Goal: Task Accomplishment & Management: Manage account settings

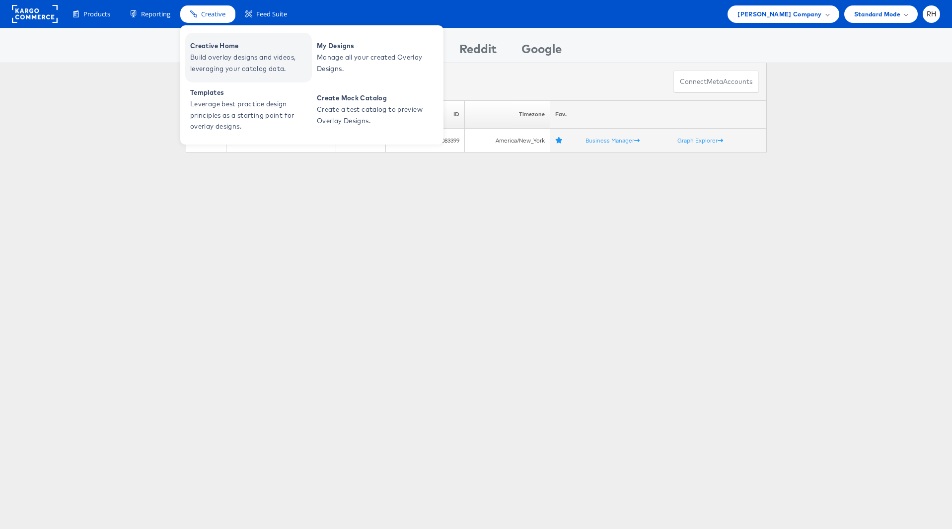
click at [219, 61] on span "Build overlay designs and videos, leveraging your catalog data." at bounding box center [249, 63] width 119 height 23
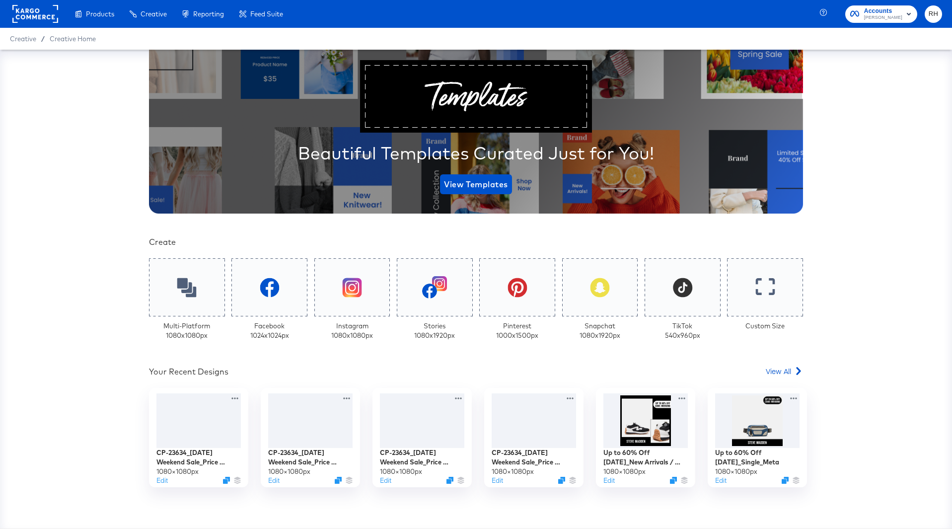
scroll to position [74, 0]
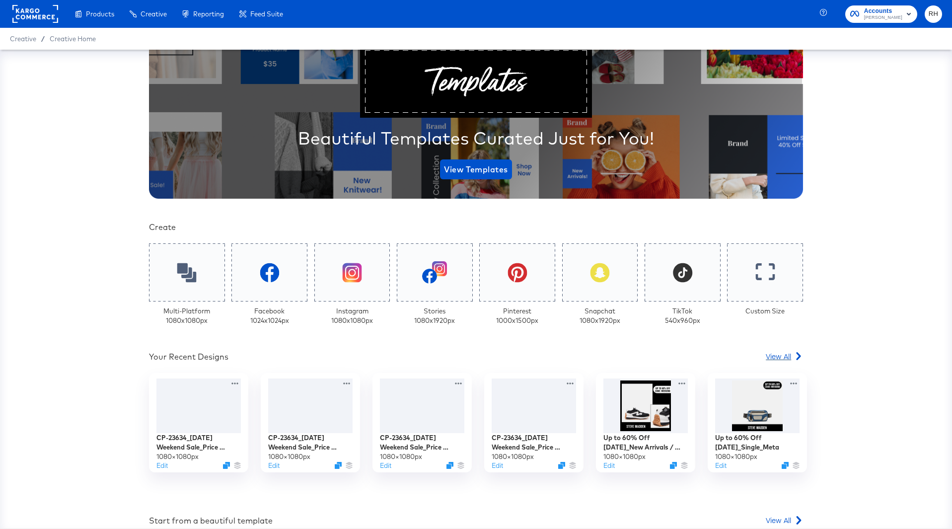
click at [780, 356] on span "View All" at bounding box center [778, 356] width 25 height 10
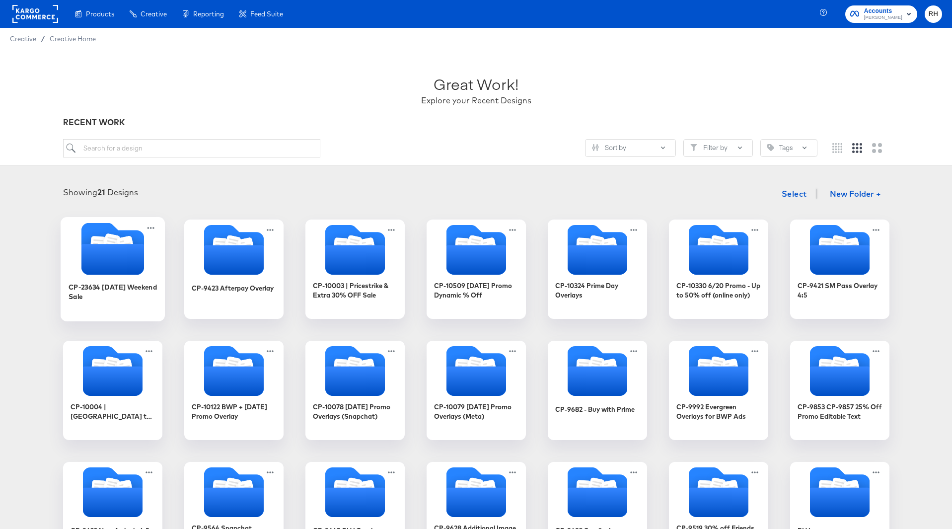
click at [131, 264] on icon "Folder" at bounding box center [112, 259] width 63 height 31
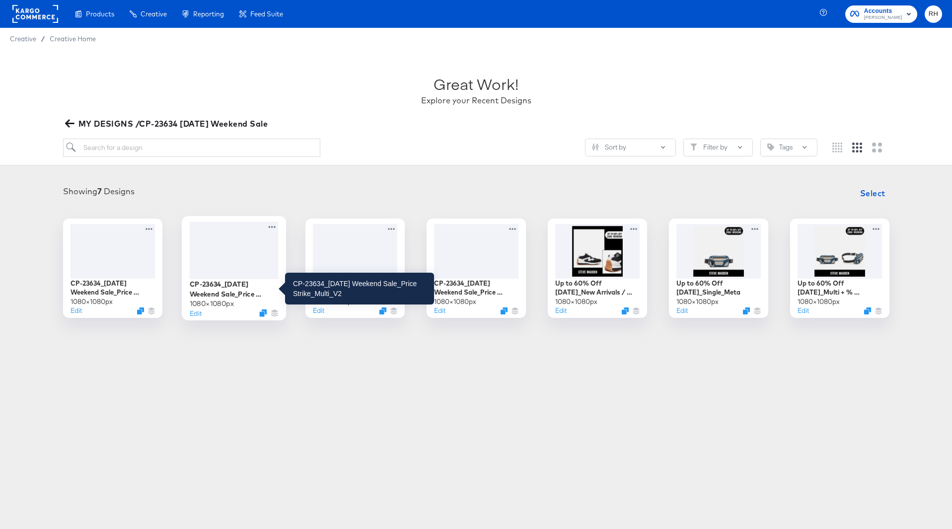
click at [224, 288] on div "CP-23634_Labor Day Weekend Sale_Price Strike_Multi_V2" at bounding box center [233, 288] width 89 height 19
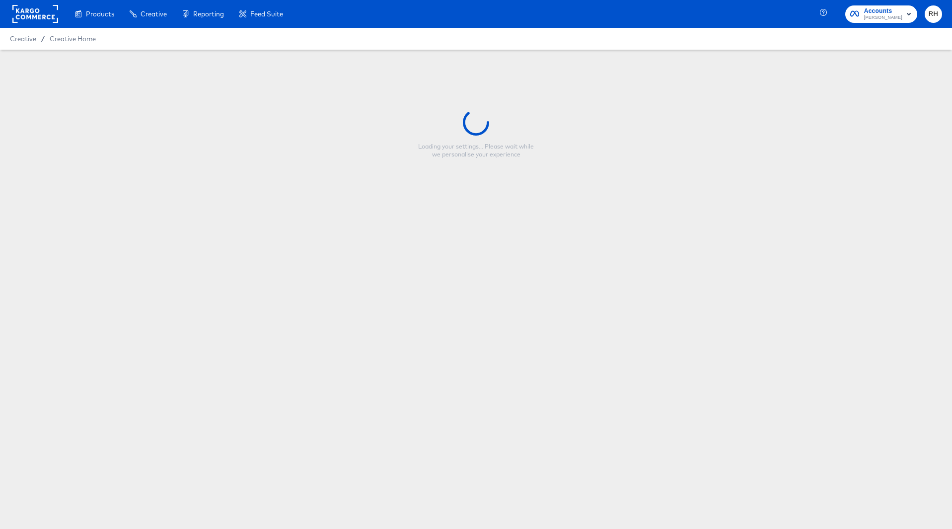
type input "CP-23634_Labor Day Weekend Sale_Price Strike_Multi_V2"
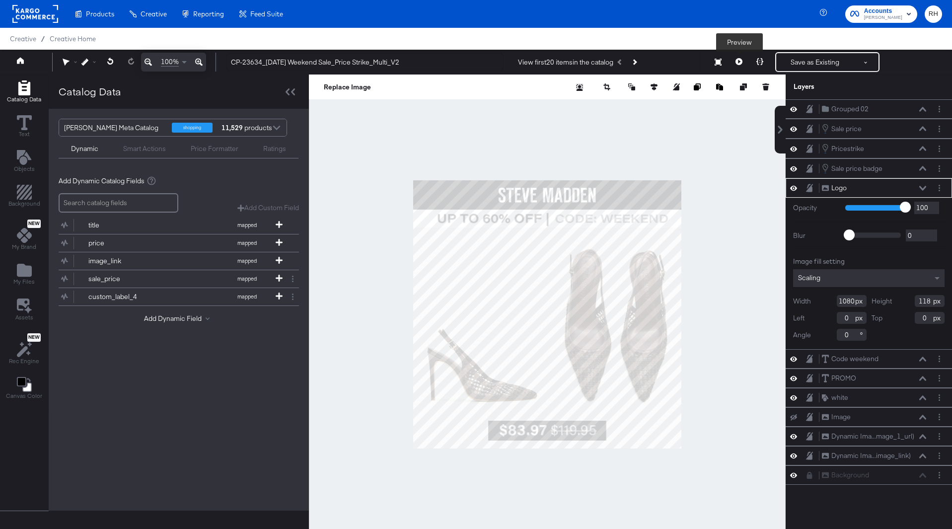
click at [741, 65] on icon at bounding box center [738, 61] width 7 height 7
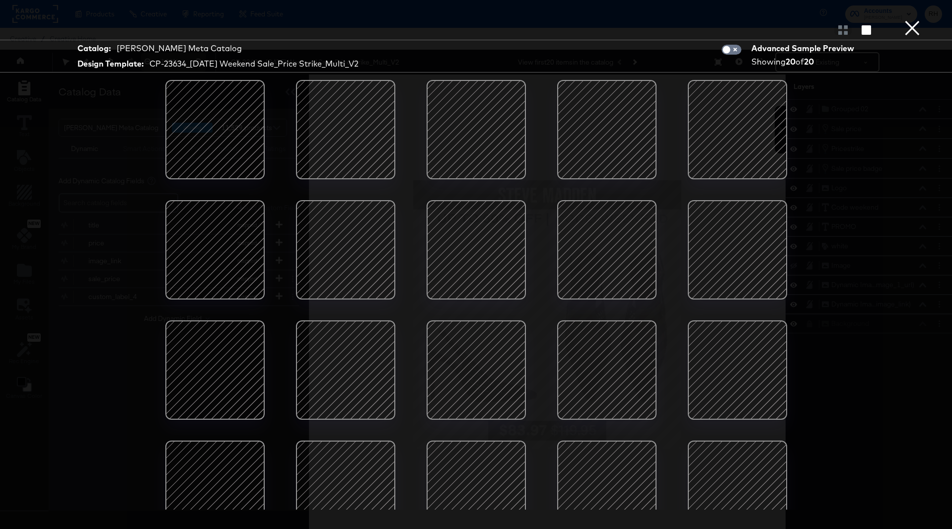
click at [916, 20] on button "×" at bounding box center [912, 10] width 20 height 20
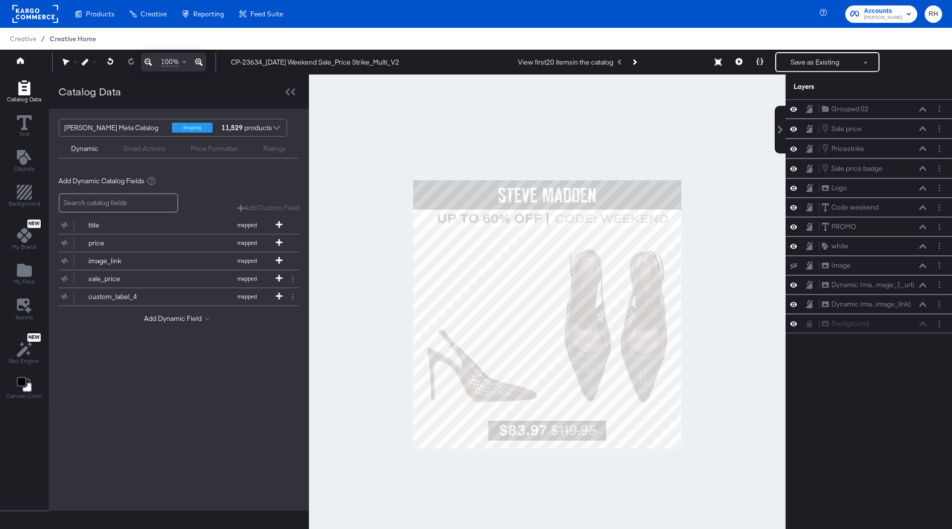
click at [58, 40] on span "Creative Home" at bounding box center [73, 39] width 46 height 8
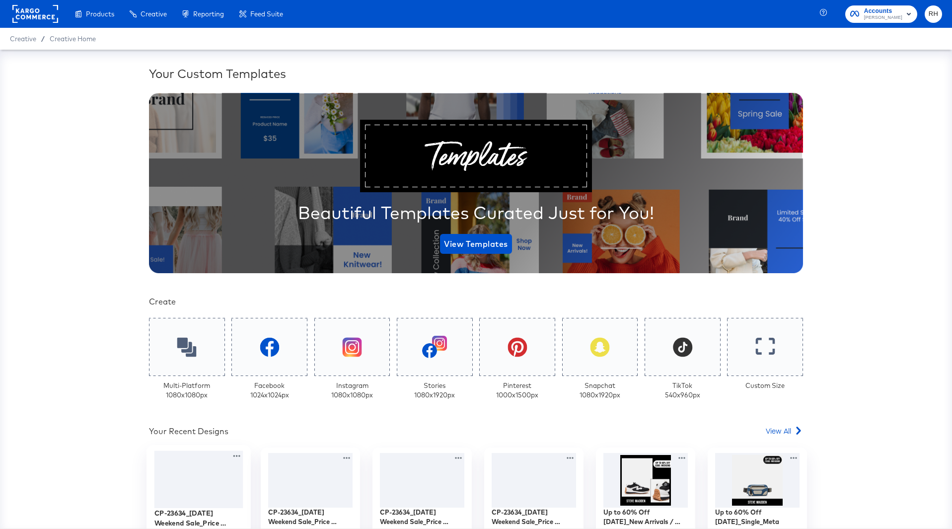
click at [186, 469] on div at bounding box center [198, 480] width 89 height 58
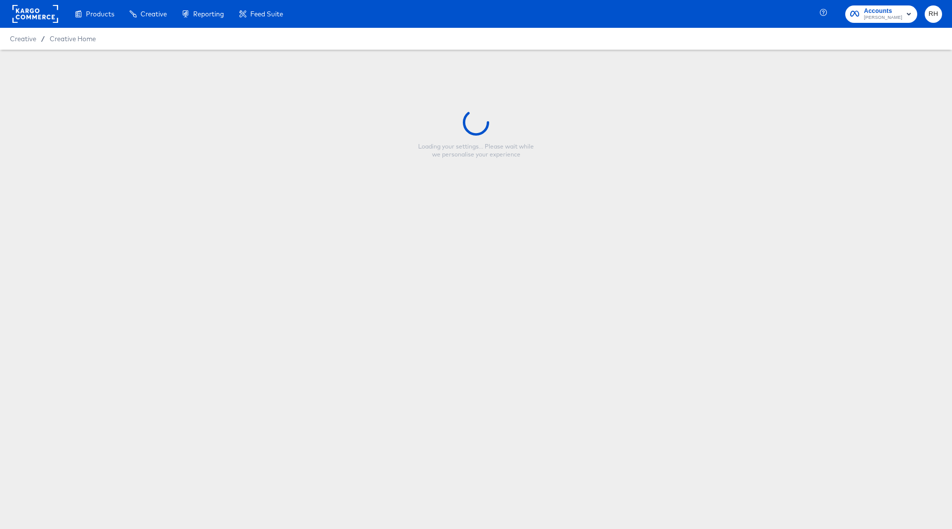
type input "CP-23634_Labor Day Weekend Sale_Price Strike_Single_V2"
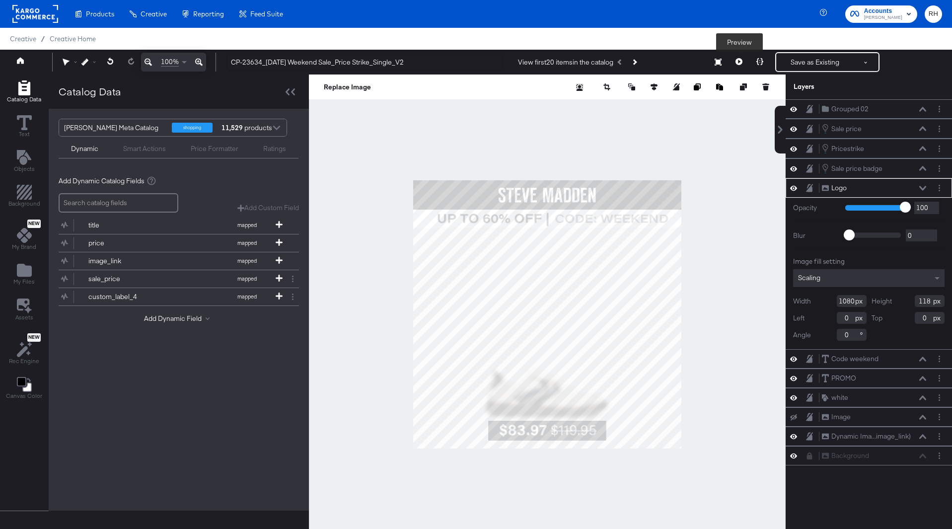
click at [738, 58] on button at bounding box center [738, 62] width 21 height 20
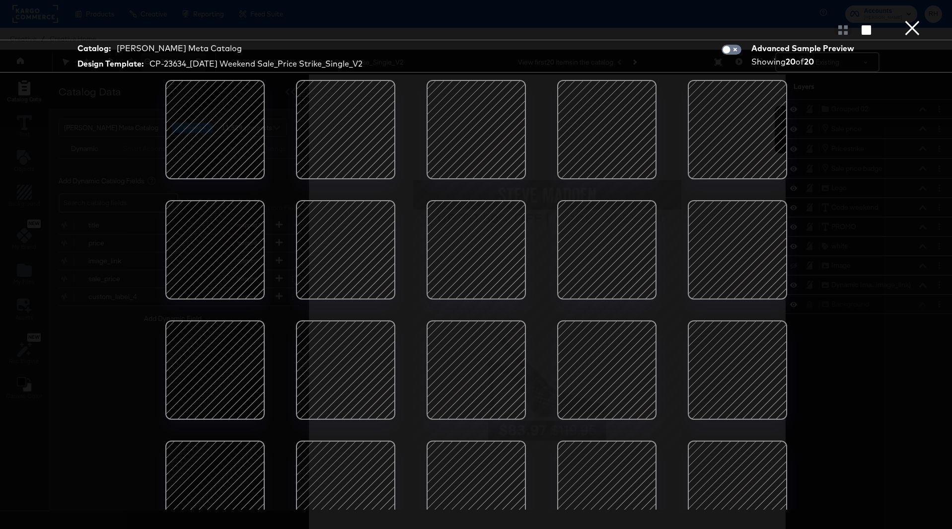
click at [916, 20] on button "×" at bounding box center [912, 10] width 20 height 20
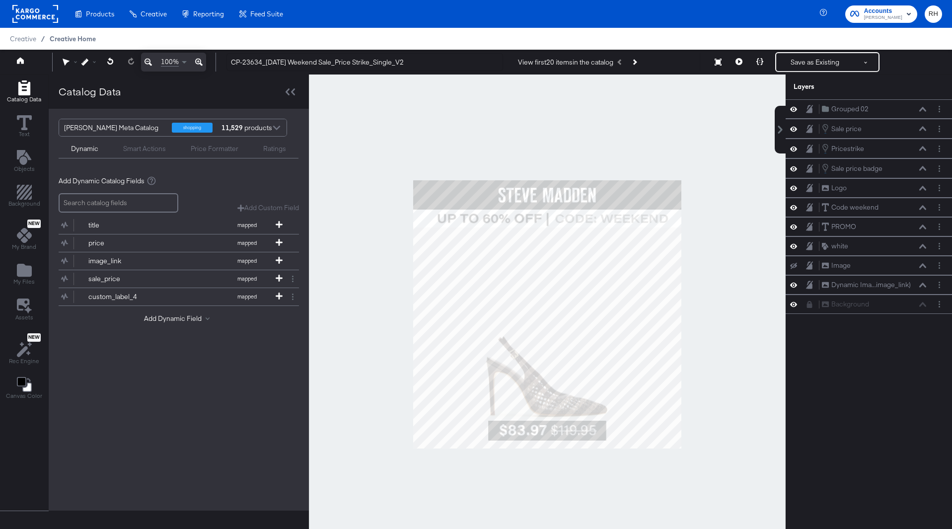
click at [92, 37] on span "Creative Home" at bounding box center [73, 39] width 46 height 8
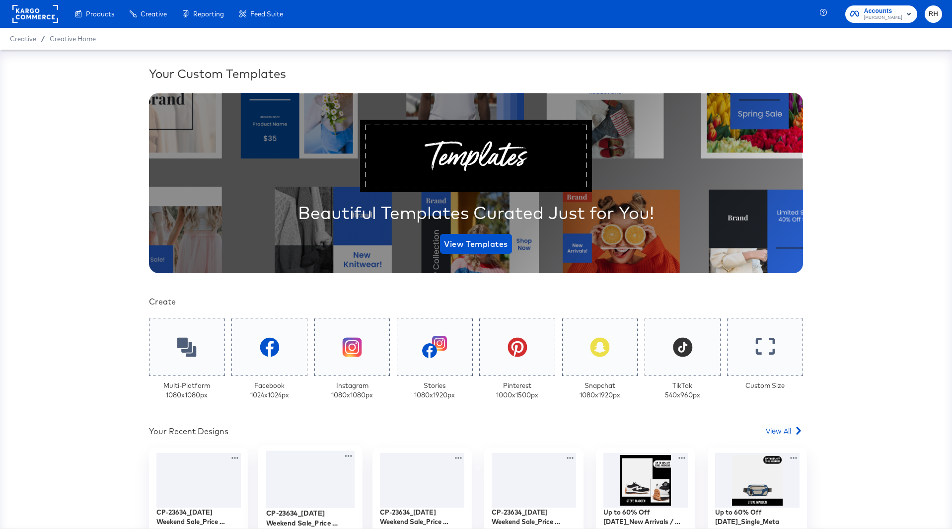
click at [303, 472] on div at bounding box center [310, 480] width 89 height 58
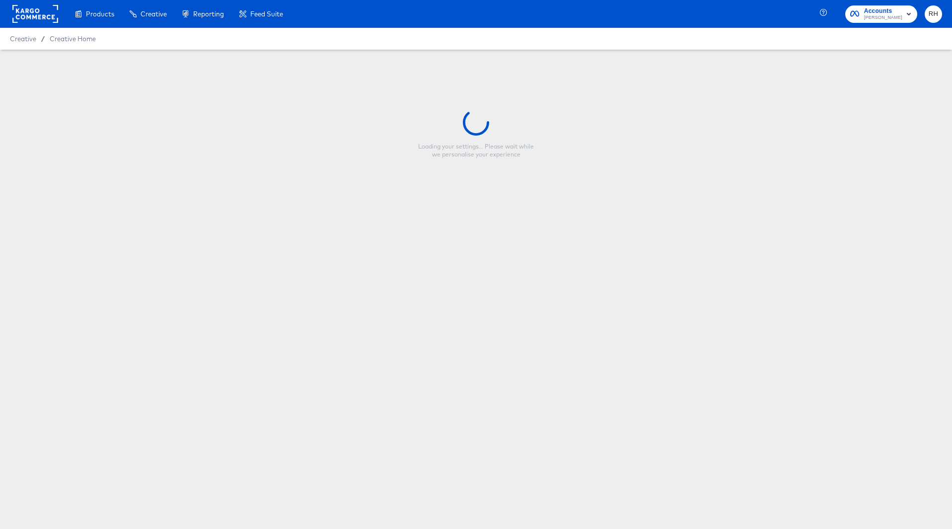
type input "CP-23634_Labor Day Weekend Sale_Price Strike_Multi_V2"
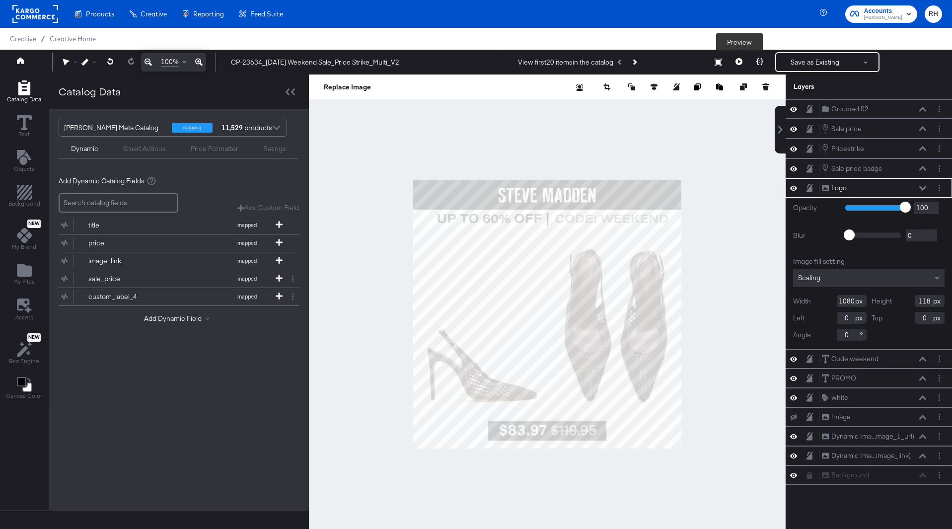
click at [739, 61] on icon at bounding box center [738, 61] width 7 height 7
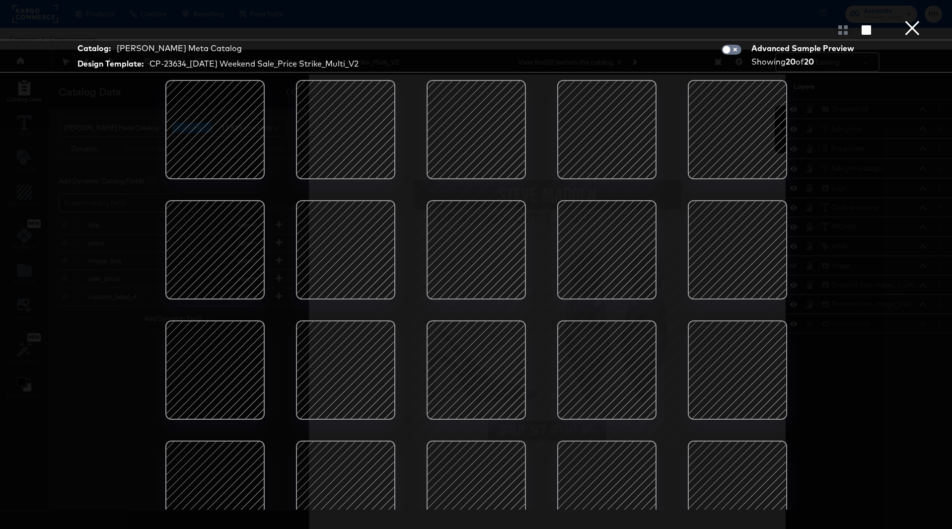
scroll to position [30, 0]
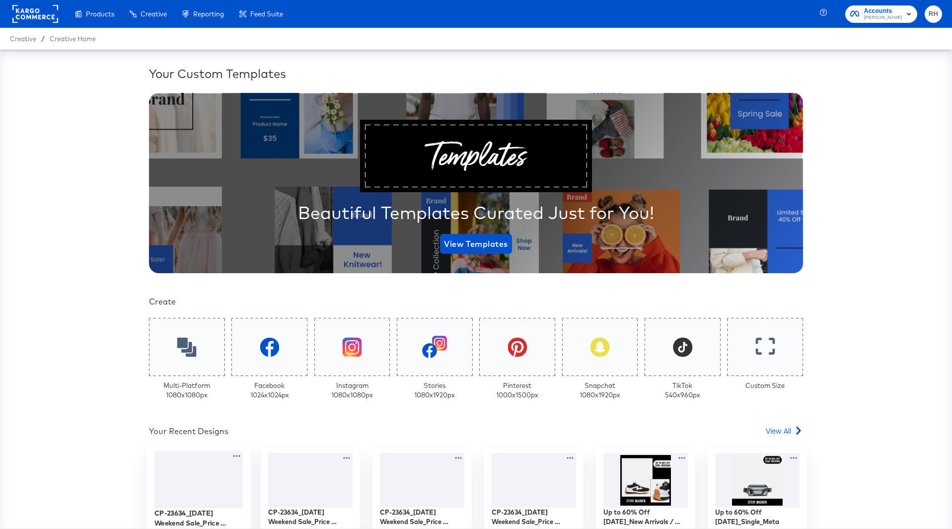
click at [199, 467] on div at bounding box center [198, 480] width 89 height 58
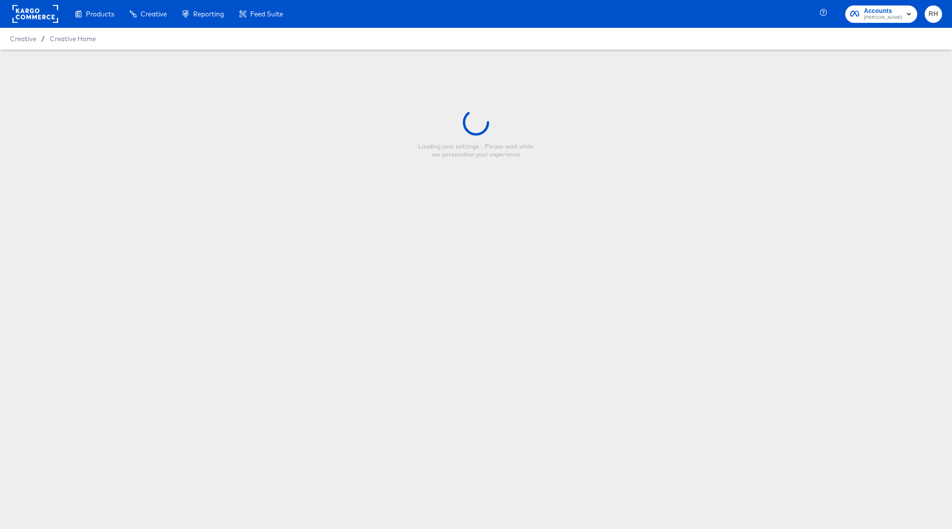
type input "CP-23634_Labor Day Weekend Sale_Price Strike_Single_V2"
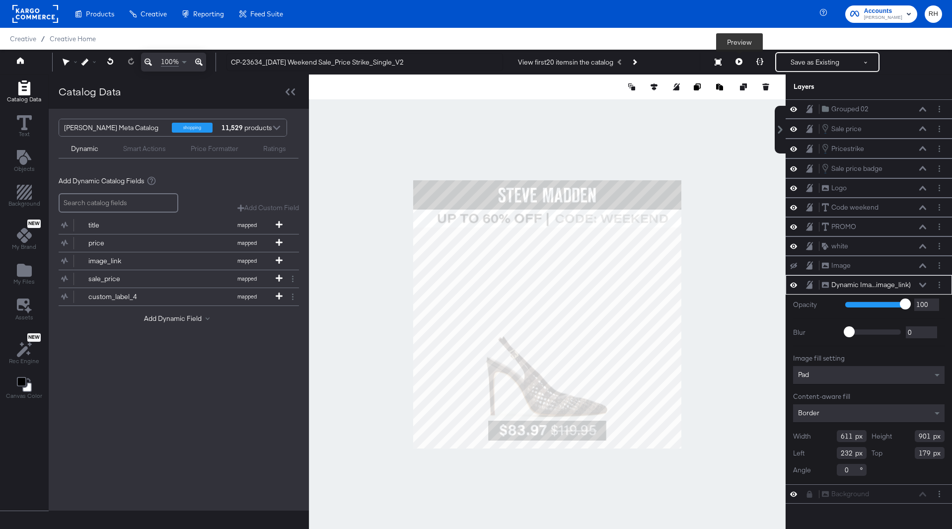
click at [740, 64] on icon at bounding box center [738, 61] width 7 height 7
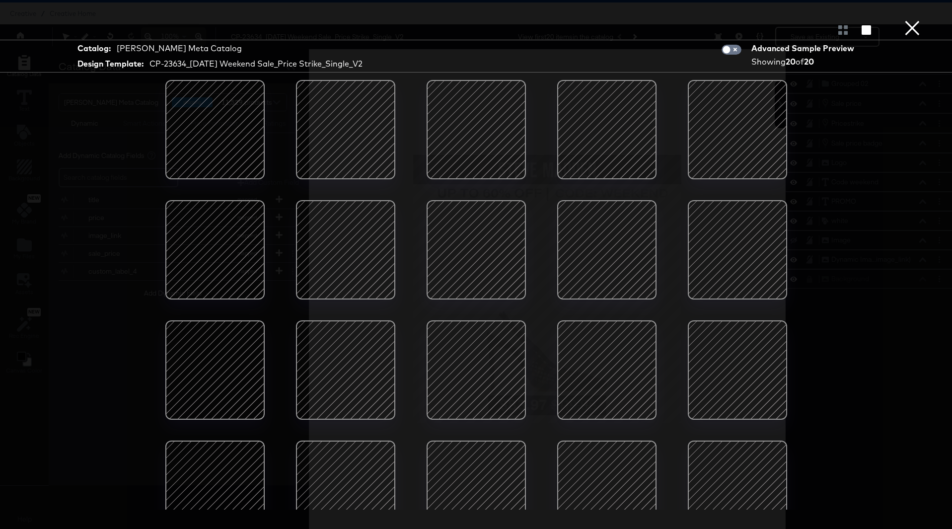
scroll to position [30, 0]
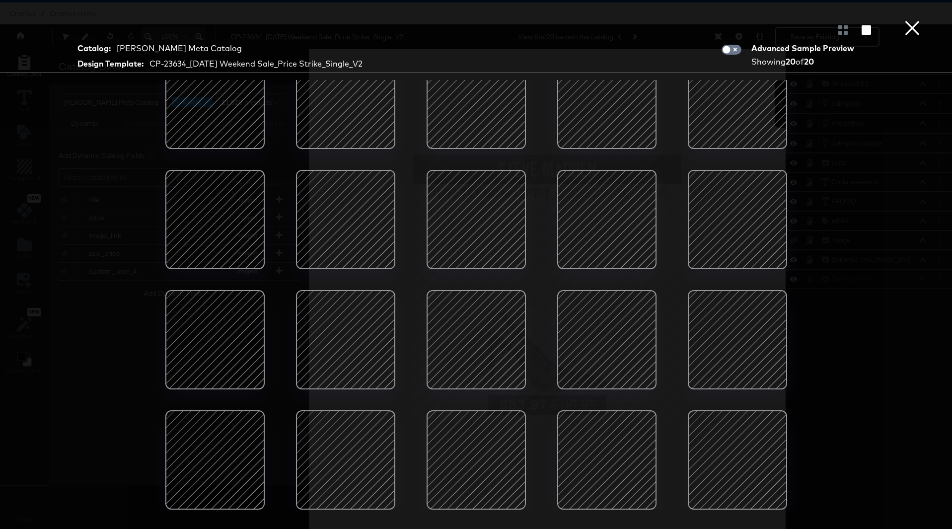
click at [325, 349] on div at bounding box center [345, 339] width 84 height 84
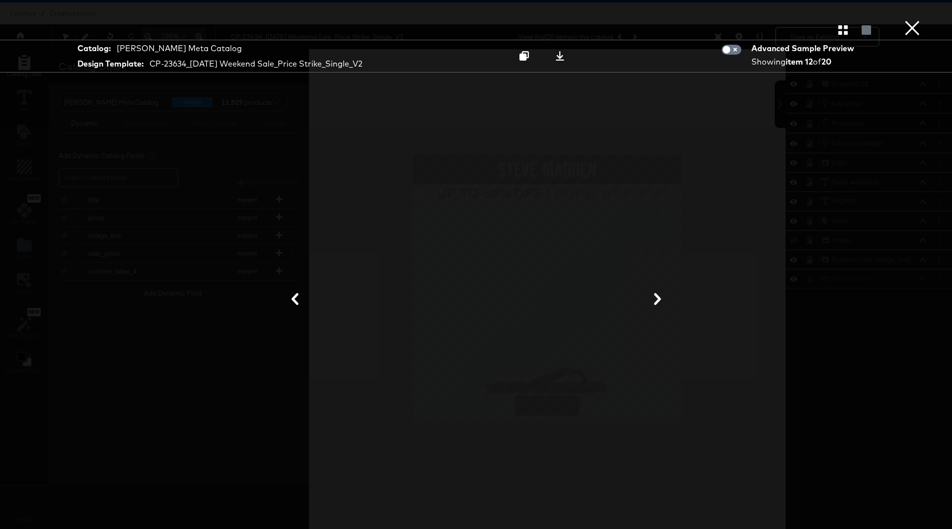
click at [908, 20] on button "×" at bounding box center [912, 10] width 20 height 20
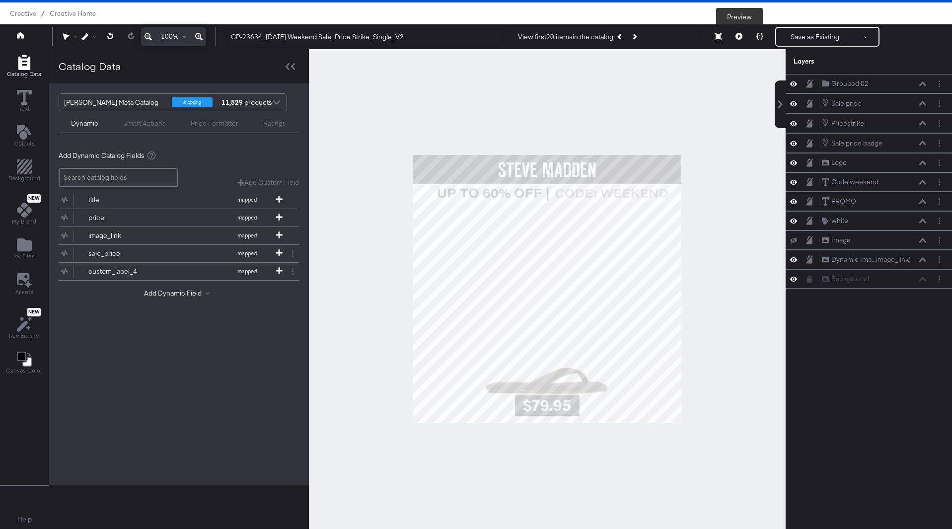
click at [738, 40] on button at bounding box center [738, 37] width 21 height 20
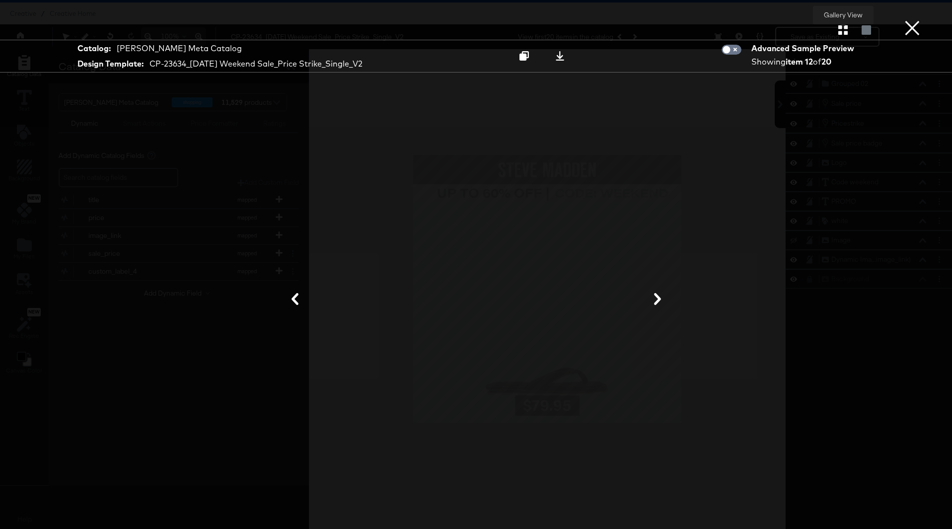
click at [840, 31] on icon "button" at bounding box center [842, 29] width 9 height 9
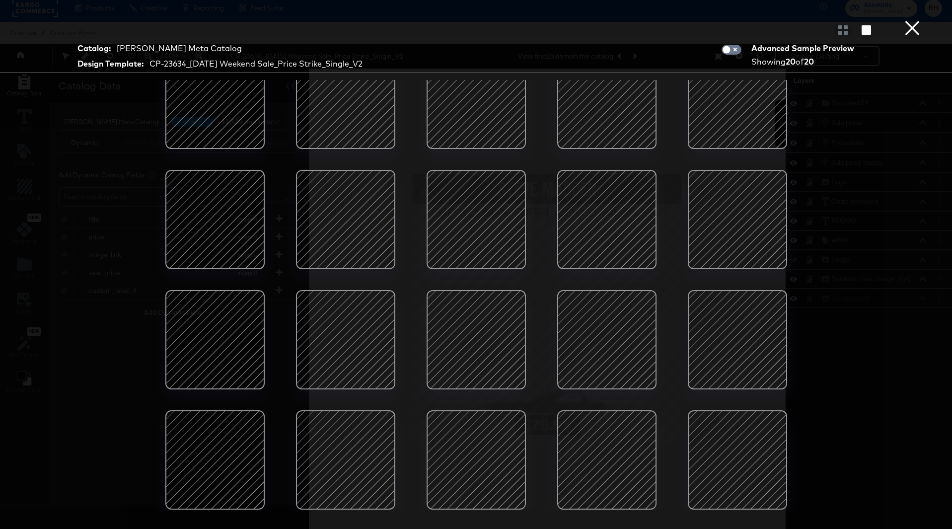
click at [598, 362] on div at bounding box center [607, 339] width 84 height 84
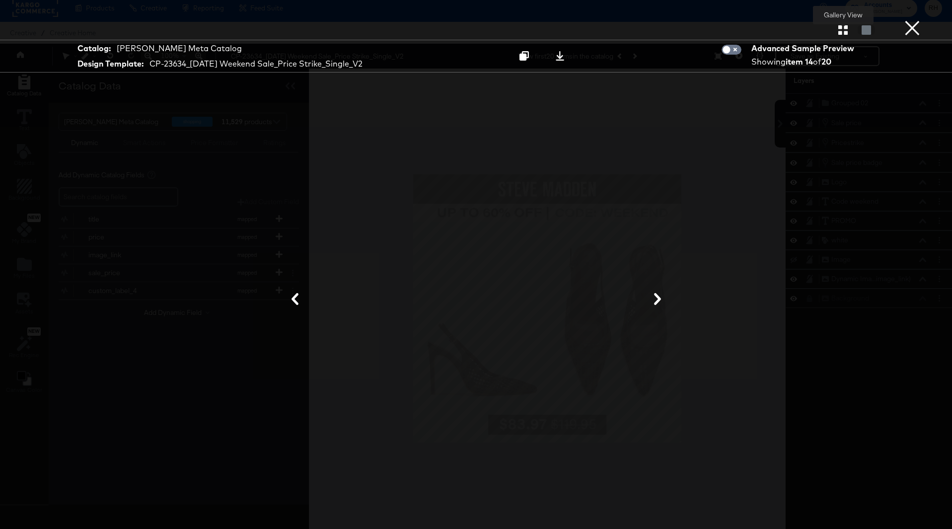
click at [840, 31] on icon "button" at bounding box center [842, 29] width 9 height 9
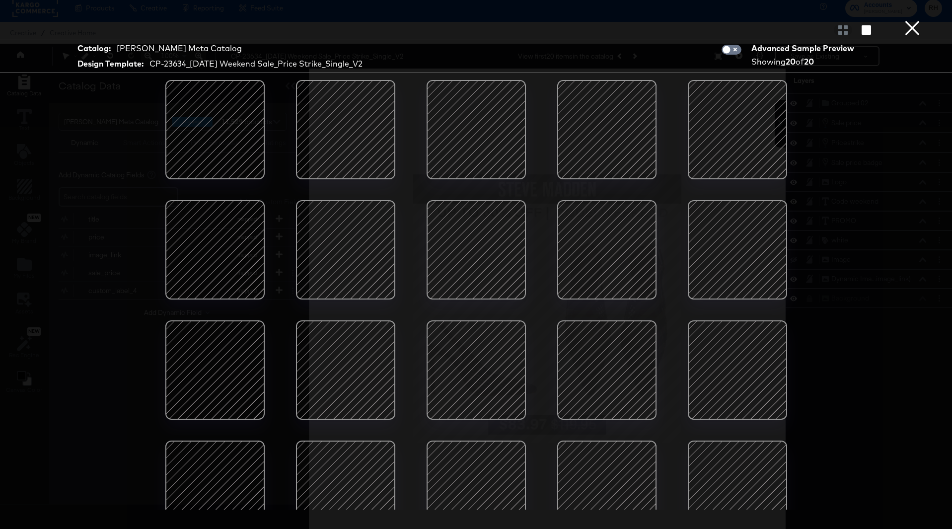
click at [908, 20] on button "×" at bounding box center [912, 10] width 20 height 20
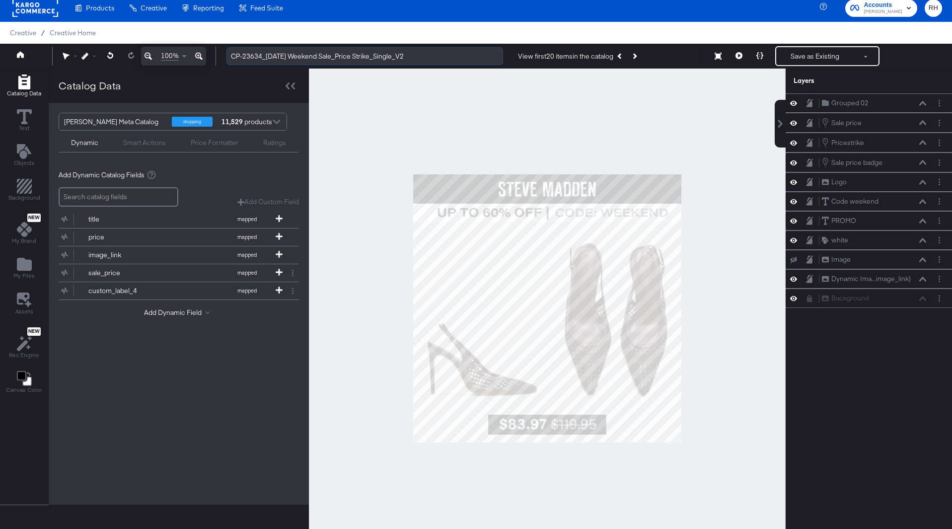
click at [425, 60] on input "CP-23634_Labor Day Weekend Sale_Price Strike_Single_V2" at bounding box center [364, 56] width 277 height 18
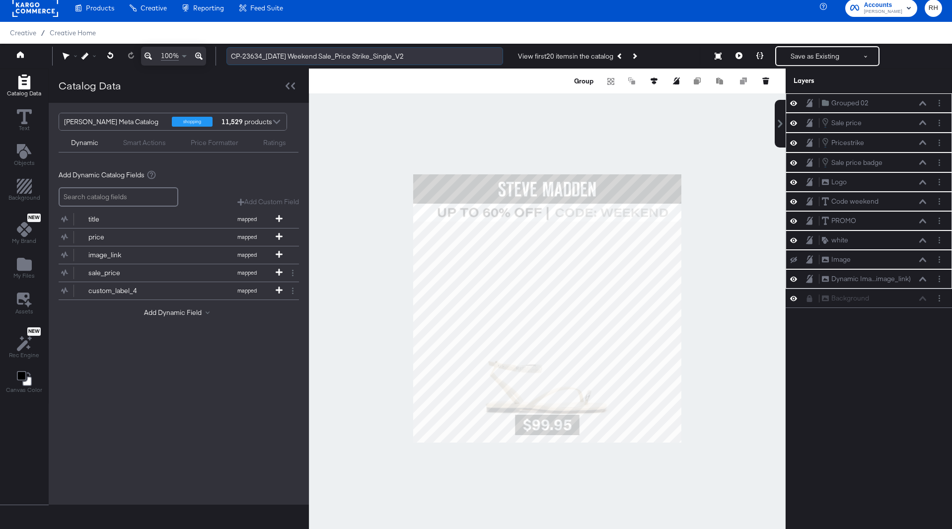
click at [425, 58] on input "CP-23634_Labor Day Weekend Sale_Price Strike_Single_V2" at bounding box center [364, 56] width 277 height 18
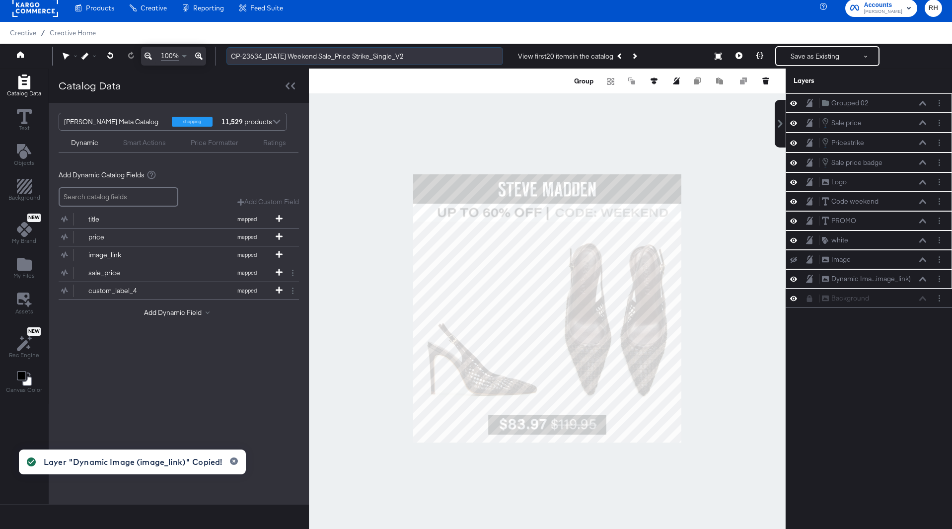
click at [433, 58] on input "CP-23634_Labor Day Weekend Sale_Price Strike_Single_V2" at bounding box center [364, 56] width 277 height 18
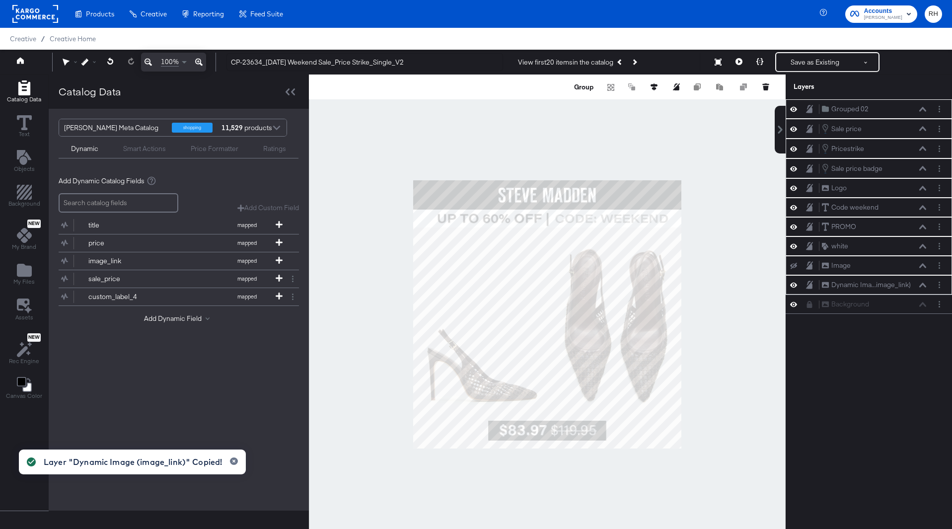
scroll to position [6, 0]
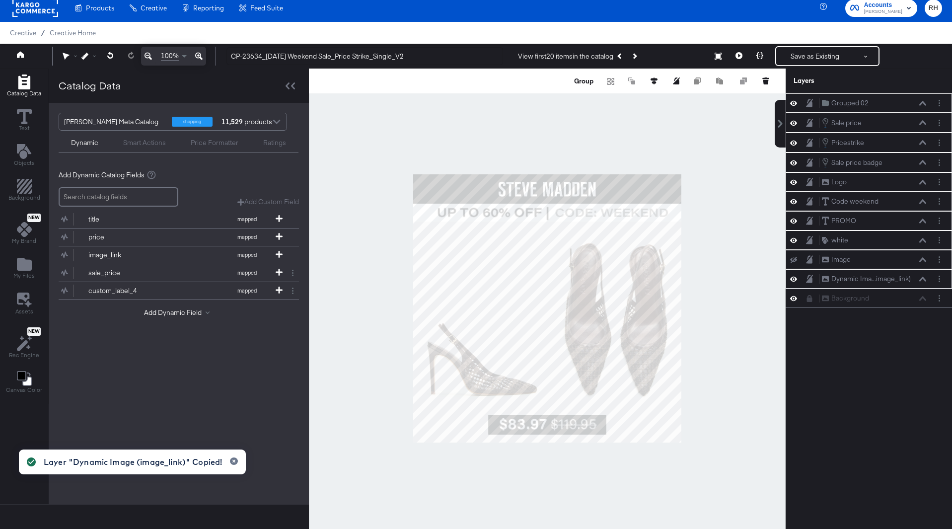
click at [851, 356] on div "Grouped 02 Grouped 02 Sale price Sale price Pricestrike Pricestrike Sale price …" at bounding box center [869, 312] width 166 height 439
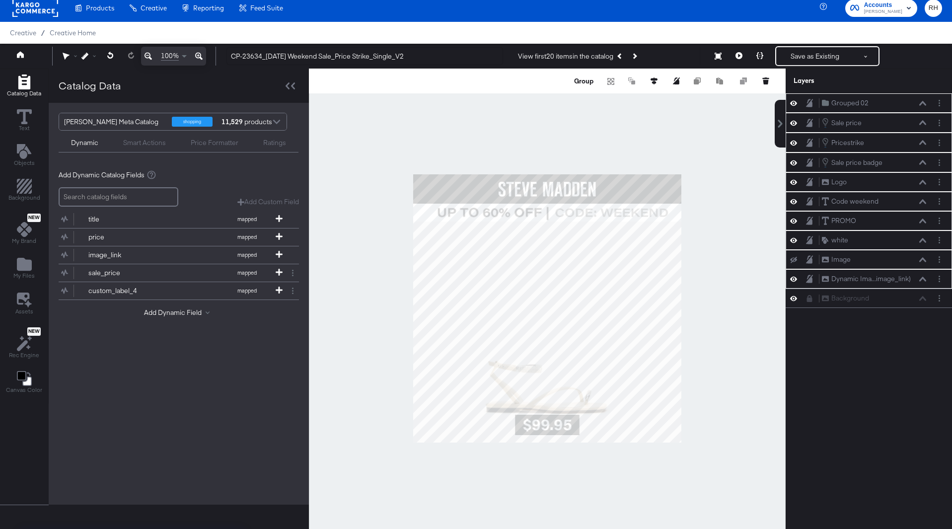
click at [711, 202] on div at bounding box center [547, 309] width 477 height 480
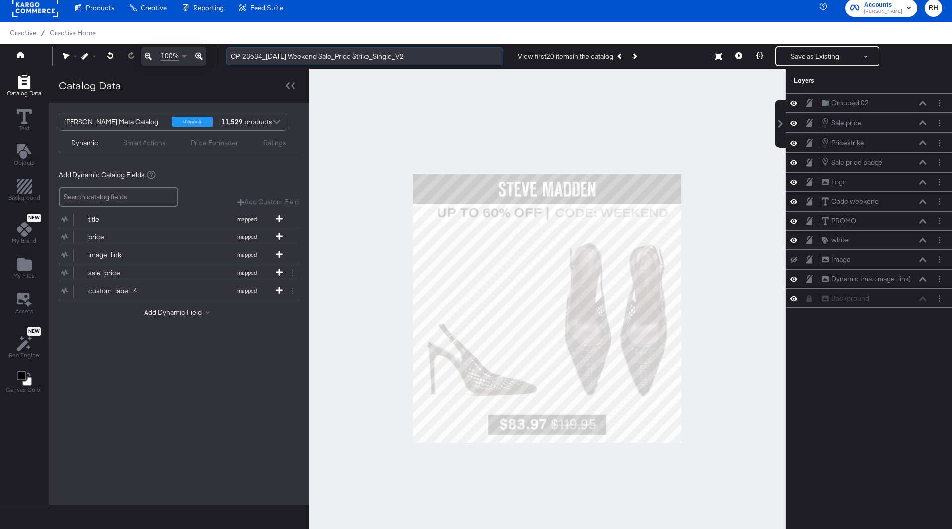
click at [461, 50] on input "CP-23634_Labor Day Weekend Sale_Price Strike_Single_V2" at bounding box center [364, 56] width 277 height 18
click at [446, 55] on input "CP-23634_Labor Day Weekend Sale_Price Strike_Single_V2" at bounding box center [364, 56] width 277 height 18
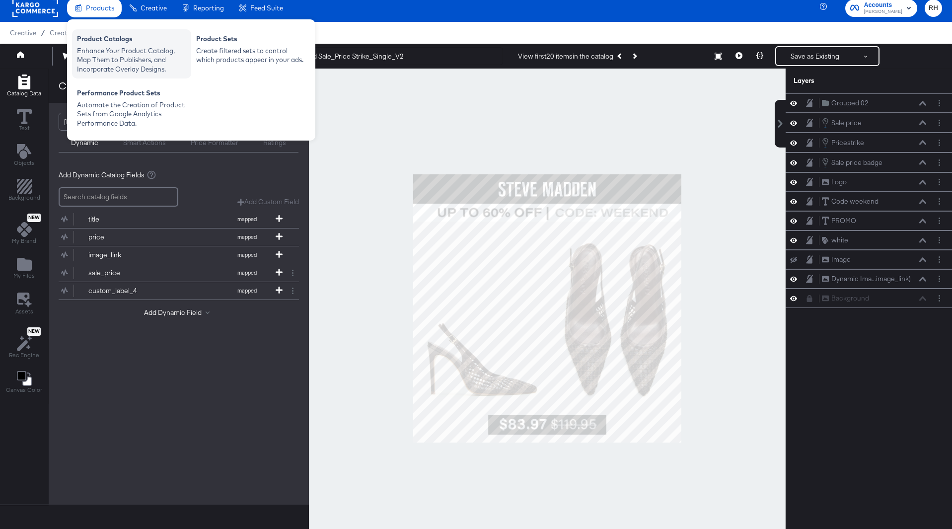
click at [110, 44] on div "Product Catalogs" at bounding box center [131, 40] width 109 height 12
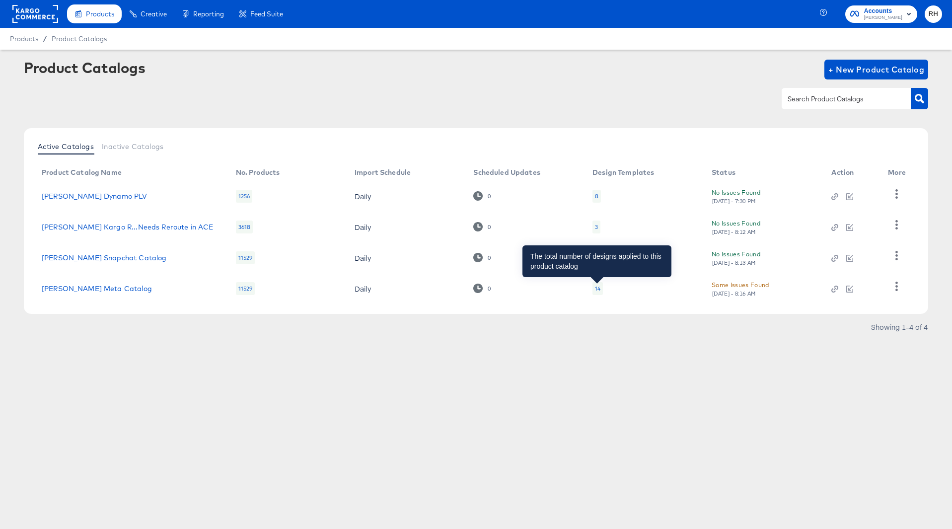
click at [599, 288] on div "14" at bounding box center [597, 289] width 5 height 8
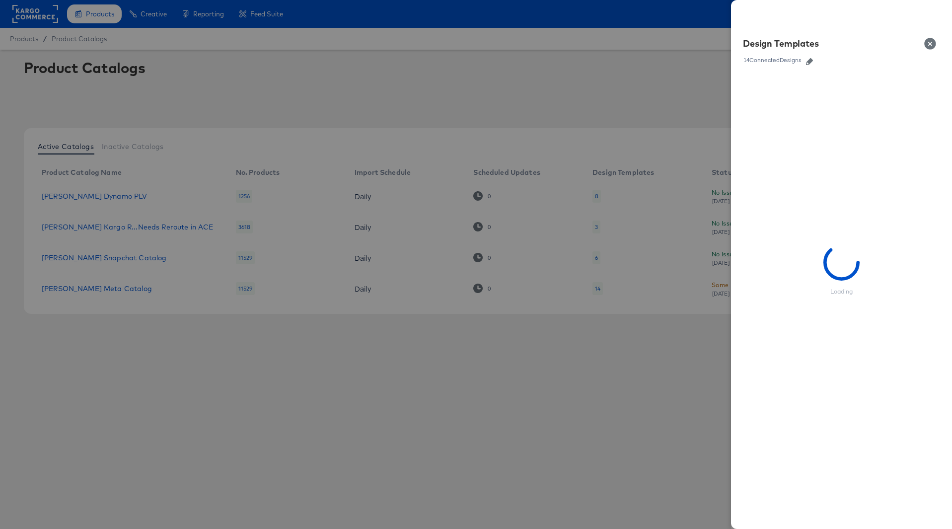
click at [811, 63] on icon "button" at bounding box center [809, 61] width 7 height 7
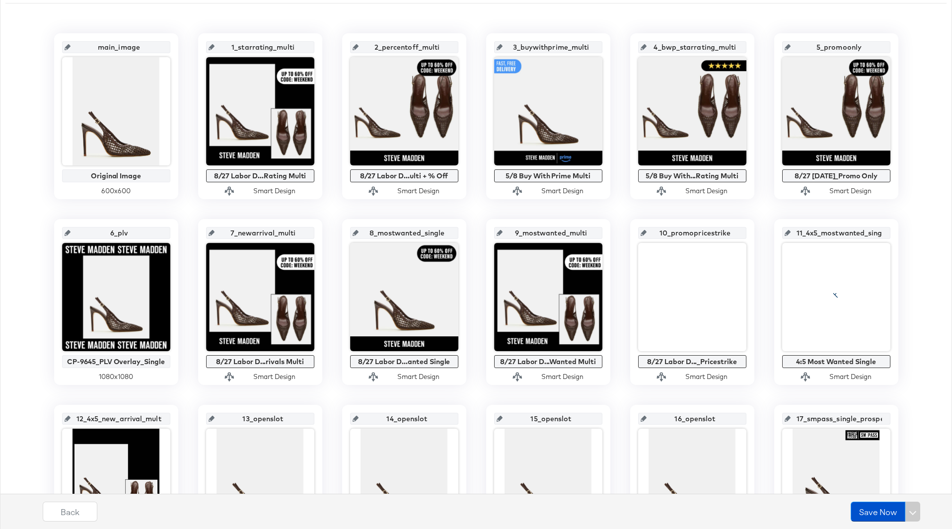
scroll to position [209, 0]
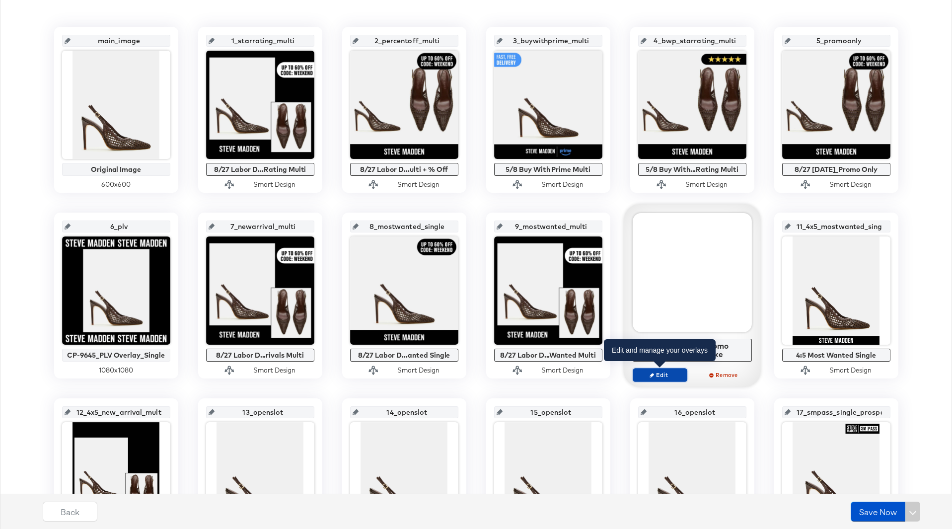
click at [669, 374] on span "Edit" at bounding box center [660, 374] width 46 height 7
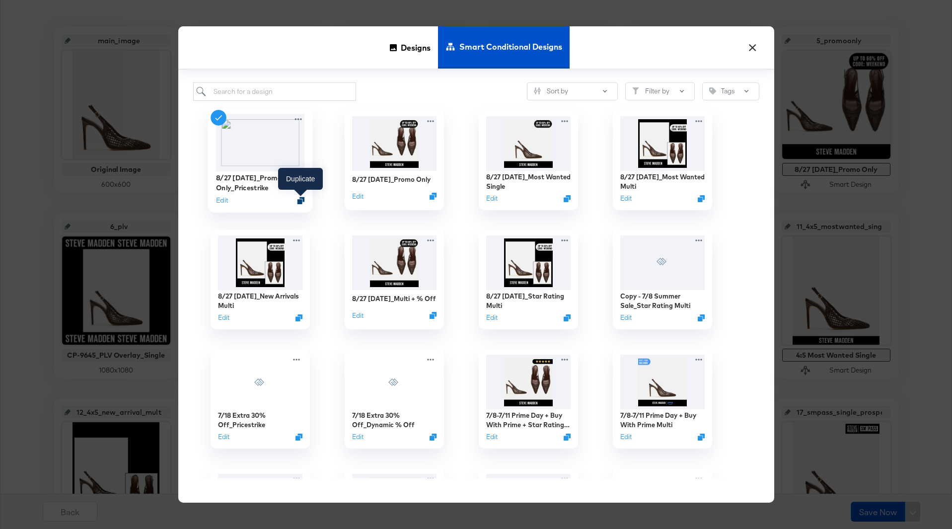
click at [299, 201] on icon "Duplicate" at bounding box center [300, 200] width 7 height 7
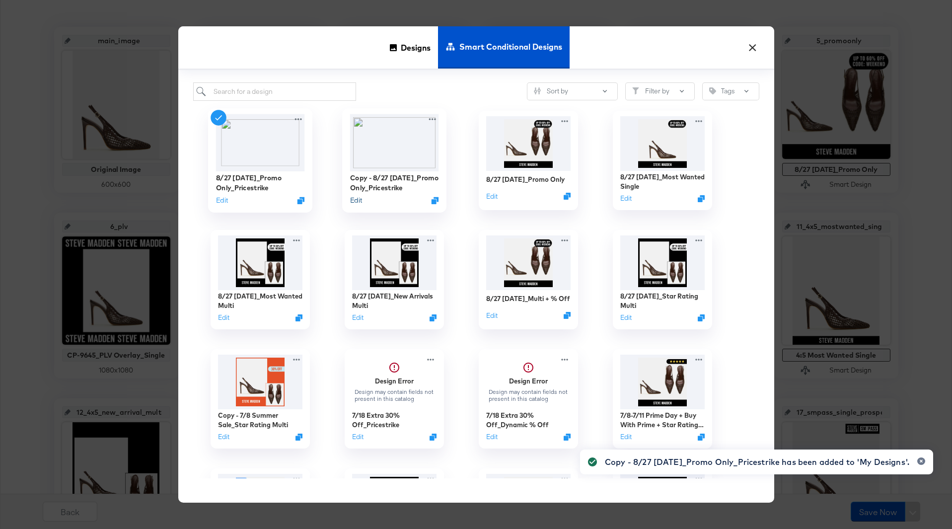
click at [360, 200] on button "Edit" at bounding box center [356, 200] width 12 height 9
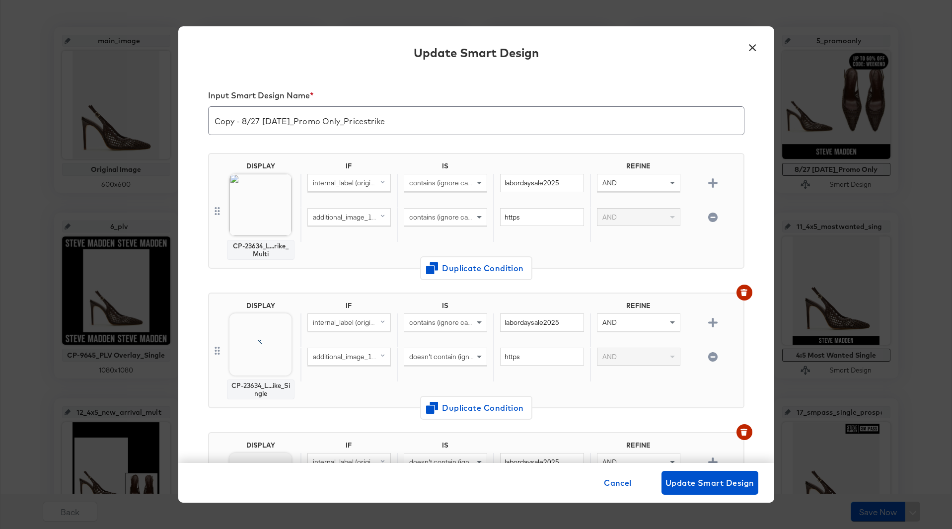
click at [243, 121] on input "Copy - 8/27 Labor Day_Promo Only_Pricestrike" at bounding box center [476, 117] width 535 height 28
type input "8/27 Labor Day_Promo Only_Pricestrike Center"
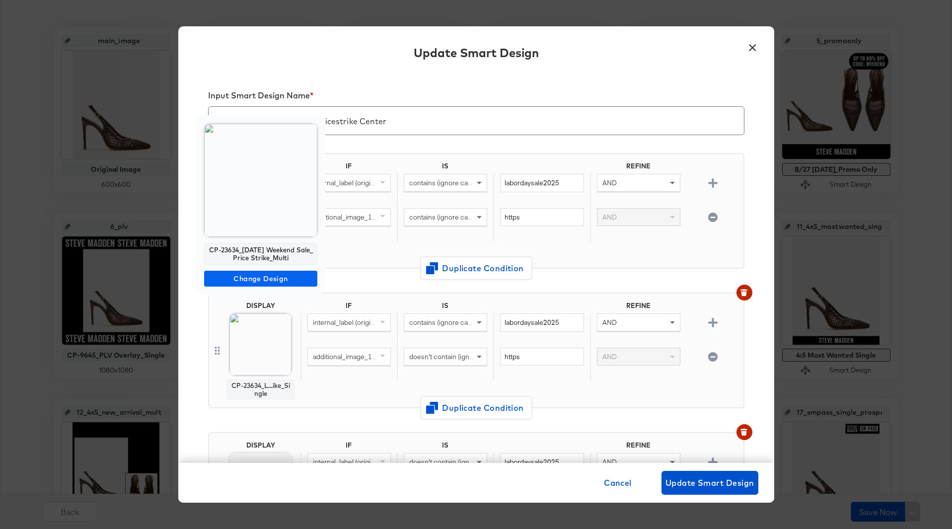
click at [249, 278] on span "Change Design" at bounding box center [260, 279] width 105 height 12
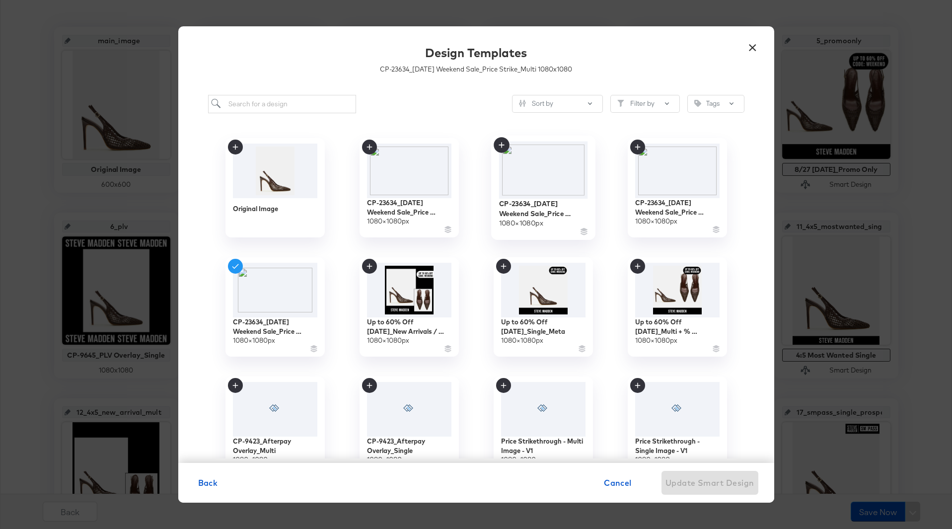
click at [520, 195] on img at bounding box center [543, 169] width 89 height 57
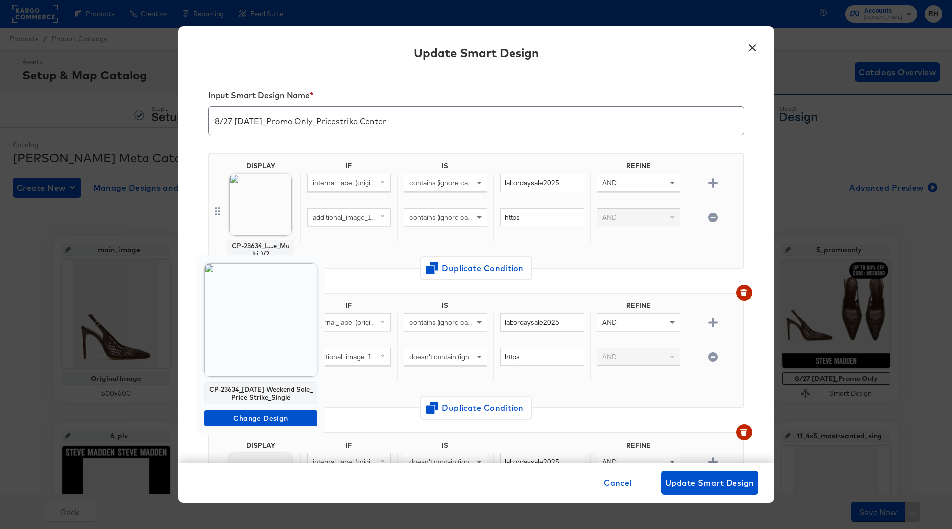
scroll to position [209, 0]
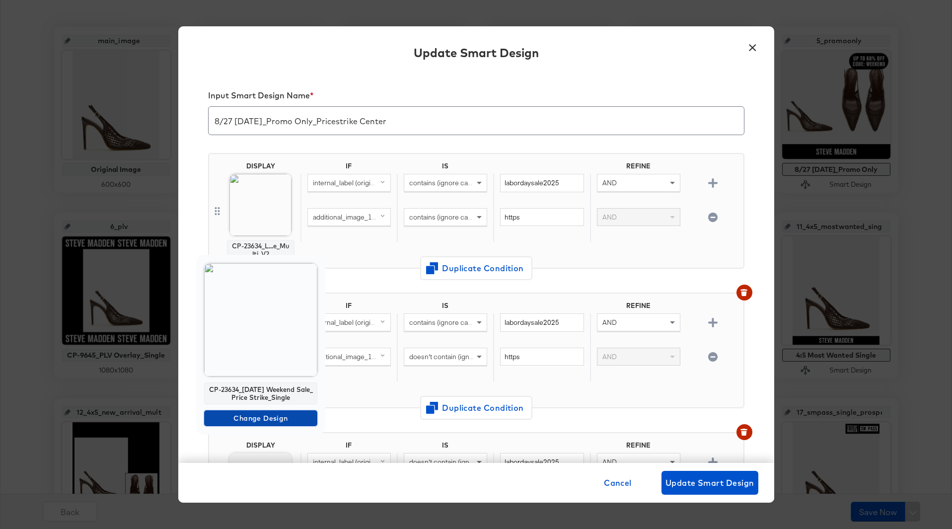
click at [246, 413] on span "Change Design" at bounding box center [260, 418] width 105 height 12
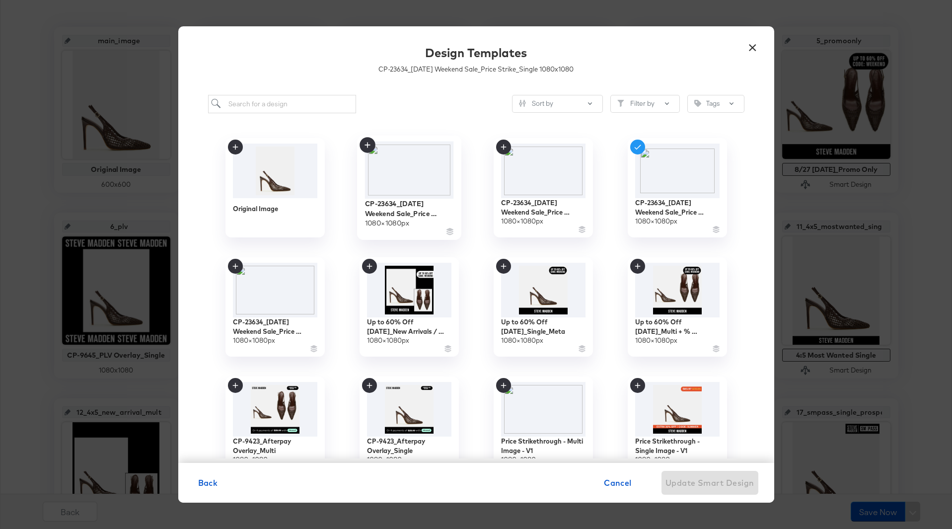
click at [420, 192] on img at bounding box center [408, 169] width 89 height 57
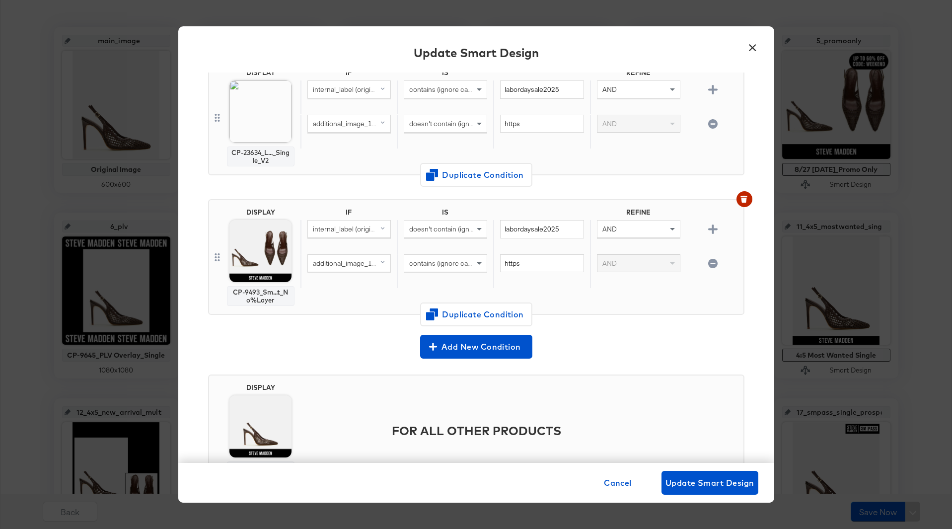
scroll to position [286, 0]
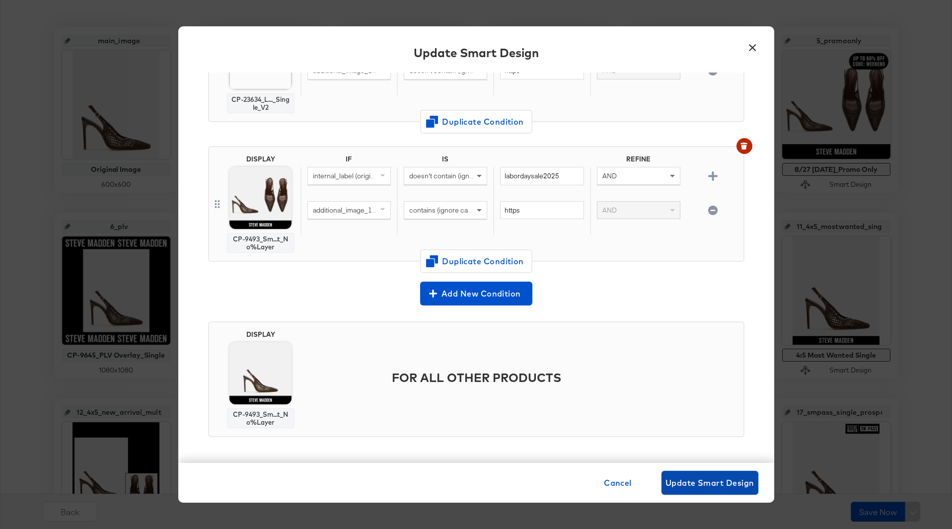
click at [673, 482] on span "Update Smart Design" at bounding box center [709, 483] width 89 height 14
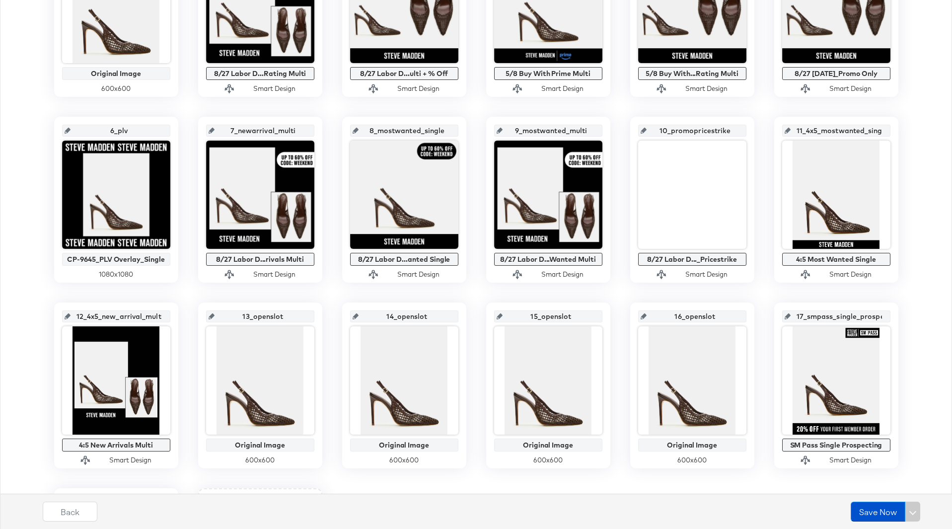
scroll to position [359, 0]
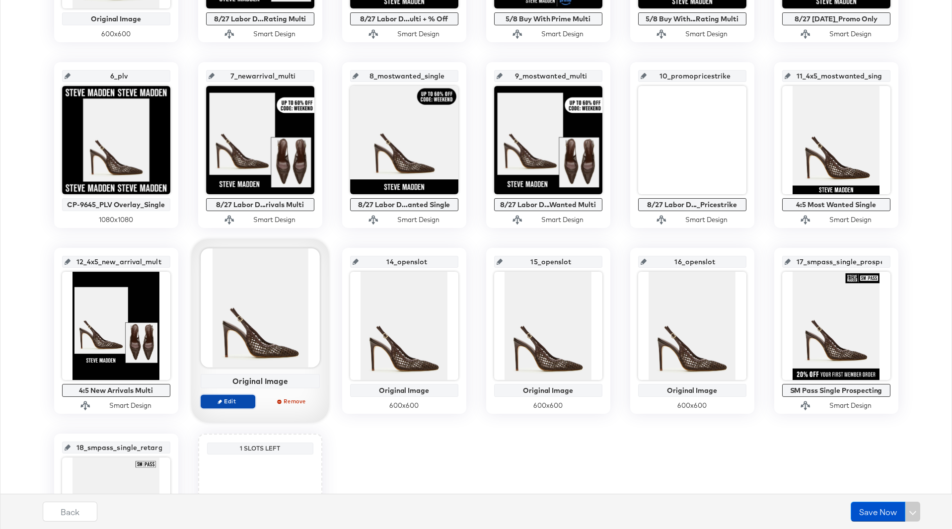
click at [229, 405] on button "Edit" at bounding box center [228, 401] width 55 height 14
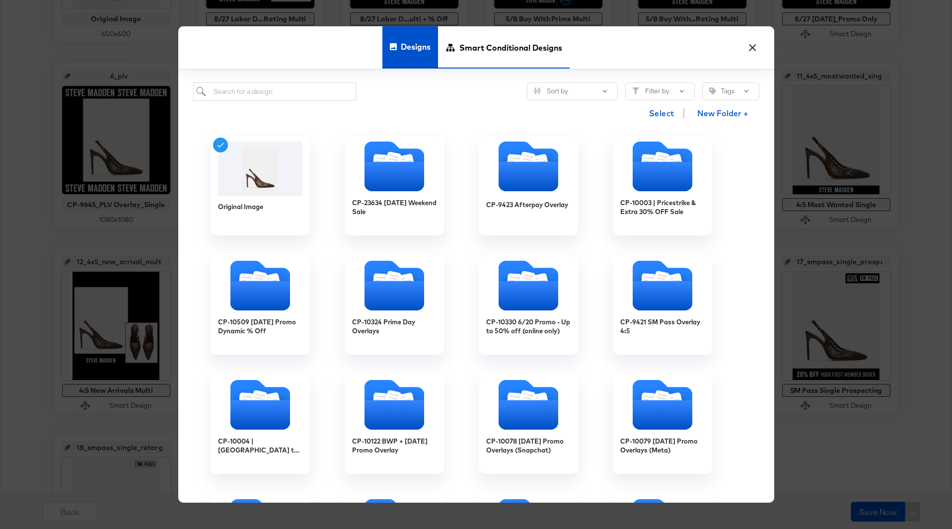
click at [504, 65] on span "Smart Conditional Designs" at bounding box center [510, 48] width 103 height 44
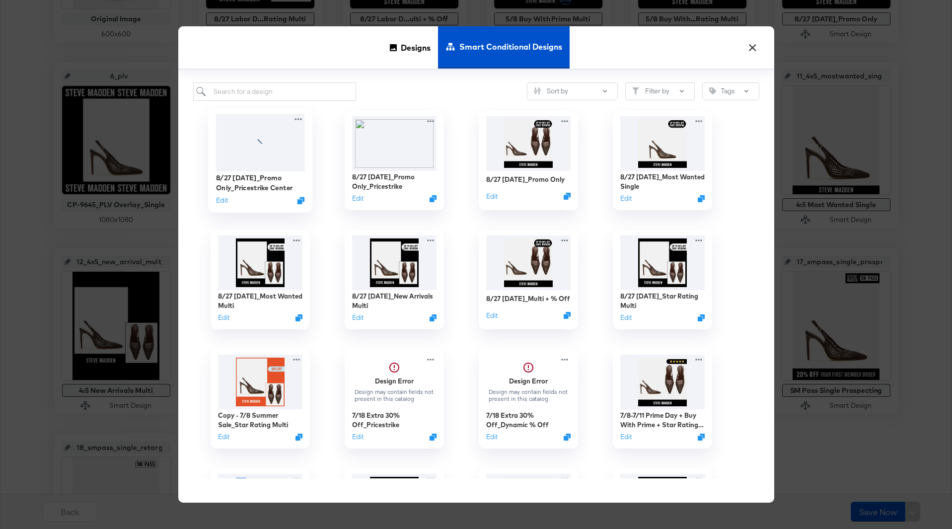
click at [260, 145] on icon at bounding box center [260, 143] width 18 height 8
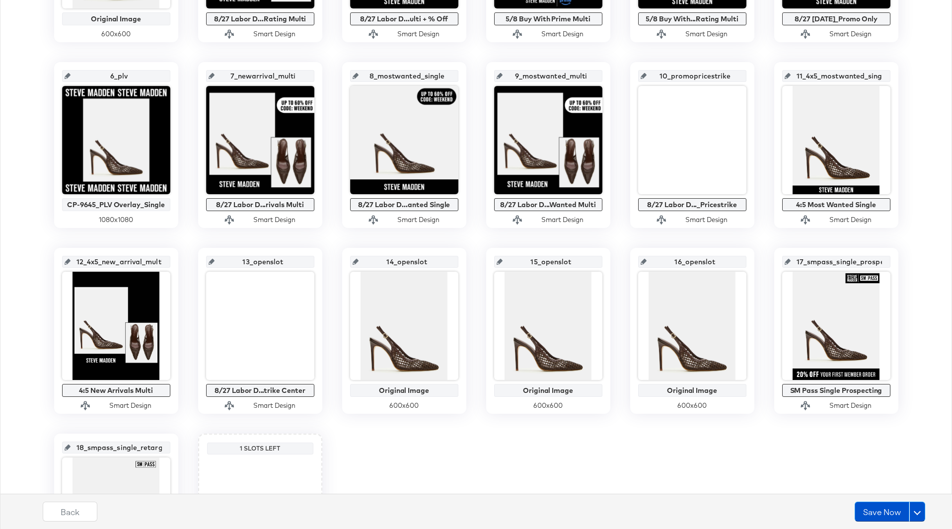
click at [258, 264] on input "13_openslot" at bounding box center [262, 257] width 97 height 27
type input "13_promopricestrike2"
click at [875, 515] on button "Save Now" at bounding box center [882, 511] width 55 height 20
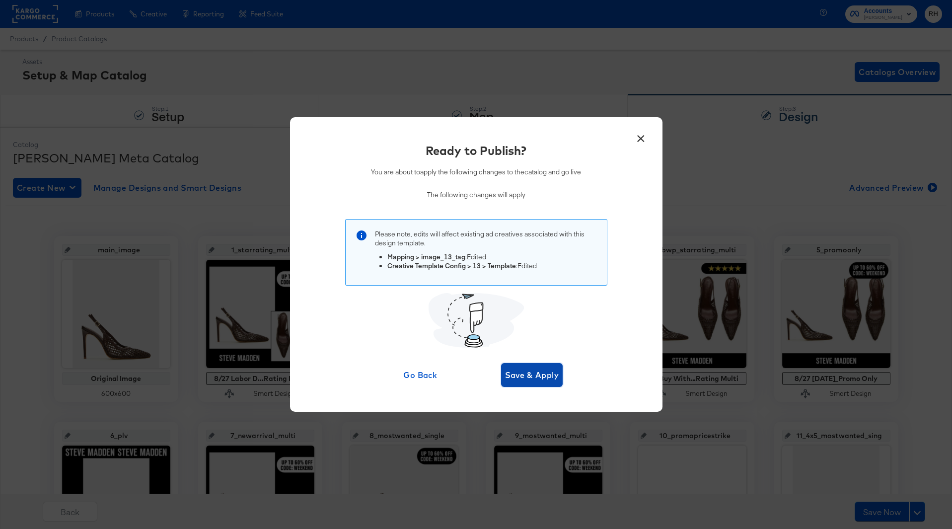
click at [555, 370] on span "Save & Apply" at bounding box center [532, 375] width 54 height 14
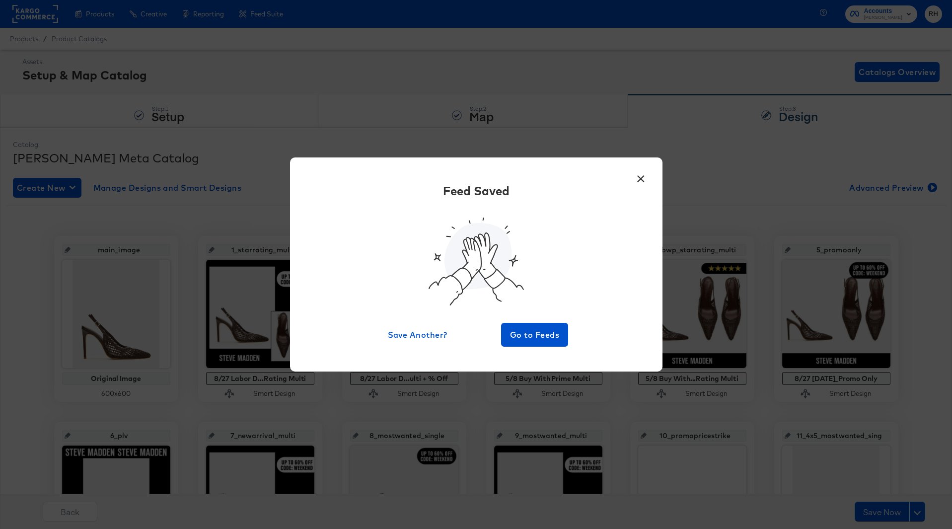
click at [643, 174] on button "×" at bounding box center [641, 176] width 18 height 18
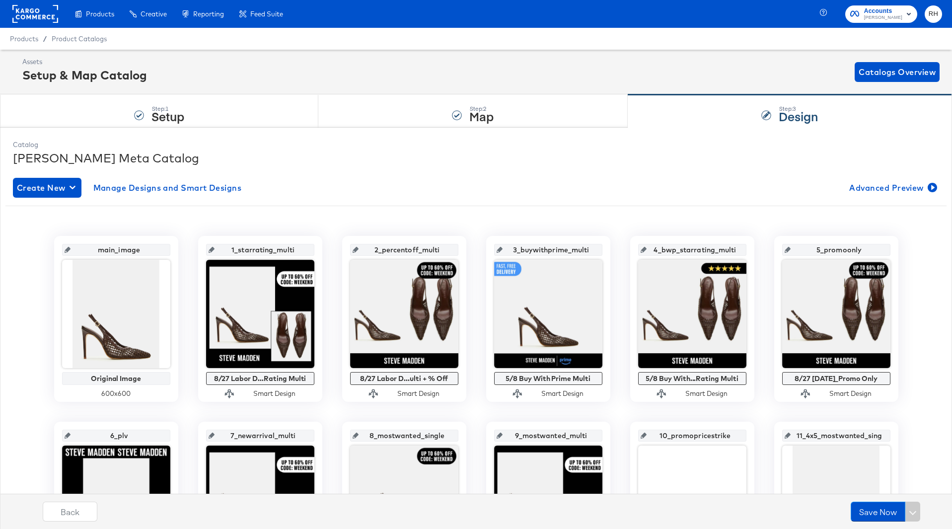
click at [44, 16] on rect at bounding box center [35, 14] width 46 height 18
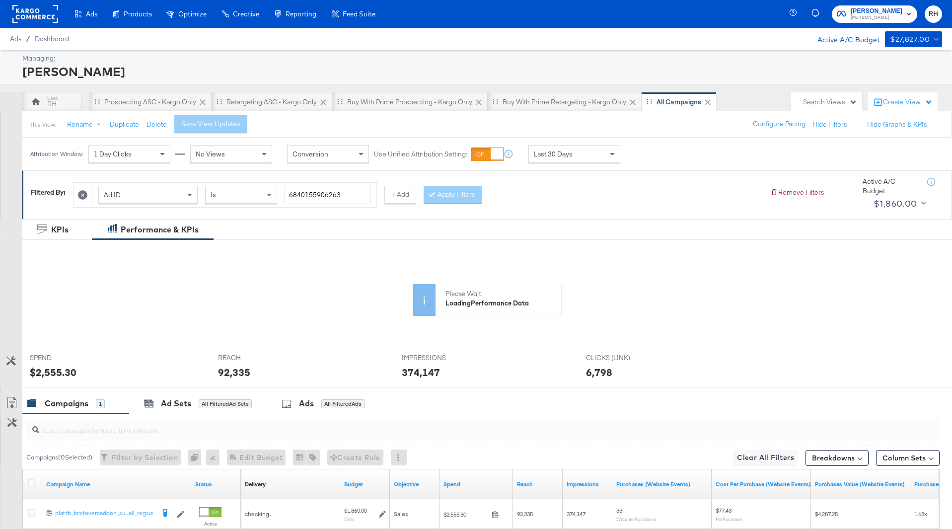
click at [190, 198] on span at bounding box center [191, 194] width 12 height 17
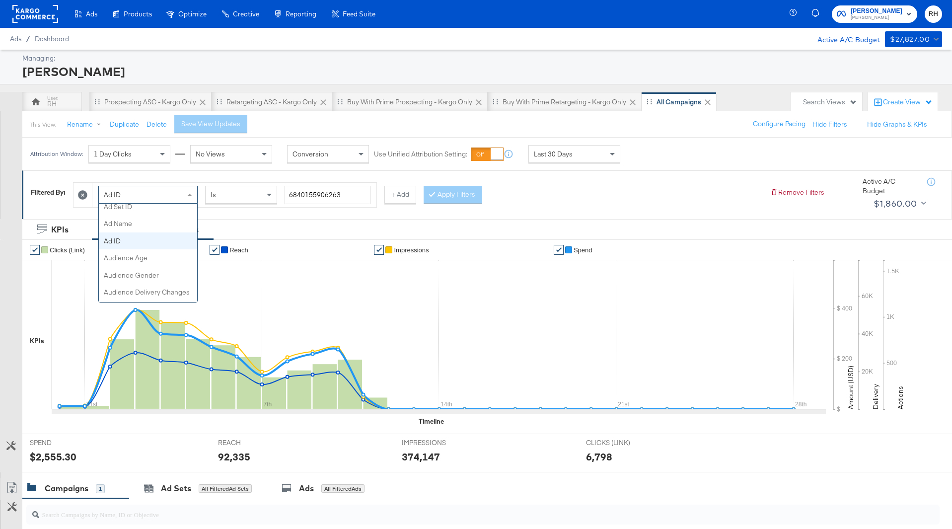
scroll to position [159, 0]
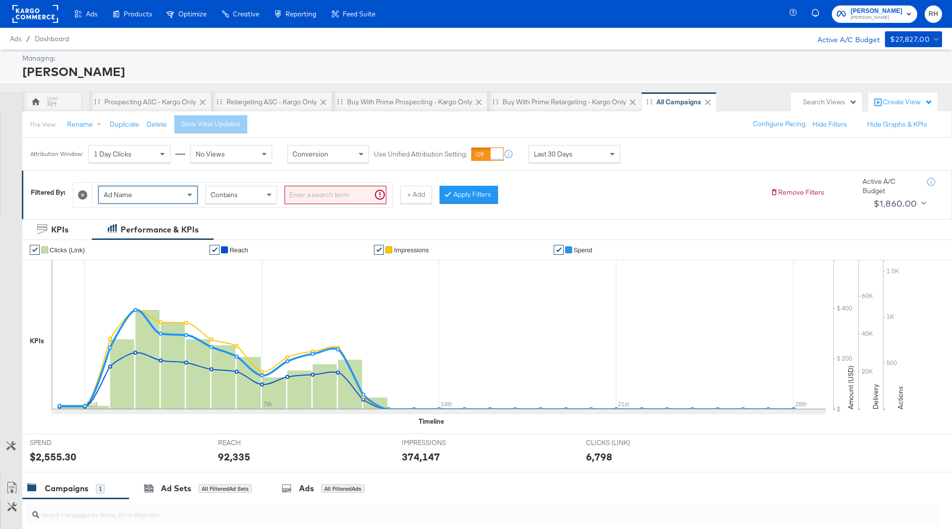
click at [298, 197] on input "search" at bounding box center [336, 195] width 102 height 18
click at [443, 199] on button "Apply Filters" at bounding box center [453, 195] width 59 height 18
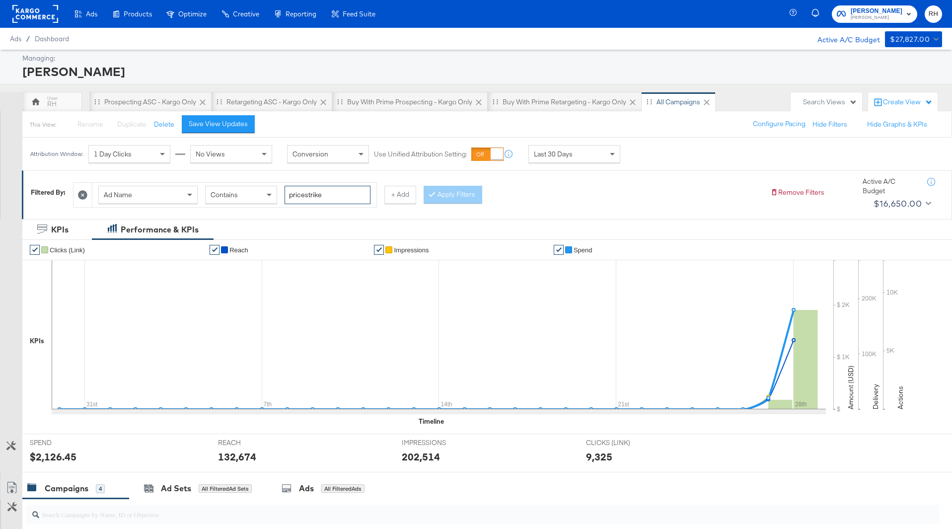
click at [328, 197] on input "pricestrike" at bounding box center [328, 195] width 86 height 18
paste input "through2"
type input "pricestrikethrough2"
click at [430, 197] on div at bounding box center [433, 194] width 7 height 9
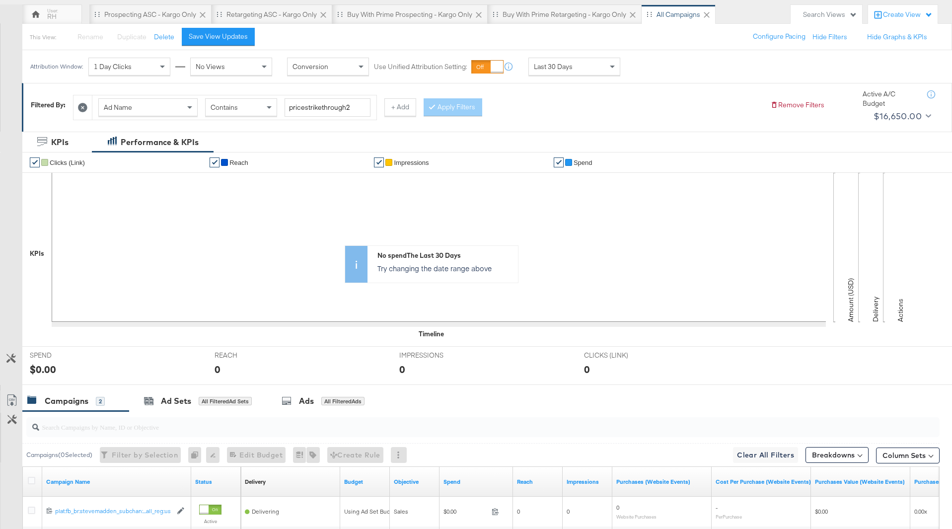
scroll to position [217, 0]
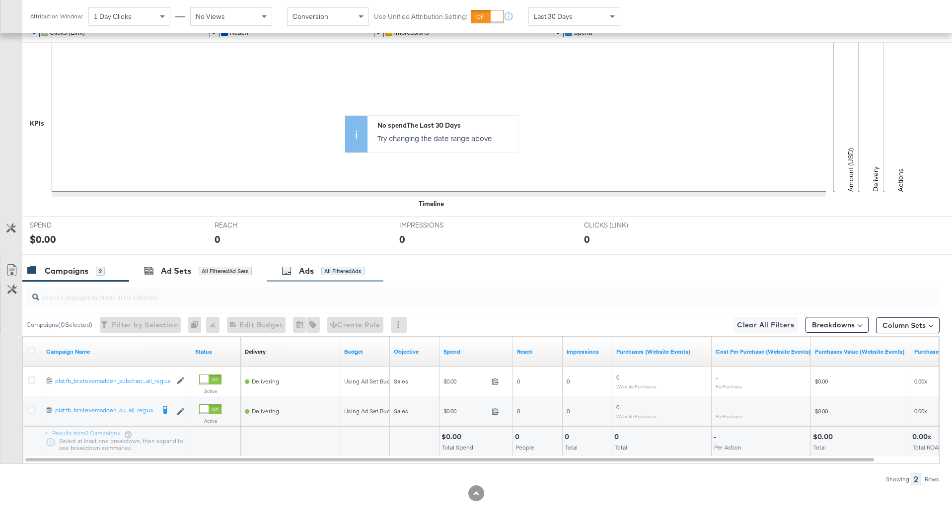
click at [333, 274] on div "All Filtered Ads" at bounding box center [342, 271] width 43 height 9
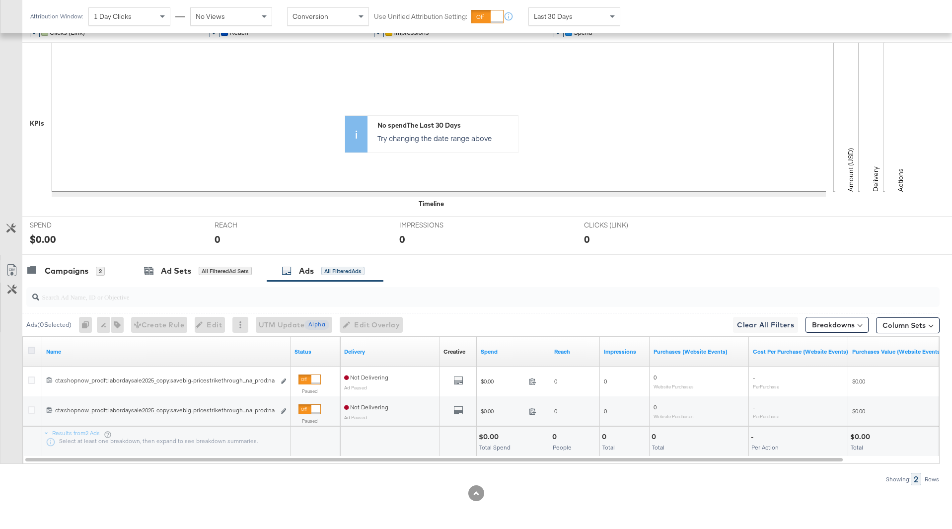
click at [29, 351] on icon at bounding box center [31, 350] width 7 height 7
click at [0, 0] on input "checkbox" at bounding box center [0, 0] width 0 height 0
click at [359, 328] on span "Edit Overlay Edit overlays for 2 ads" at bounding box center [365, 325] width 57 height 12
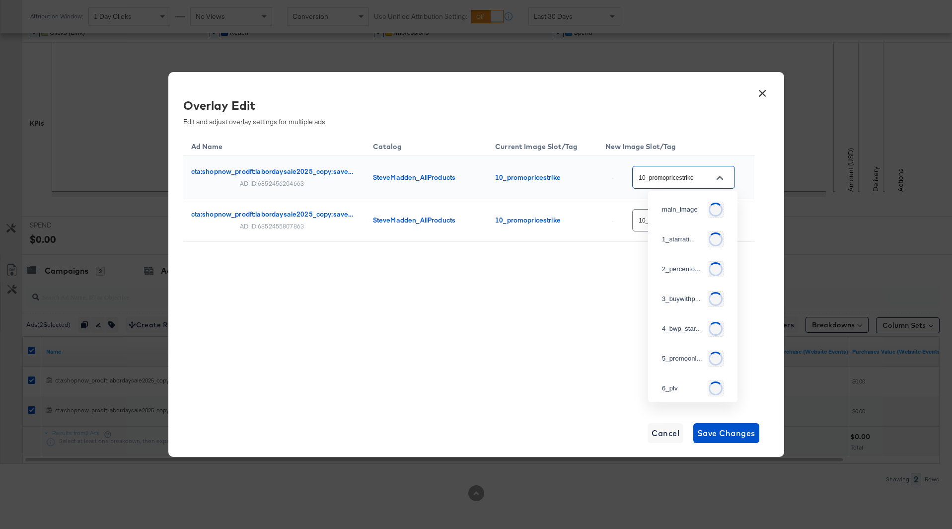
click at [683, 176] on input "10_promopricestrike" at bounding box center [676, 177] width 78 height 11
click at [696, 202] on div "13_openslo..." at bounding box center [692, 193] width 73 height 18
type input "13_openslot"
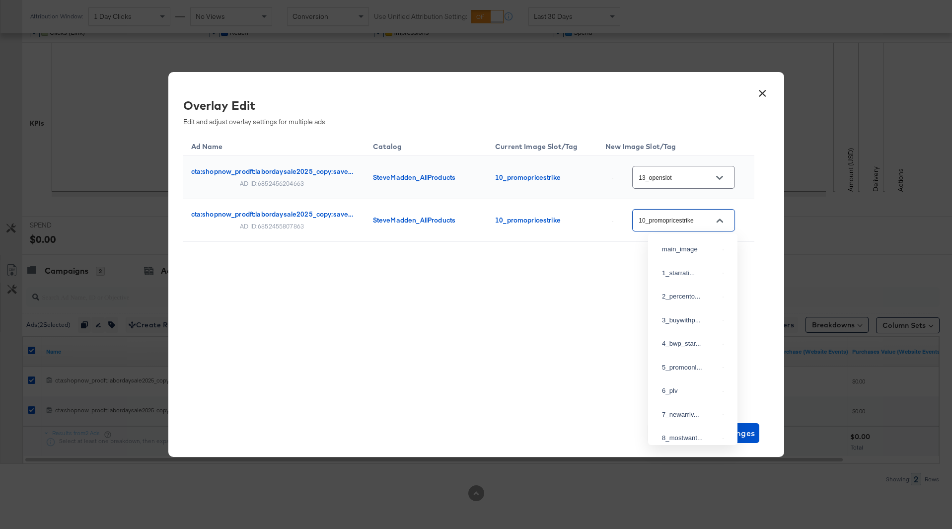
click at [689, 215] on input "10_promopricestrike" at bounding box center [676, 220] width 78 height 11
click at [667, 357] on div "13_openslo..." at bounding box center [690, 353] width 57 height 10
type input "13_openslot"
click at [733, 432] on span "Save Changes" at bounding box center [726, 433] width 58 height 14
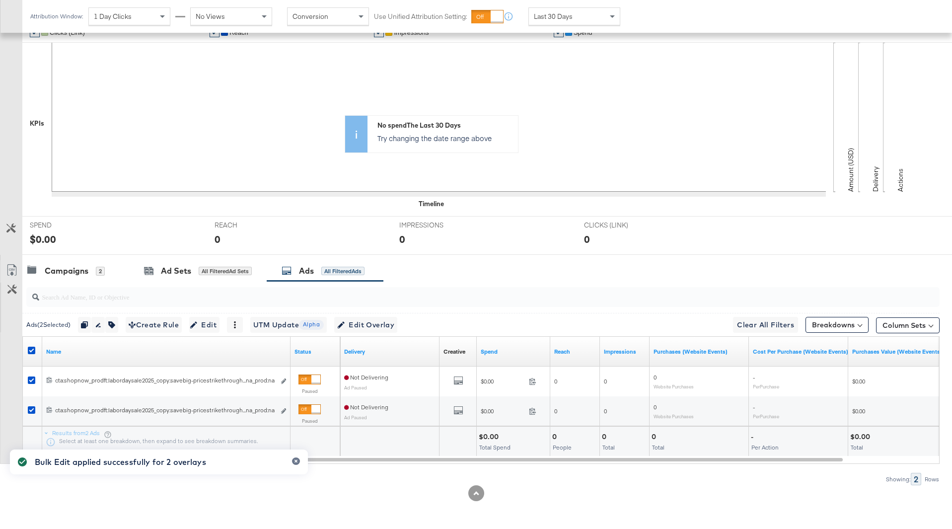
scroll to position [0, 0]
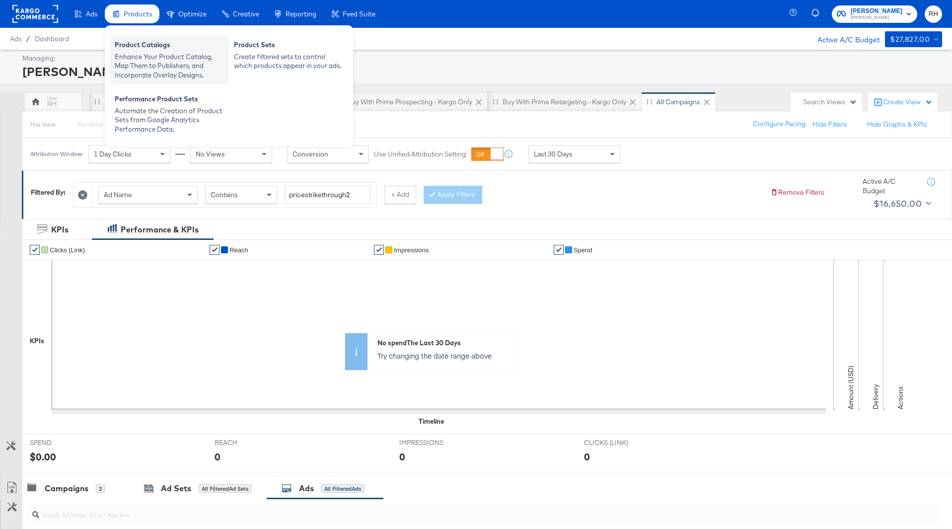
click at [148, 53] on div "Enhance Your Product Catalog, Map Them to Publishers, and Incorporate Overlay D…" at bounding box center [169, 66] width 109 height 28
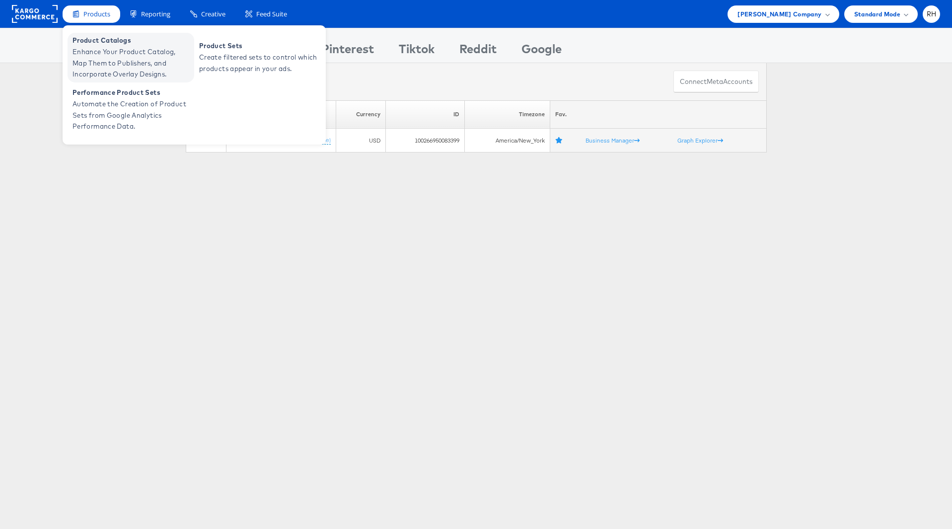
click at [87, 47] on span "Enhance Your Product Catalog, Map Them to Publishers, and Incorporate Overlay D…" at bounding box center [131, 63] width 119 height 34
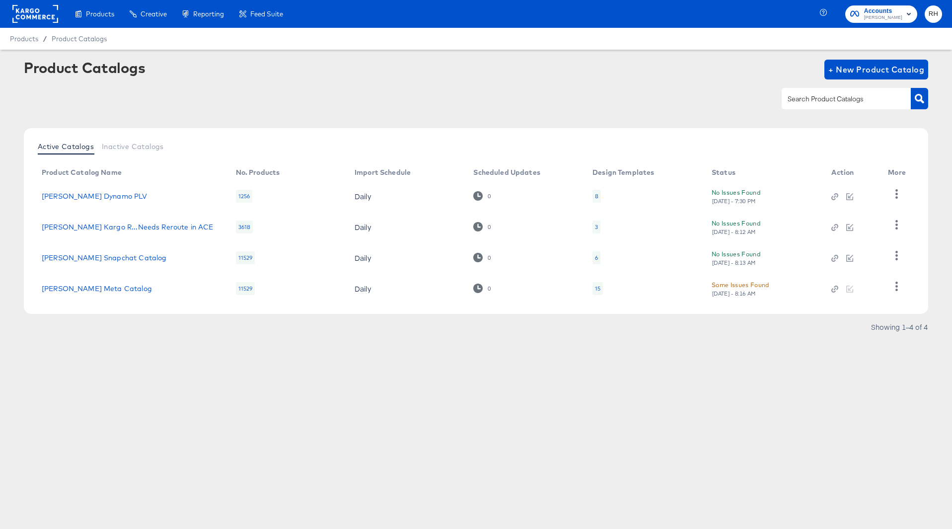
click at [601, 289] on div "15" at bounding box center [597, 288] width 10 height 13
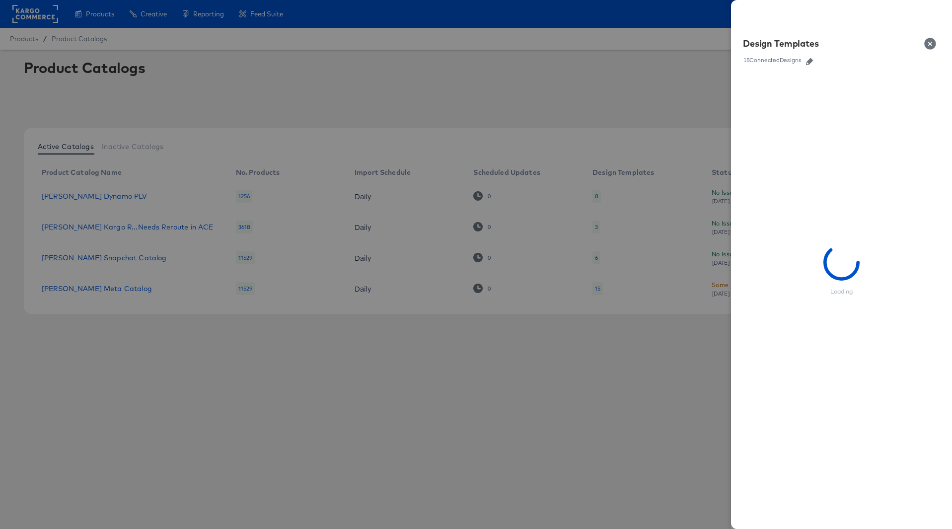
click at [811, 62] on icon "button" at bounding box center [809, 61] width 7 height 7
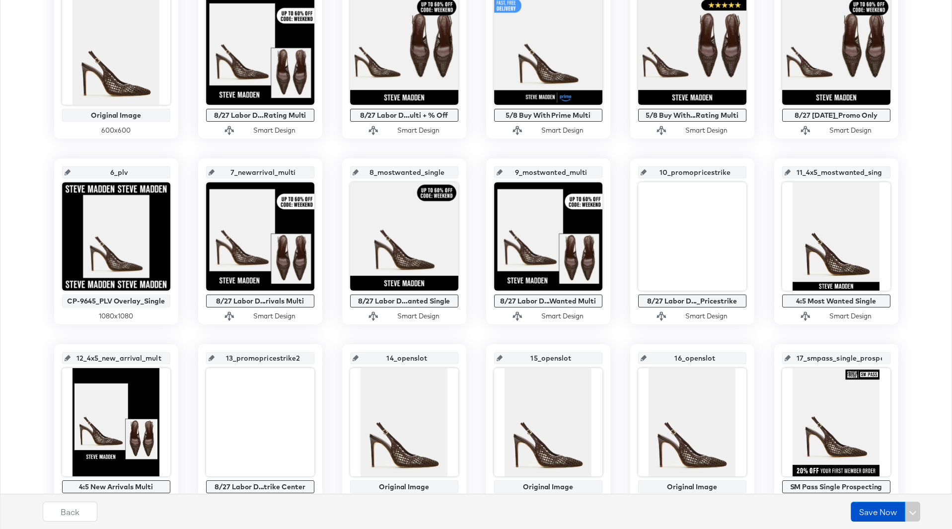
scroll to position [261, 0]
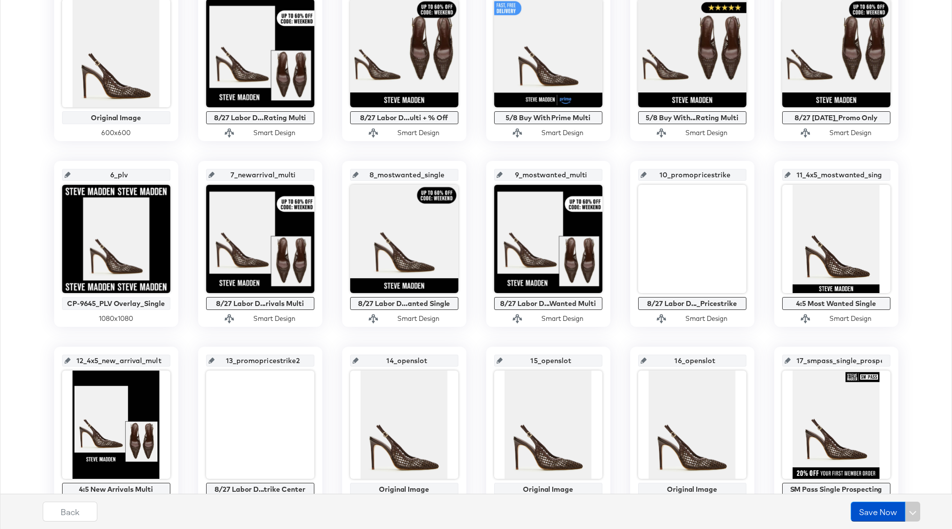
click at [251, 359] on input "13_promopricestrike2" at bounding box center [262, 356] width 97 height 27
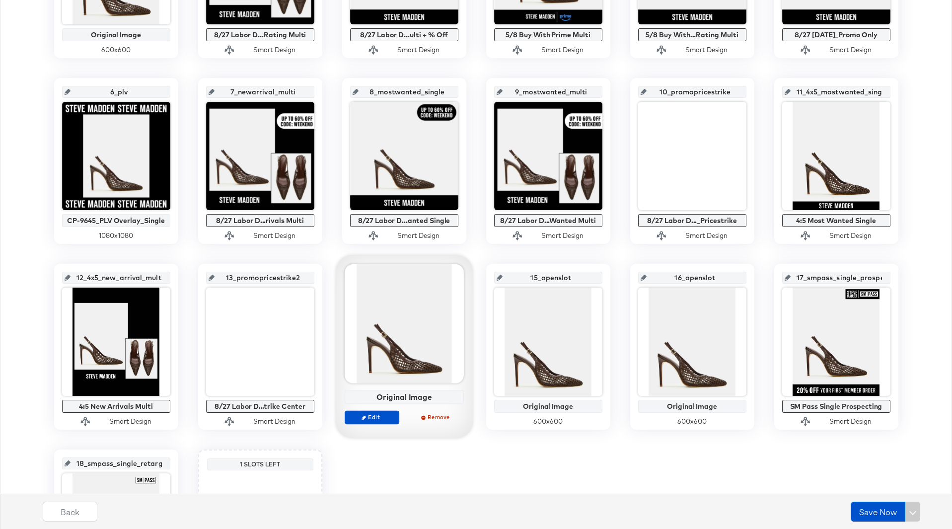
scroll to position [355, 0]
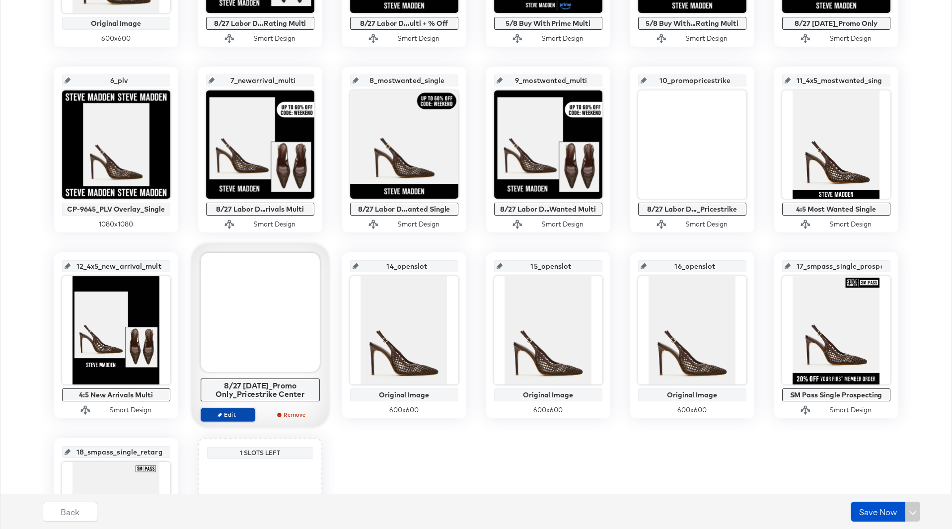
click at [230, 415] on span "Edit" at bounding box center [228, 414] width 46 height 7
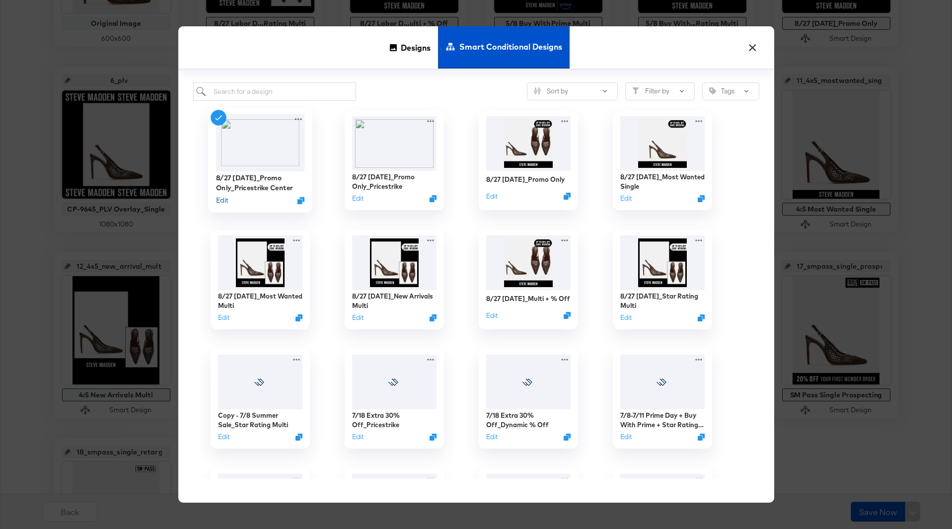
click at [224, 199] on button "Edit" at bounding box center [221, 200] width 12 height 9
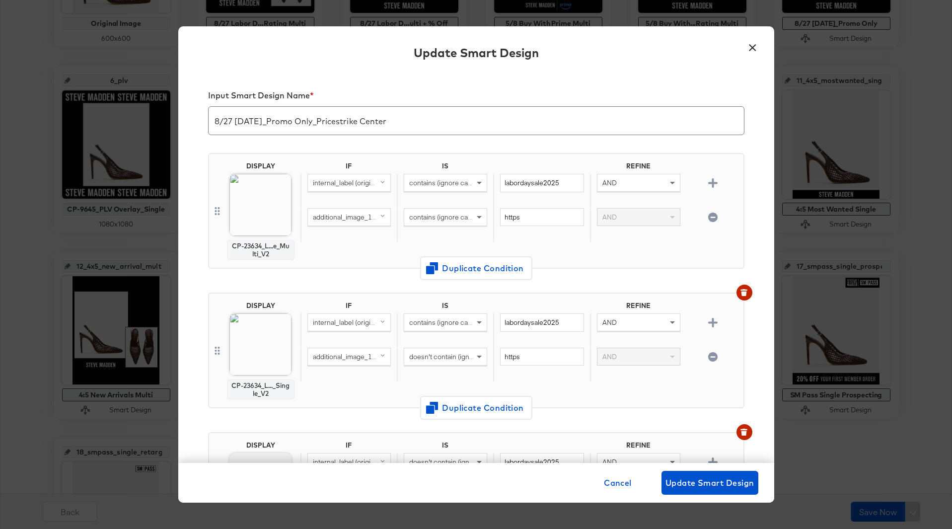
click at [371, 116] on input "8/27 Labor Day_Promo Only_Pricestrike Center" at bounding box center [476, 117] width 535 height 28
click at [755, 45] on button "×" at bounding box center [753, 45] width 18 height 18
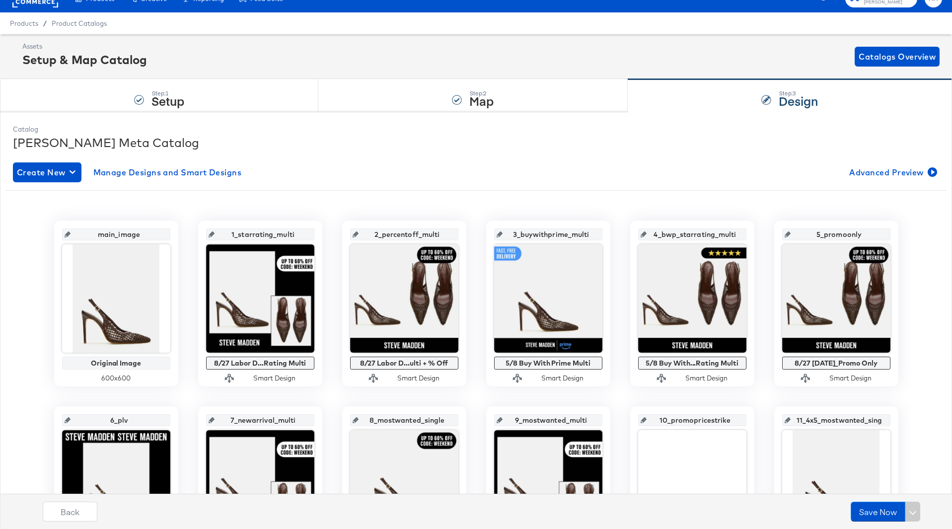
scroll to position [0, 0]
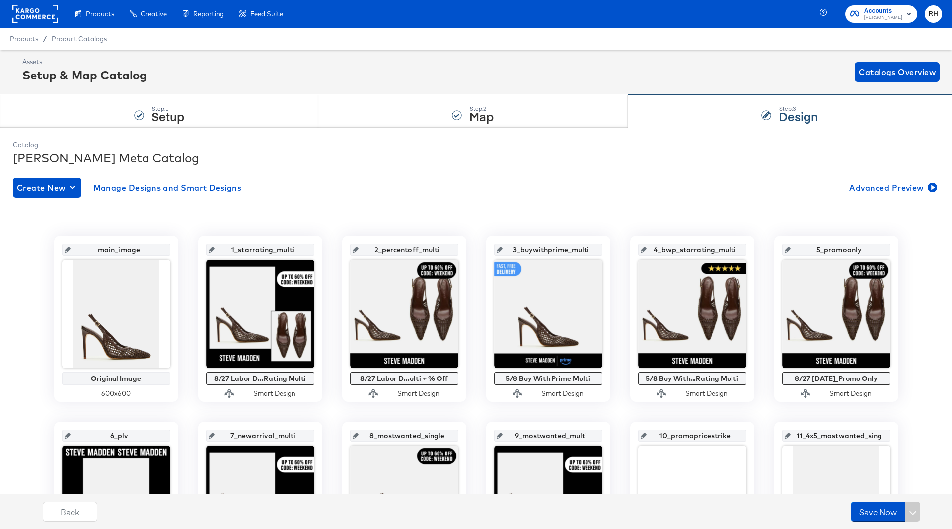
click at [31, 15] on rect at bounding box center [35, 14] width 46 height 18
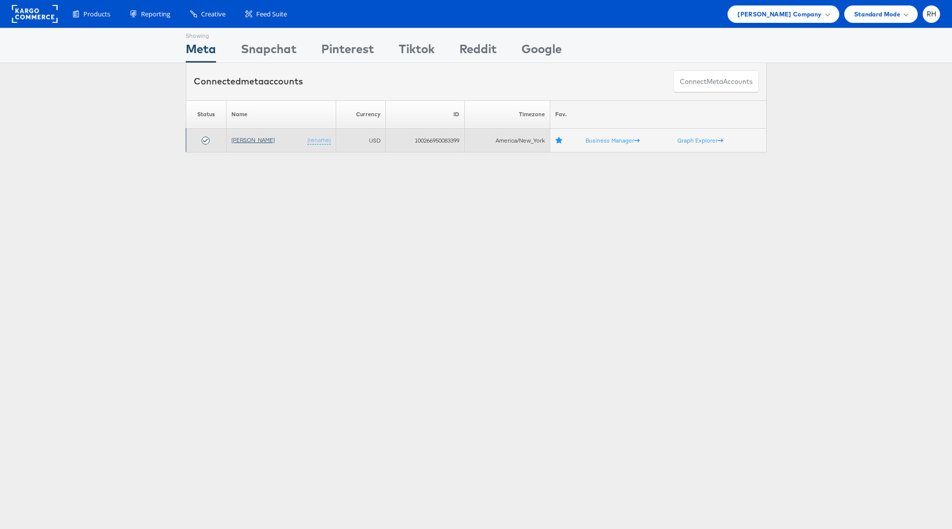
click at [260, 137] on link "[PERSON_NAME]" at bounding box center [252, 139] width 43 height 7
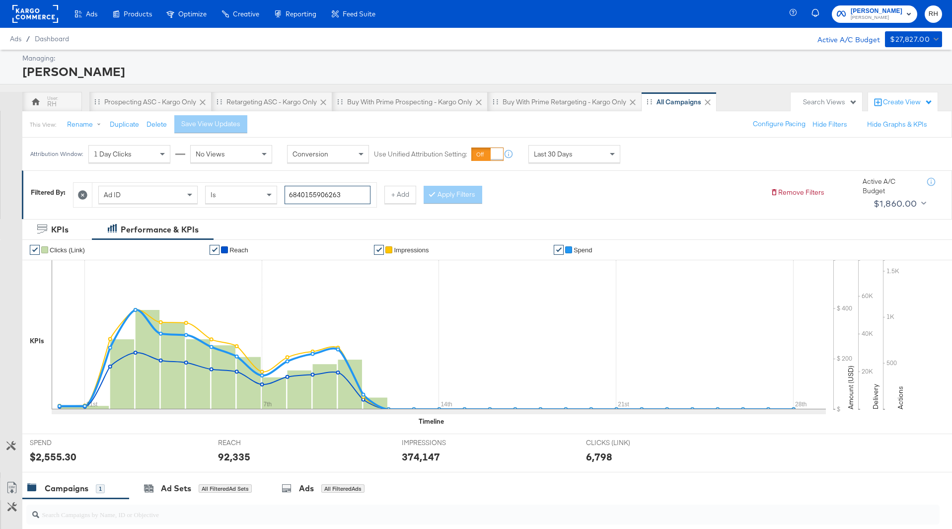
click at [307, 195] on input "6840155906263" at bounding box center [328, 195] width 86 height 18
paste input "524562046"
click at [459, 196] on button "Apply Filters" at bounding box center [453, 195] width 59 height 18
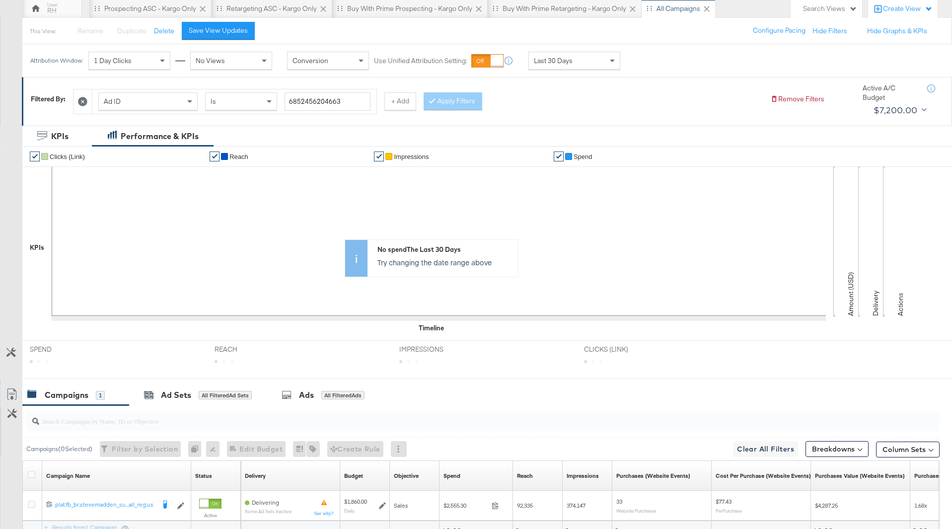
scroll to position [188, 0]
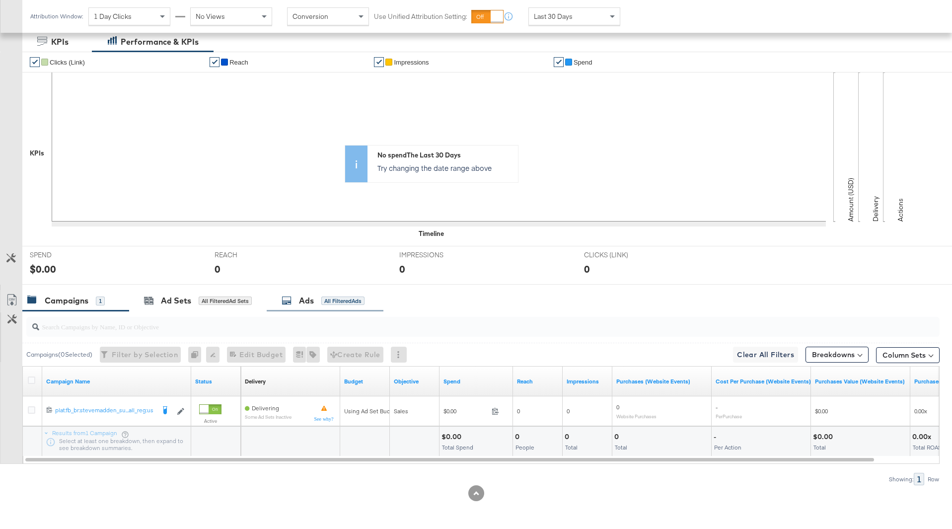
click at [349, 305] on div "Ads All Filtered Ads" at bounding box center [323, 300] width 83 height 11
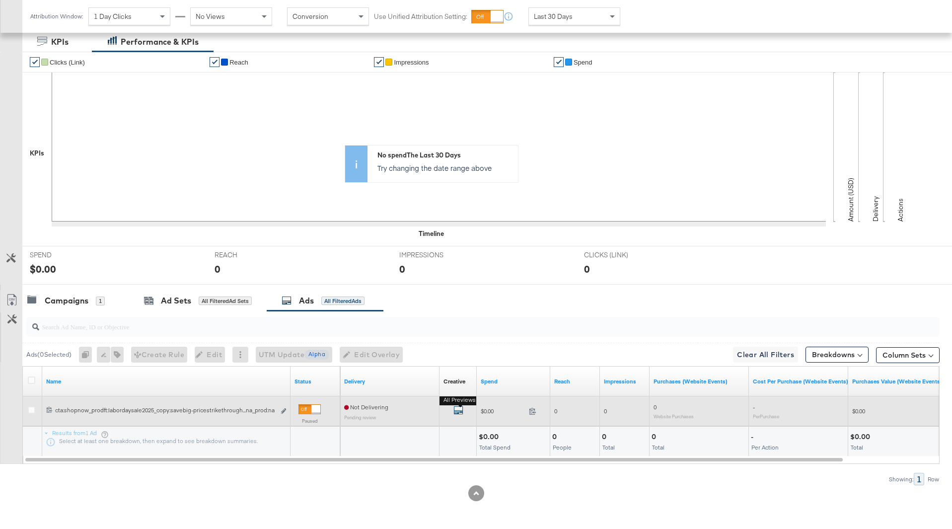
click at [455, 410] on icon "default" at bounding box center [458, 410] width 10 height 10
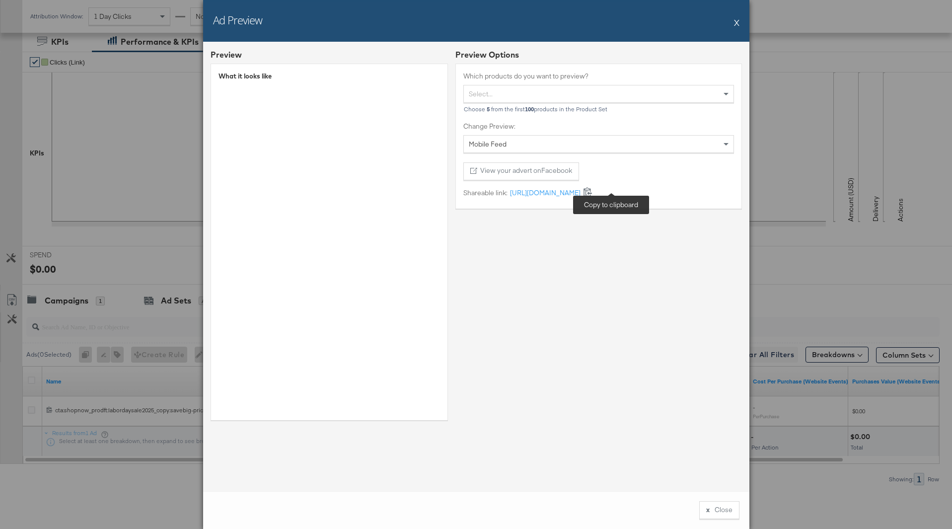
click at [592, 189] on icon at bounding box center [587, 191] width 8 height 9
click at [737, 23] on button "X" at bounding box center [736, 22] width 5 height 20
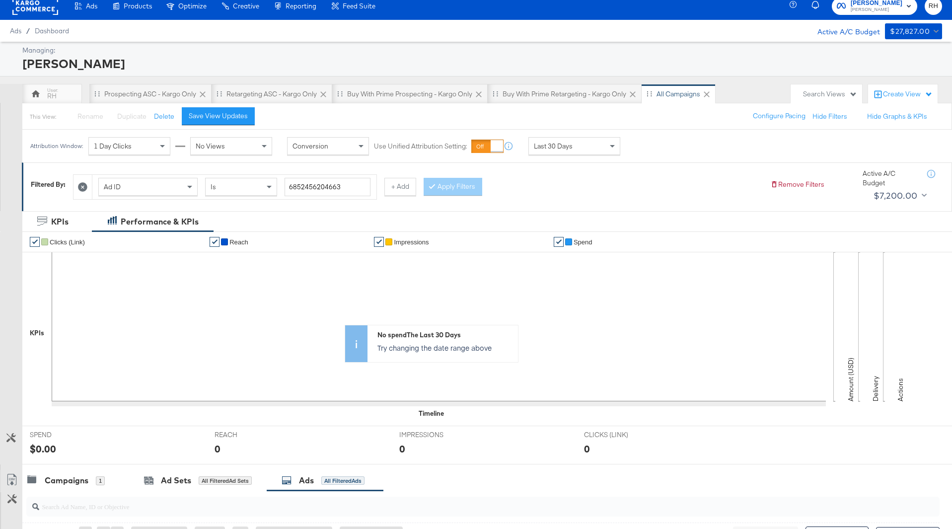
scroll to position [0, 0]
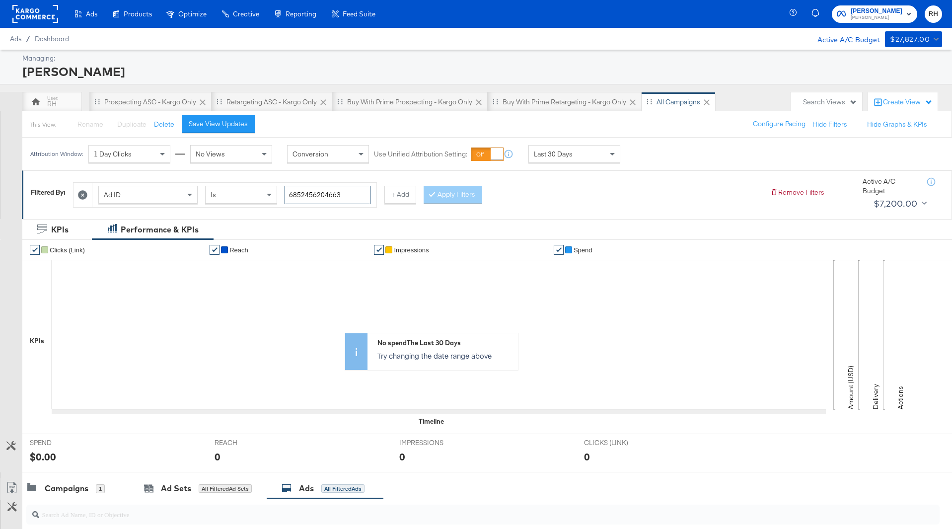
click at [308, 196] on input "6852456204663" at bounding box center [328, 195] width 86 height 18
paste input "58078"
type input "6852455807863"
click at [464, 193] on button "Apply Filters" at bounding box center [453, 195] width 59 height 18
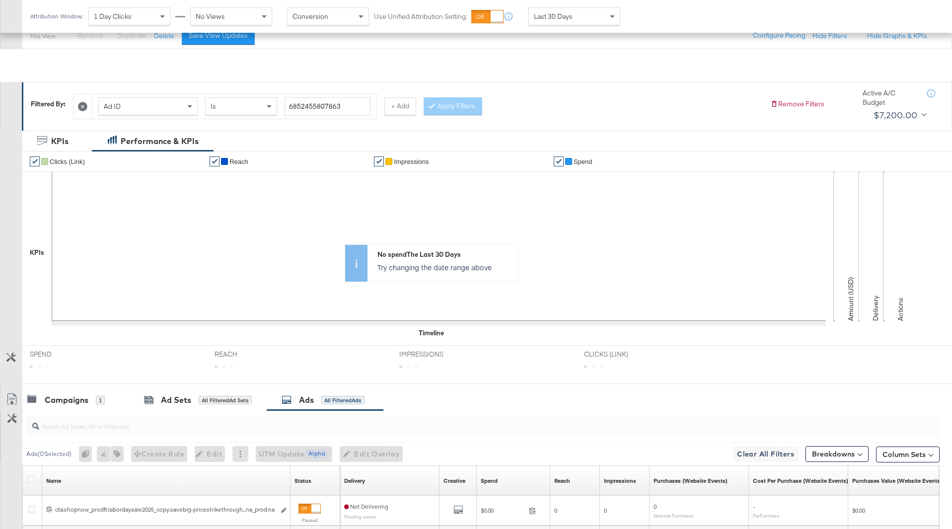
scroll to position [188, 0]
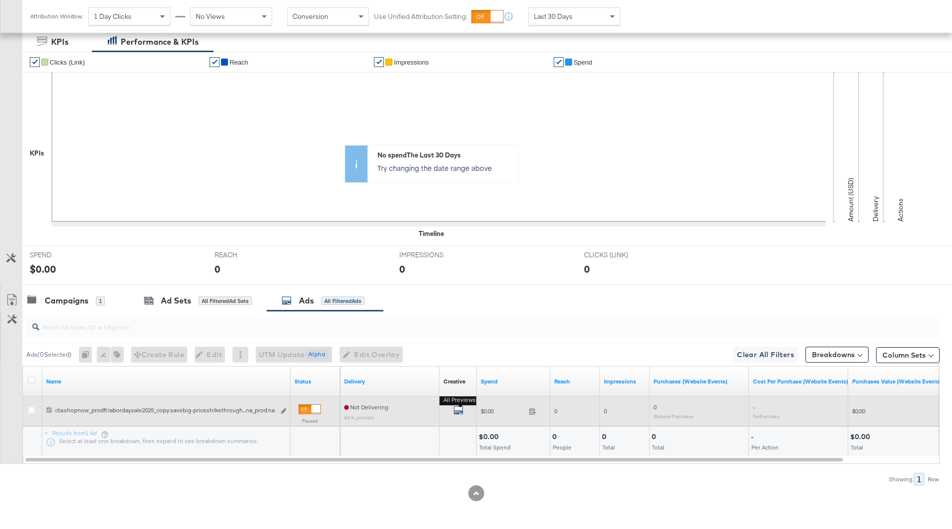
click at [458, 414] on icon "default" at bounding box center [458, 410] width 10 height 10
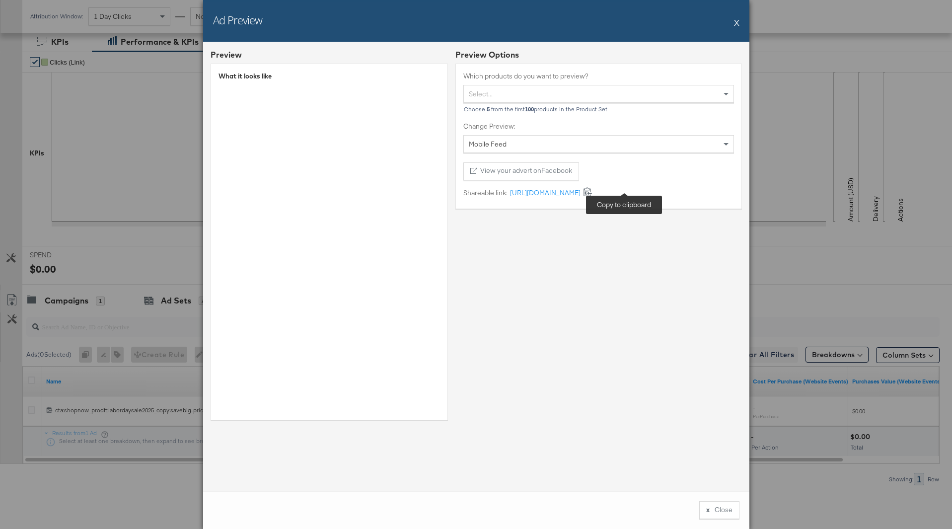
click at [592, 194] on icon at bounding box center [587, 191] width 9 height 9
click at [738, 21] on button "X" at bounding box center [736, 22] width 5 height 20
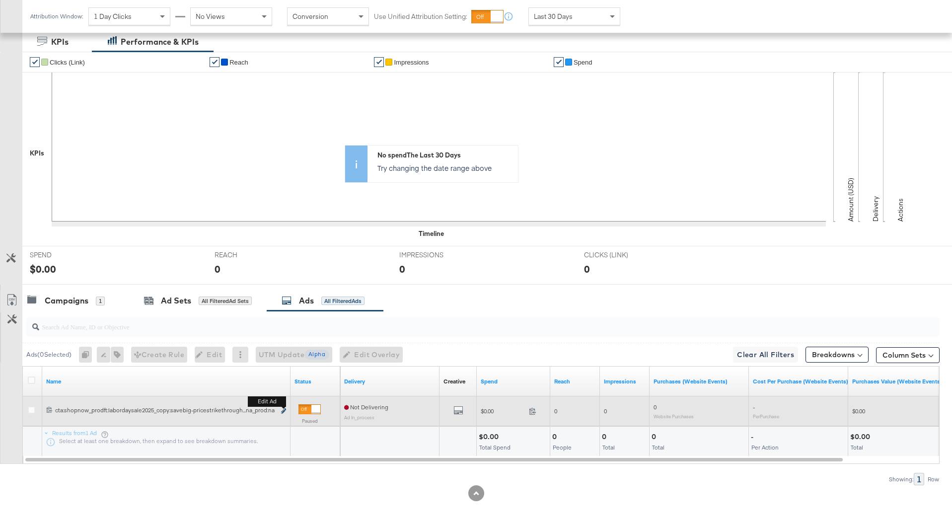
click at [283, 410] on icon "link" at bounding box center [283, 410] width 5 height 5
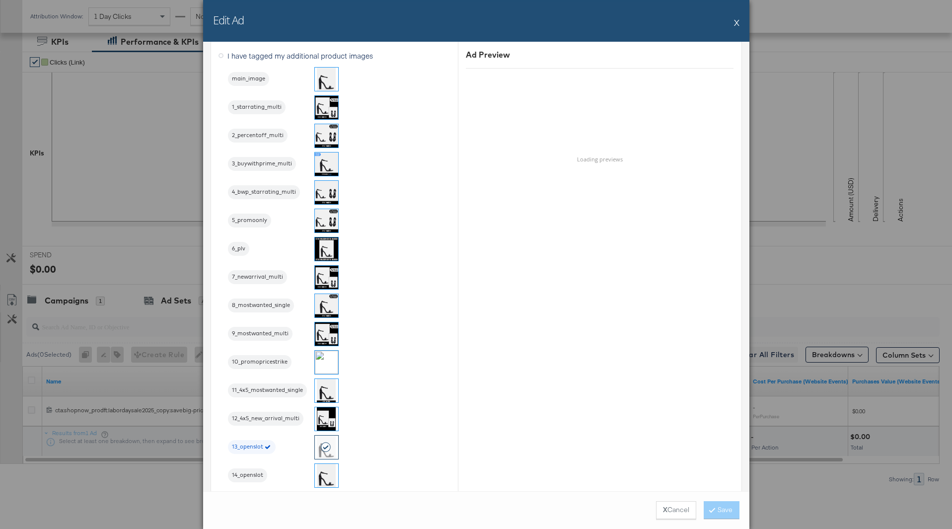
scroll to position [1088, 0]
click at [675, 513] on button "X Cancel" at bounding box center [676, 510] width 40 height 18
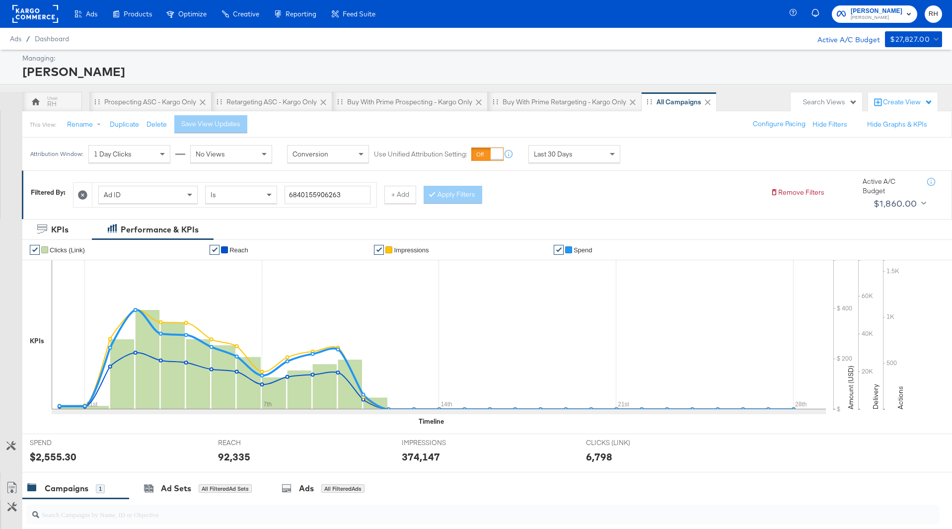
click at [160, 196] on div "Ad ID" at bounding box center [148, 194] width 98 height 17
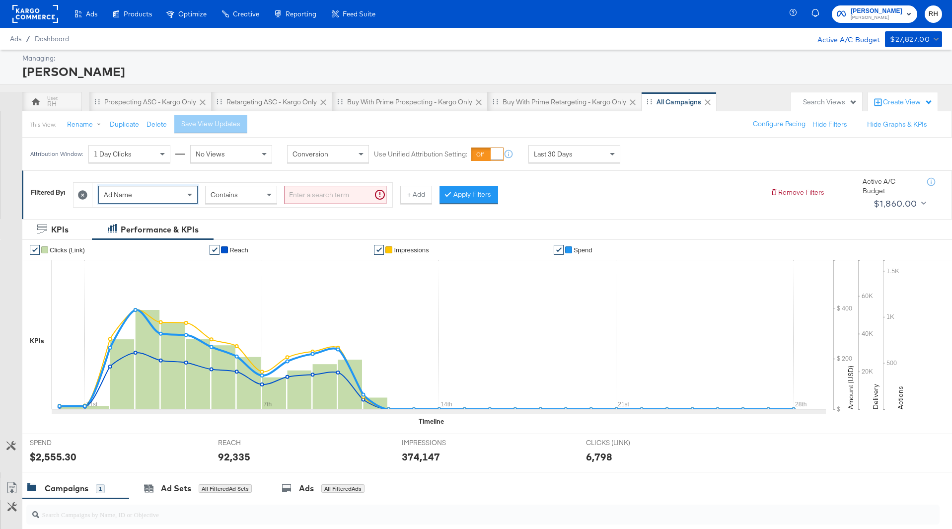
click at [333, 197] on input "search" at bounding box center [336, 195] width 102 height 18
paste input "pricestrikethrough2"
type input "pricestrikethrough2"
click at [464, 195] on button "Apply Filters" at bounding box center [453, 195] width 59 height 18
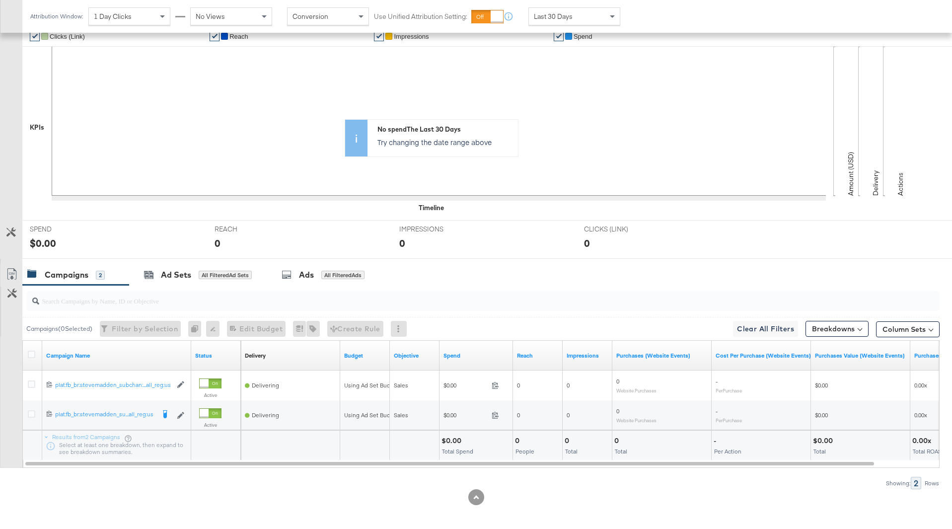
scroll to position [217, 0]
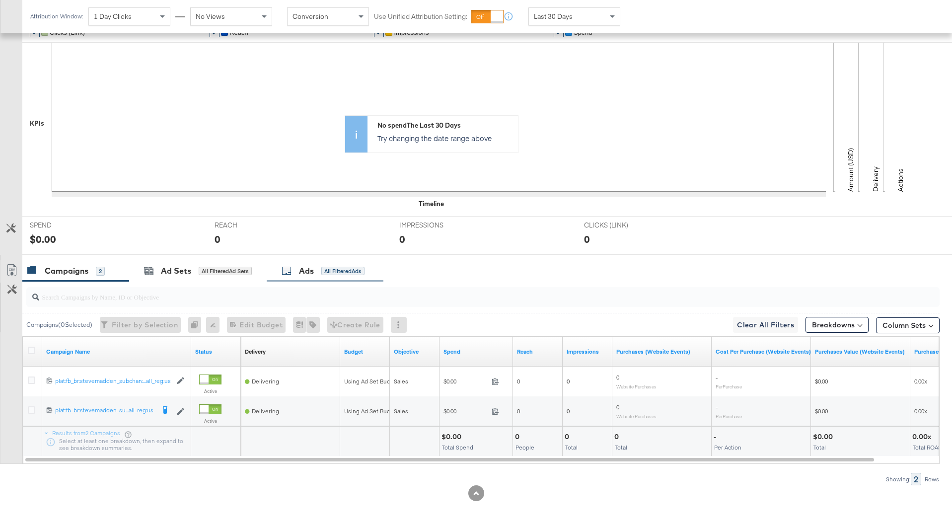
click at [322, 278] on div "Ads All Filtered Ads" at bounding box center [325, 270] width 117 height 21
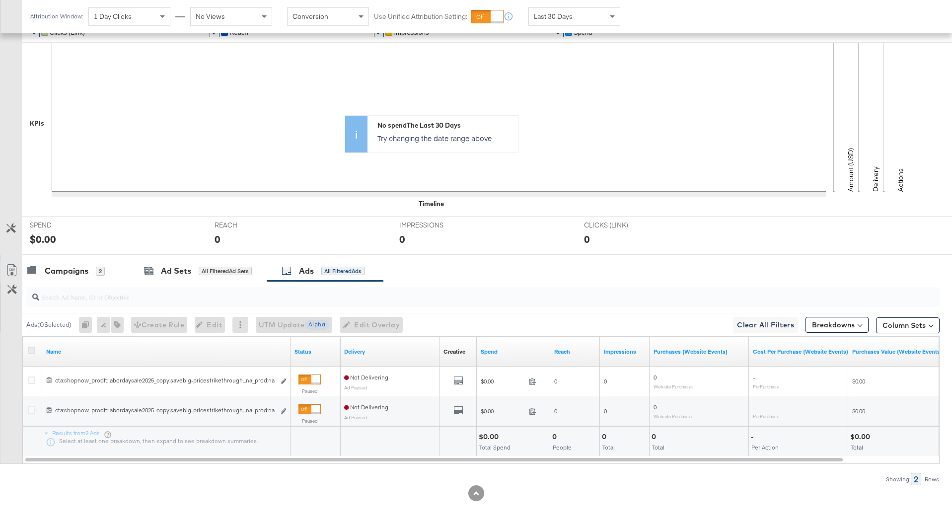
click at [34, 348] on icon at bounding box center [31, 350] width 7 height 7
click at [0, 0] on input "checkbox" at bounding box center [0, 0] width 0 height 0
click at [345, 325] on icon "button" at bounding box center [341, 324] width 7 height 7
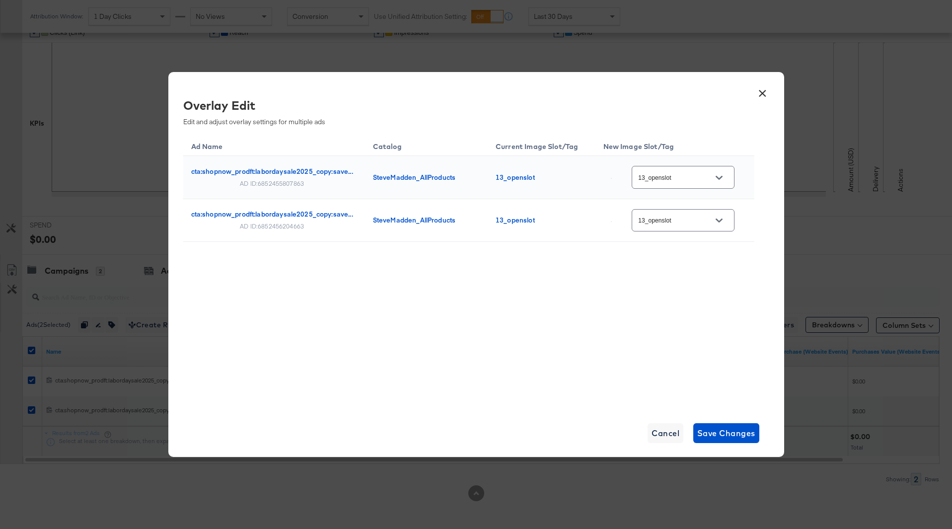
click at [761, 90] on button "×" at bounding box center [763, 91] width 18 height 18
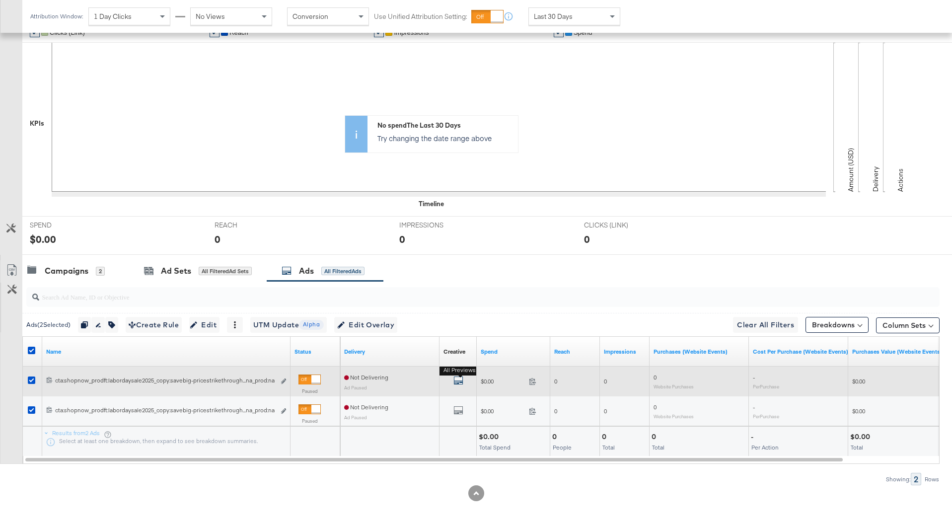
click at [456, 379] on icon "default" at bounding box center [458, 380] width 10 height 10
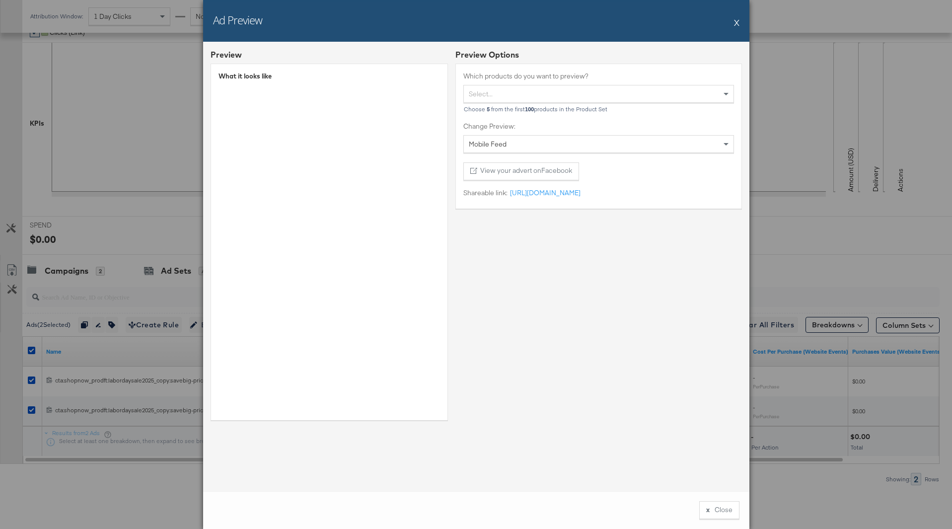
click at [735, 23] on button "X" at bounding box center [736, 22] width 5 height 20
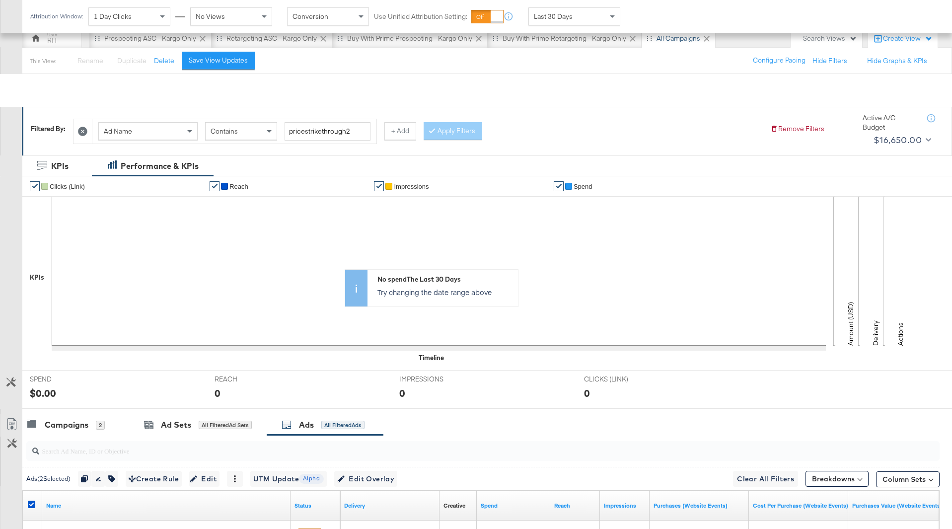
scroll to position [0, 0]
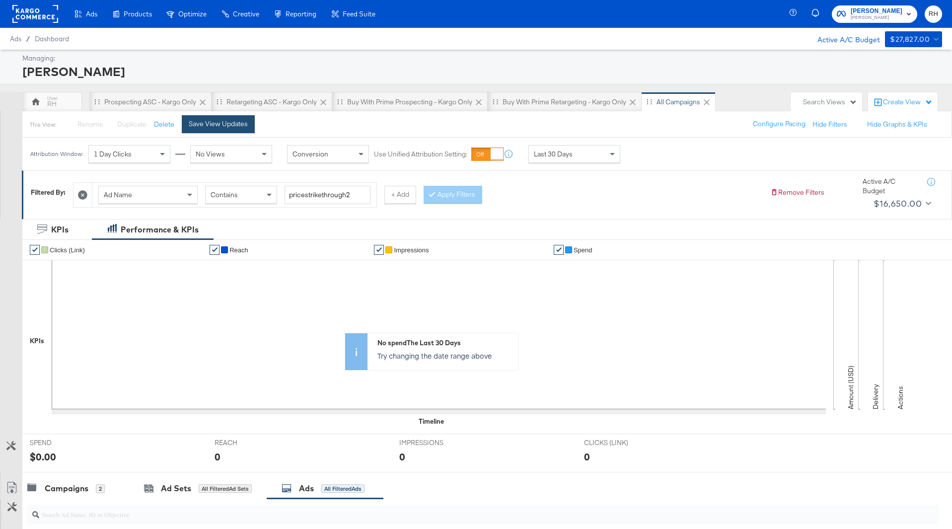
click at [198, 131] on button "Save View Updates" at bounding box center [218, 124] width 73 height 18
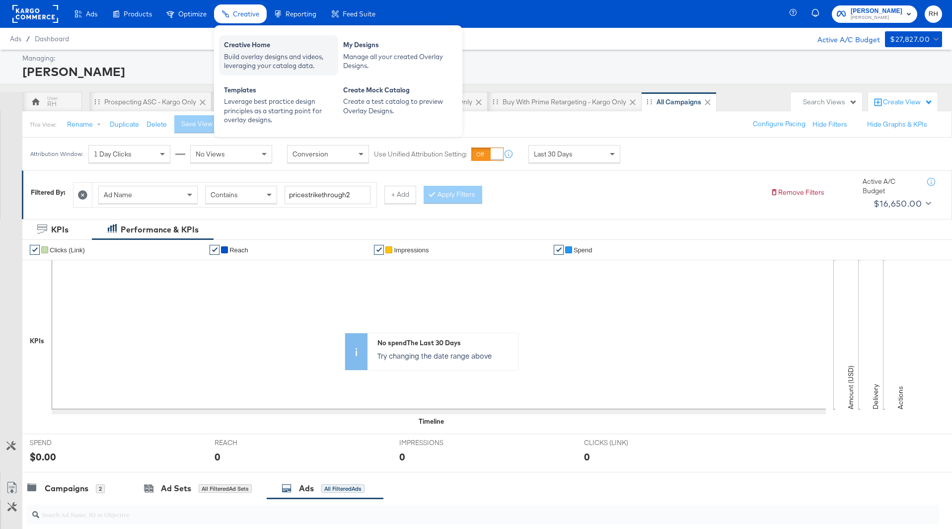
click at [253, 59] on div "Build overlay designs and videos, leveraging your catalog data." at bounding box center [278, 61] width 109 height 18
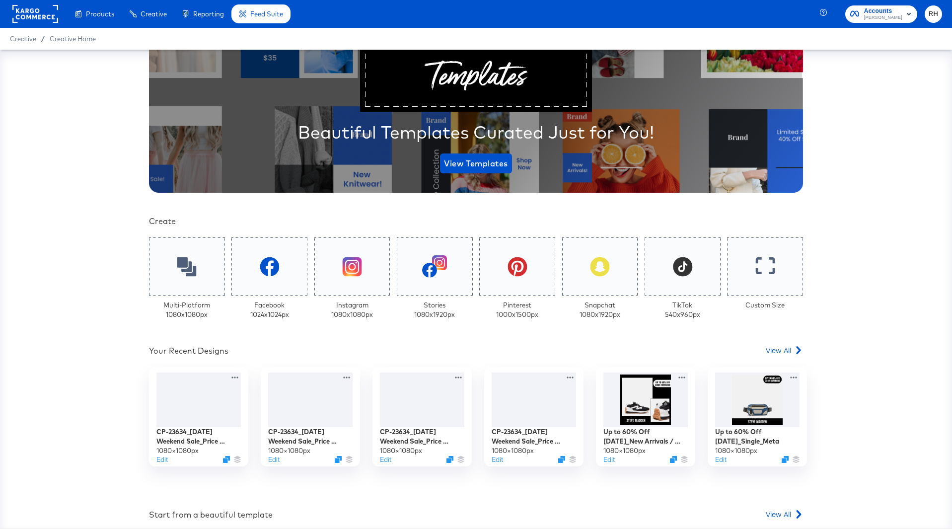
scroll to position [93, 0]
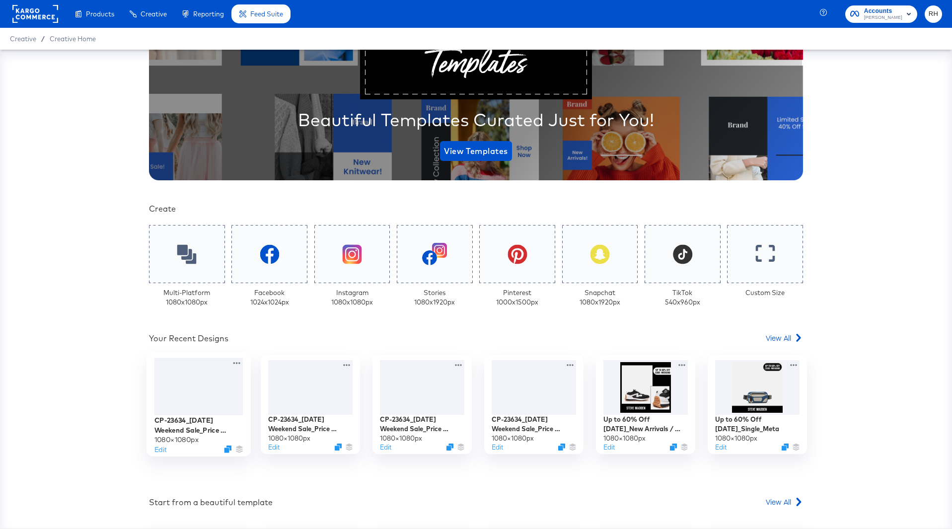
click at [202, 392] on div at bounding box center [198, 387] width 89 height 58
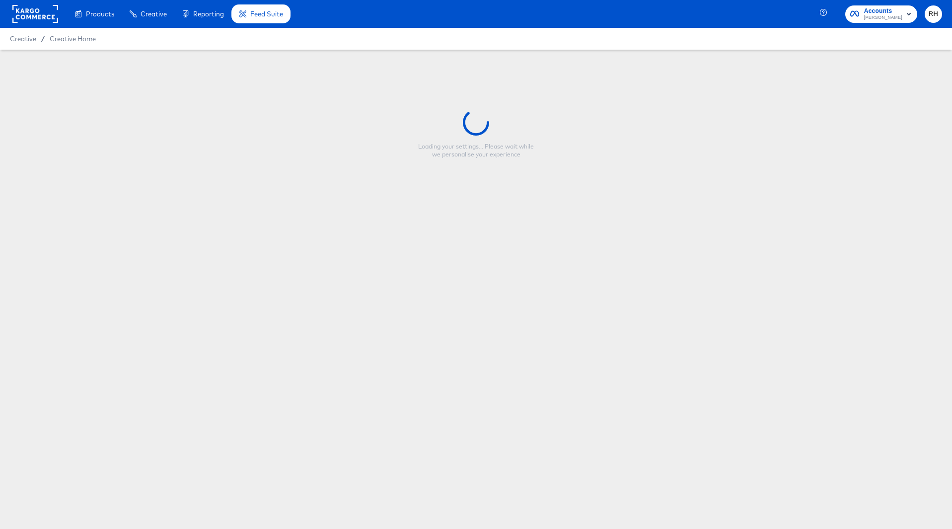
type input "CP-23634_Labor Day Weekend Sale_Price Strike_Single_V2"
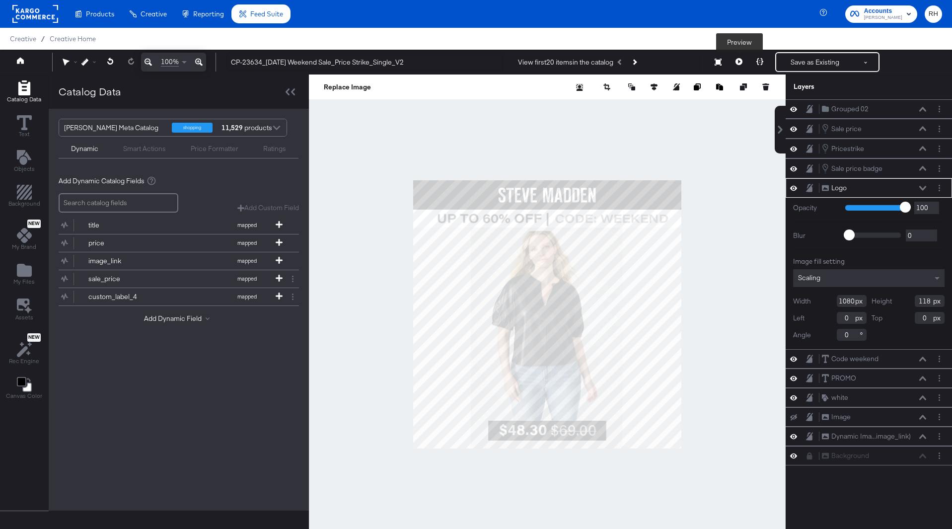
click at [745, 59] on button at bounding box center [738, 62] width 21 height 20
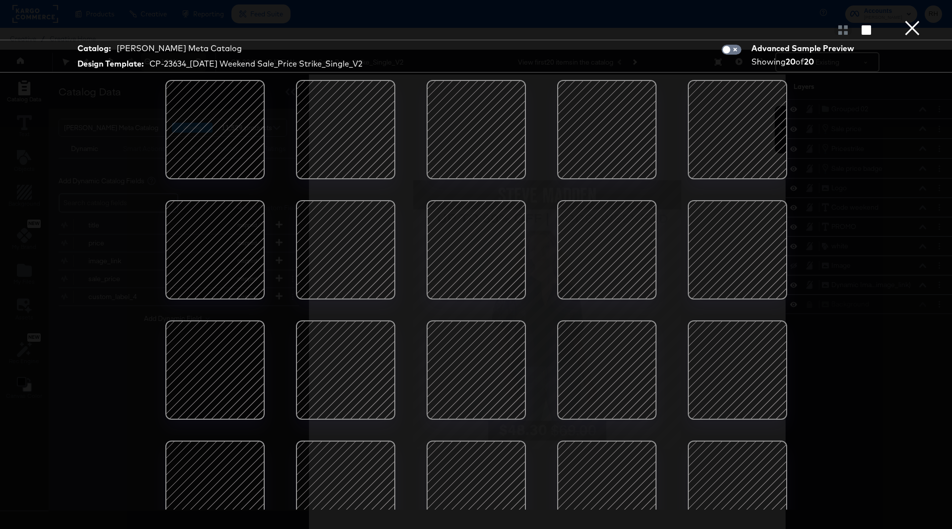
scroll to position [30, 0]
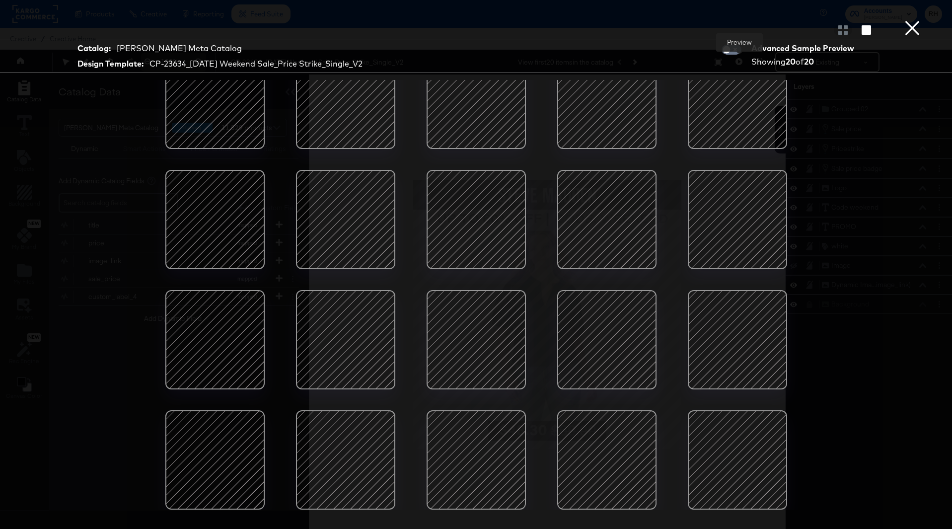
click at [913, 20] on button "×" at bounding box center [912, 10] width 20 height 20
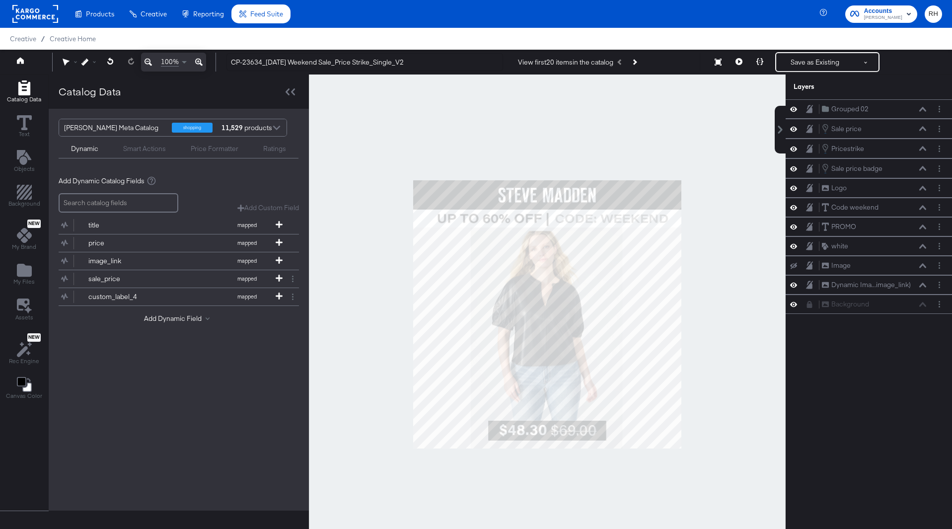
click at [47, 22] on rect at bounding box center [35, 14] width 46 height 18
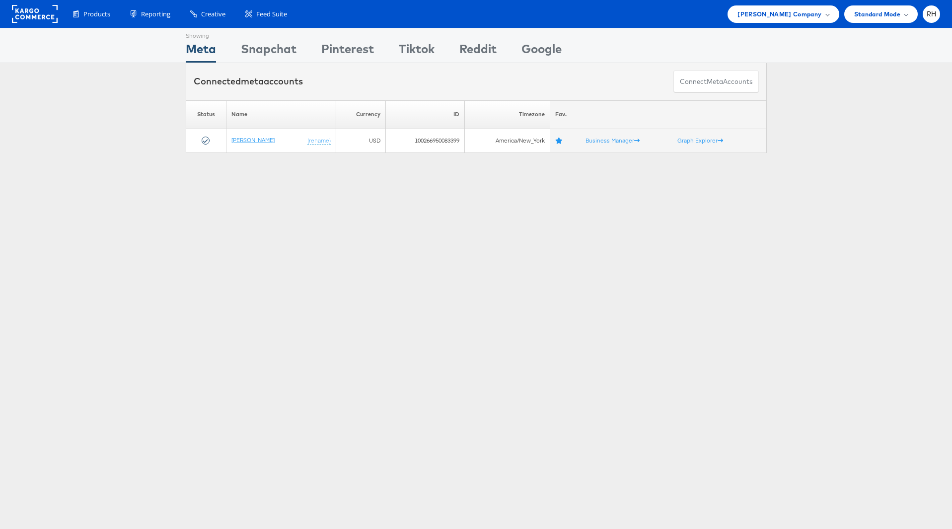
click at [256, 141] on link "[PERSON_NAME]" at bounding box center [252, 139] width 43 height 7
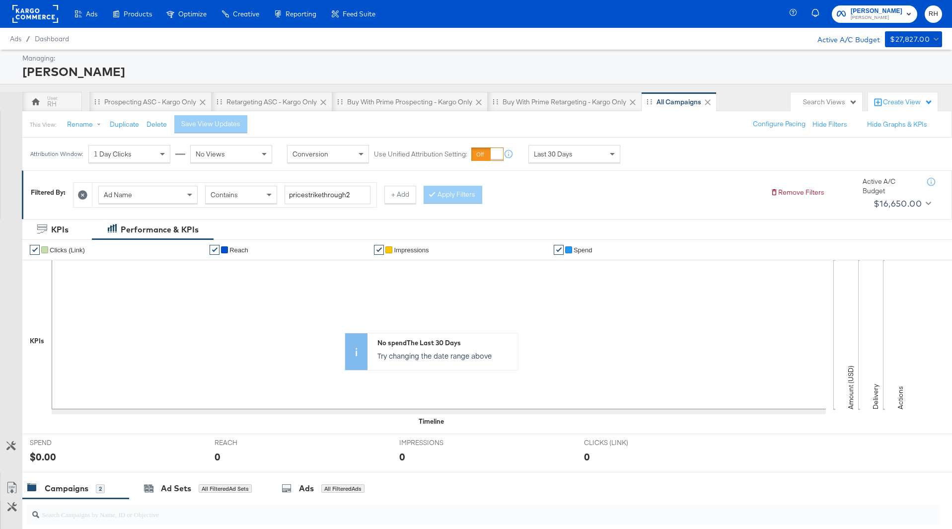
scroll to position [217, 0]
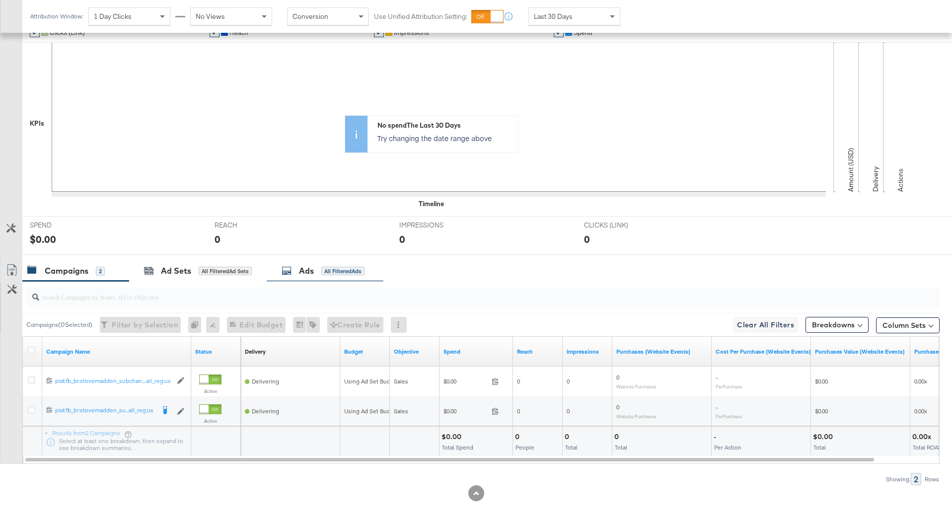
click at [339, 276] on div "Ads All Filtered Ads" at bounding box center [323, 270] width 83 height 11
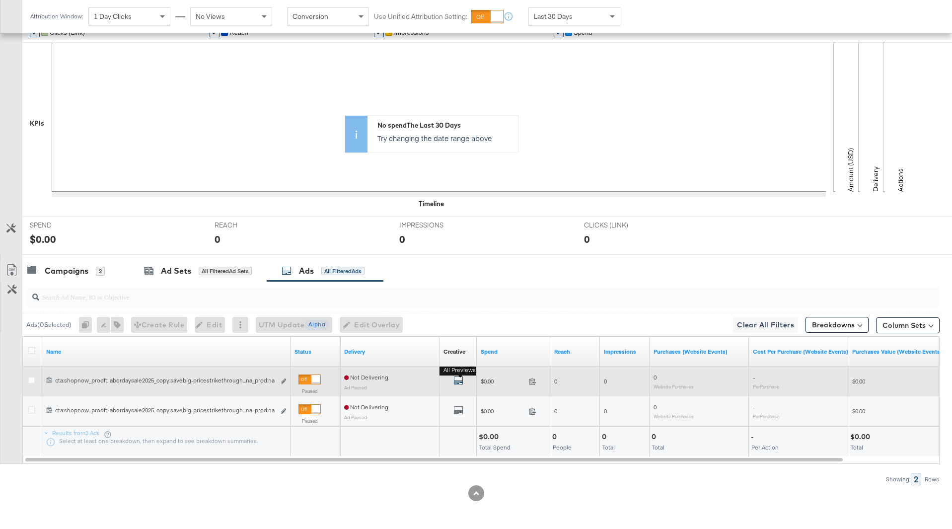
click at [457, 382] on icon "default" at bounding box center [458, 380] width 10 height 10
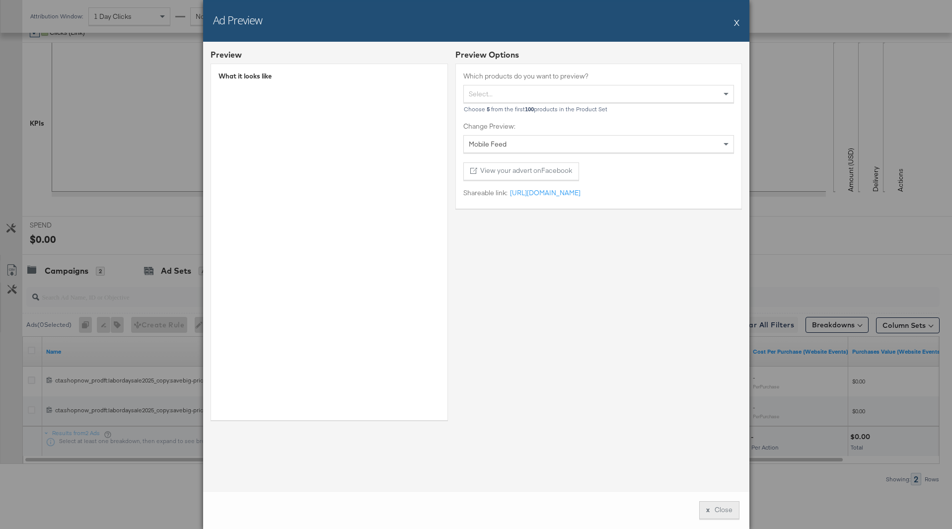
click at [713, 514] on button "x Close" at bounding box center [719, 510] width 40 height 18
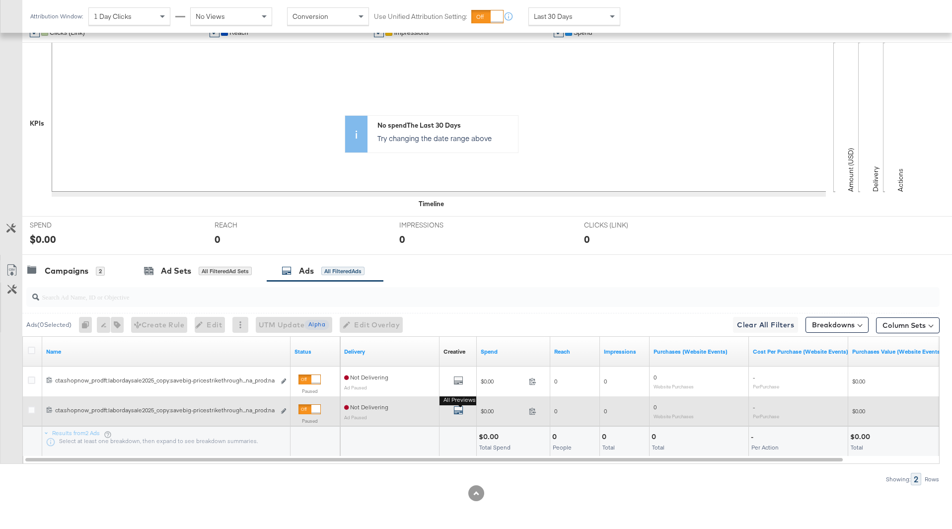
click at [457, 412] on icon "default" at bounding box center [458, 410] width 10 height 10
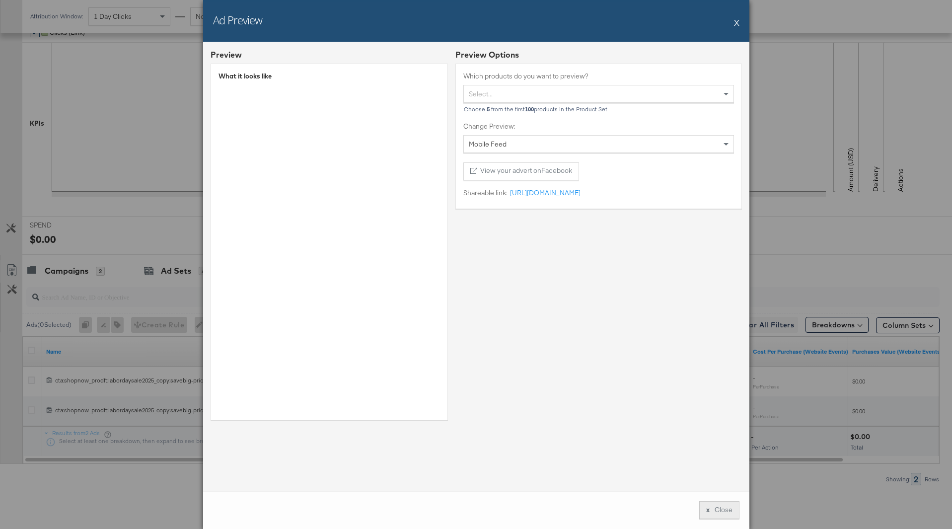
click at [706, 508] on button "x Close" at bounding box center [719, 510] width 40 height 18
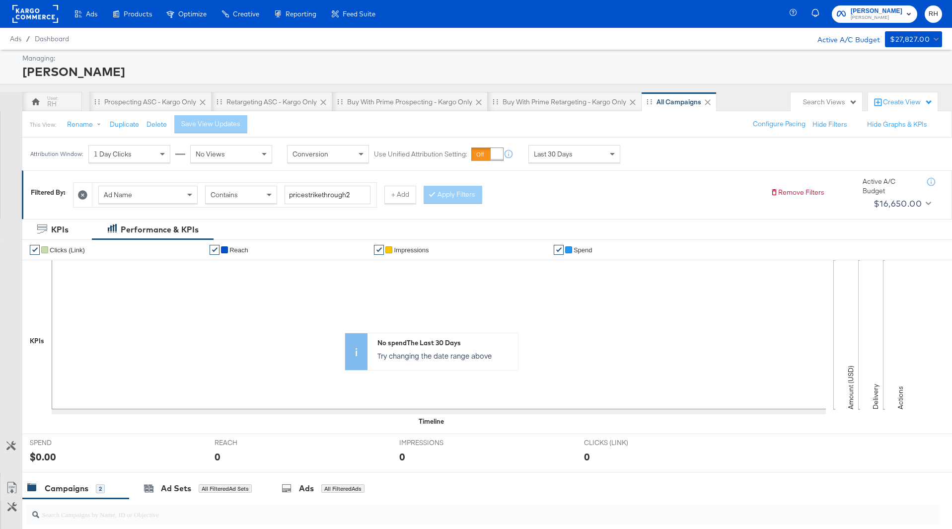
scroll to position [217, 0]
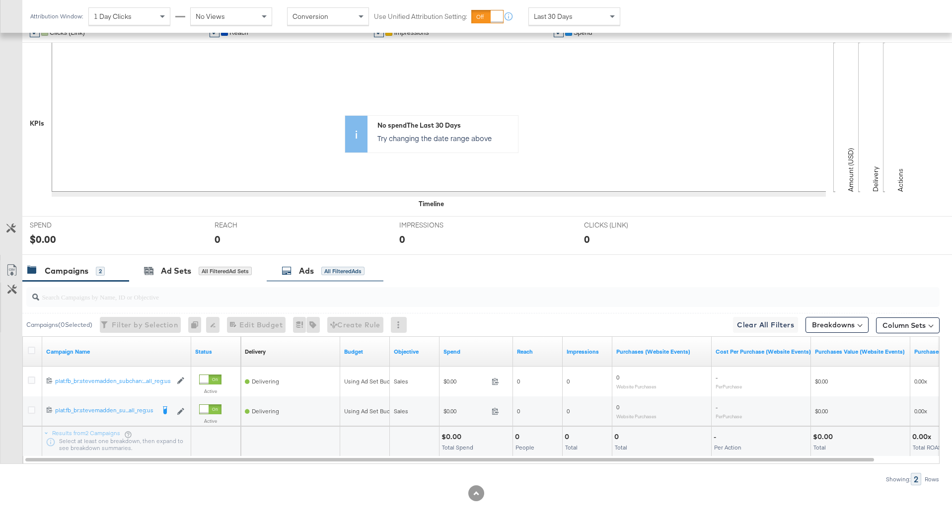
click at [342, 277] on div "Ads All Filtered Ads" at bounding box center [325, 270] width 117 height 21
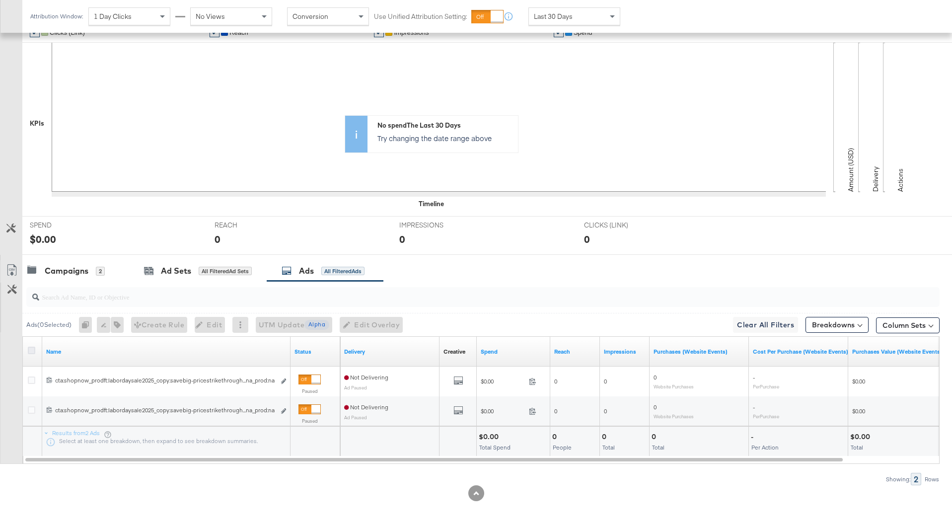
click at [29, 352] on icon at bounding box center [31, 350] width 7 height 7
click at [0, 0] on input "checkbox" at bounding box center [0, 0] width 0 height 0
click at [383, 327] on span "Edit Overlay Edit overlays for 2 ads" at bounding box center [365, 325] width 57 height 12
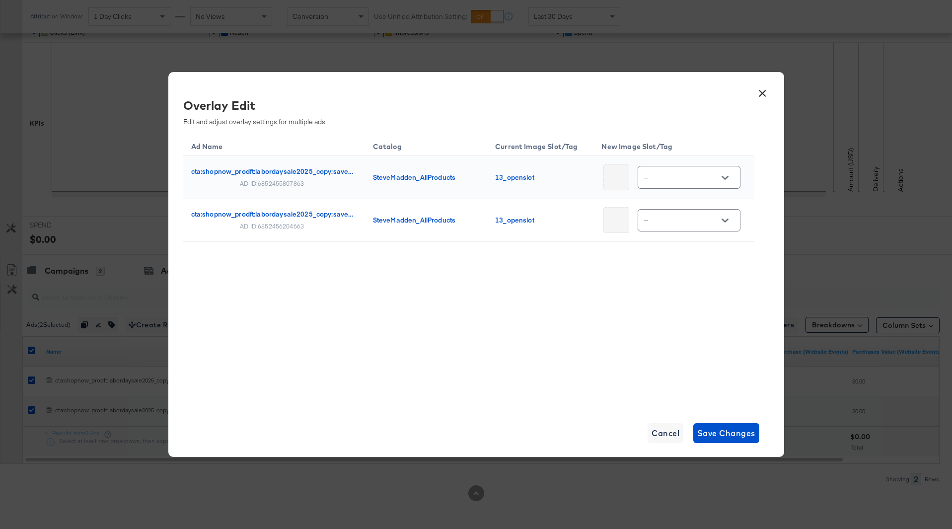
click at [715, 184] on div at bounding box center [725, 177] width 21 height 15
click at [721, 179] on icon "Open" at bounding box center [724, 178] width 7 height 4
click at [678, 302] on div "13_promopr..." at bounding box center [691, 294] width 73 height 18
type input "13_promopricestrike2"
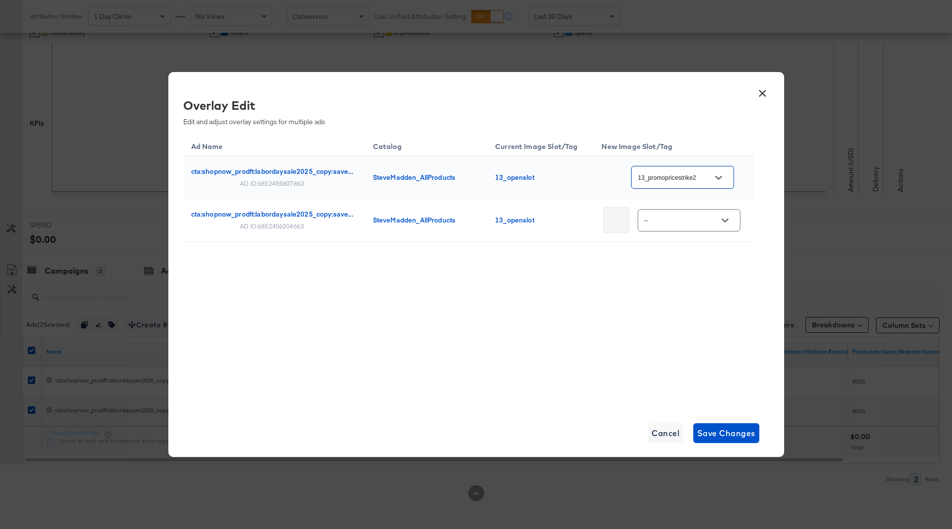
click at [724, 219] on icon "Open" at bounding box center [724, 220] width 7 height 4
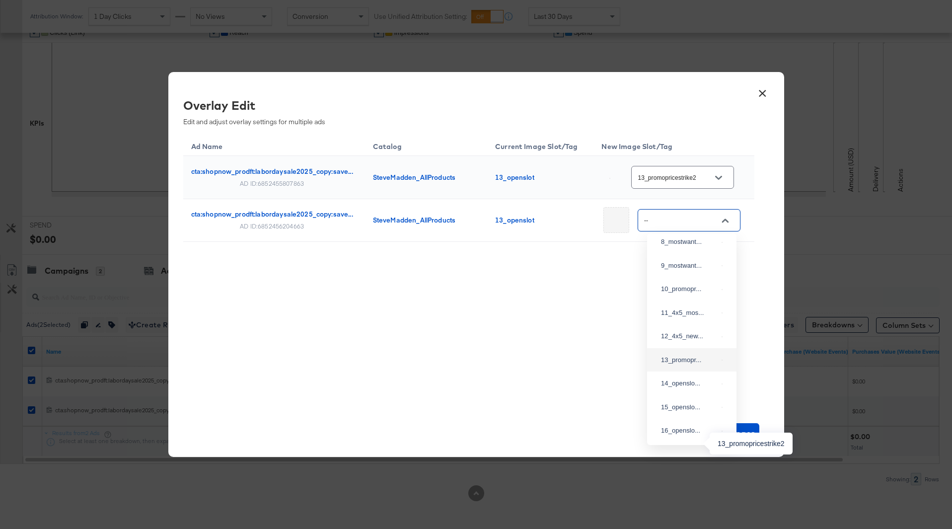
click at [673, 365] on div "13_promopr..." at bounding box center [689, 360] width 57 height 10
type input "13_promopricestrike2"
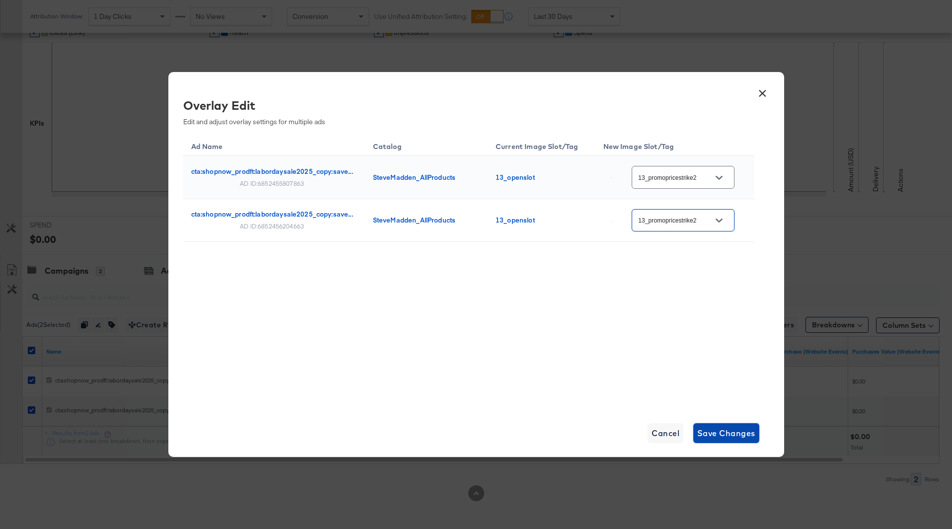
click at [715, 437] on span "Save Changes" at bounding box center [726, 433] width 58 height 14
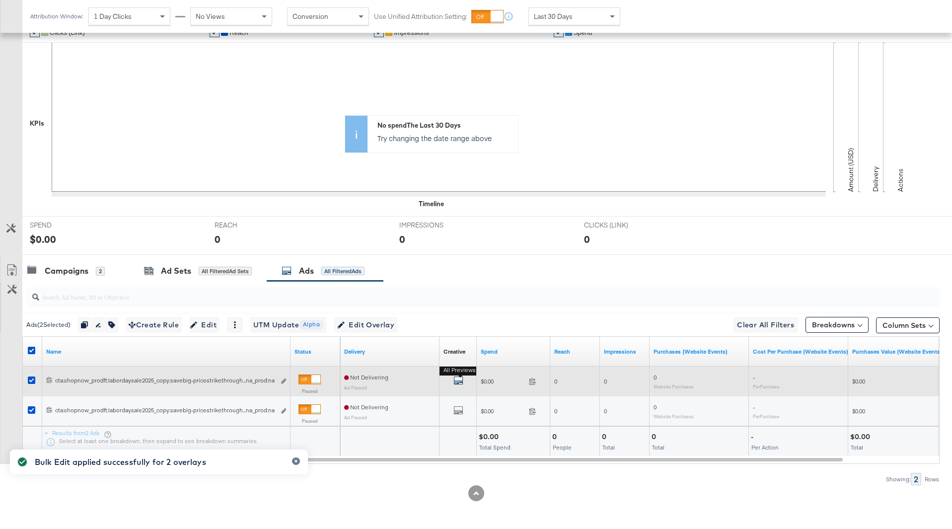
click at [456, 377] on icon "default" at bounding box center [458, 380] width 10 height 10
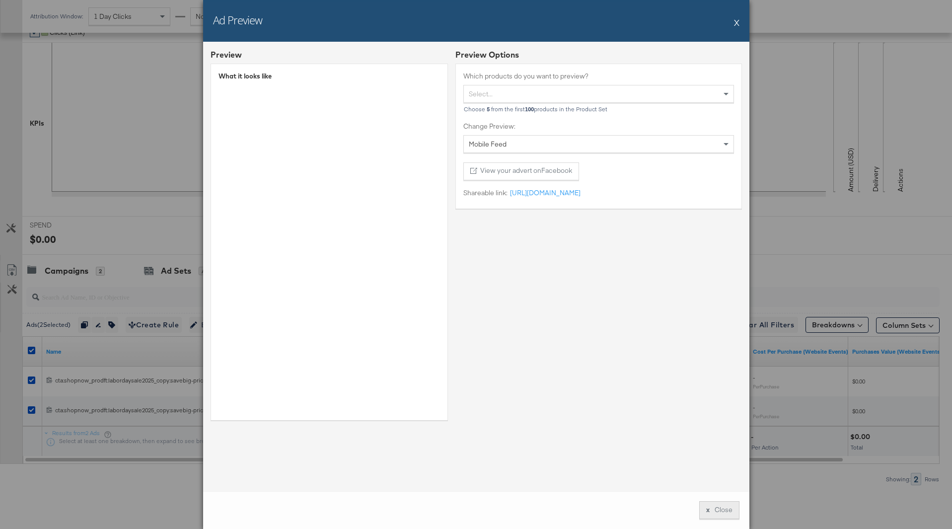
click at [720, 513] on button "x Close" at bounding box center [719, 510] width 40 height 18
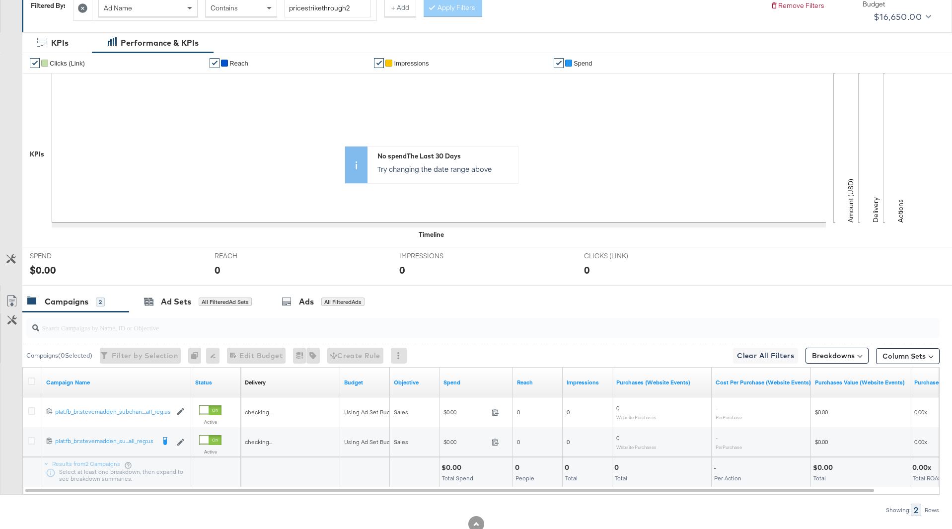
scroll to position [217, 0]
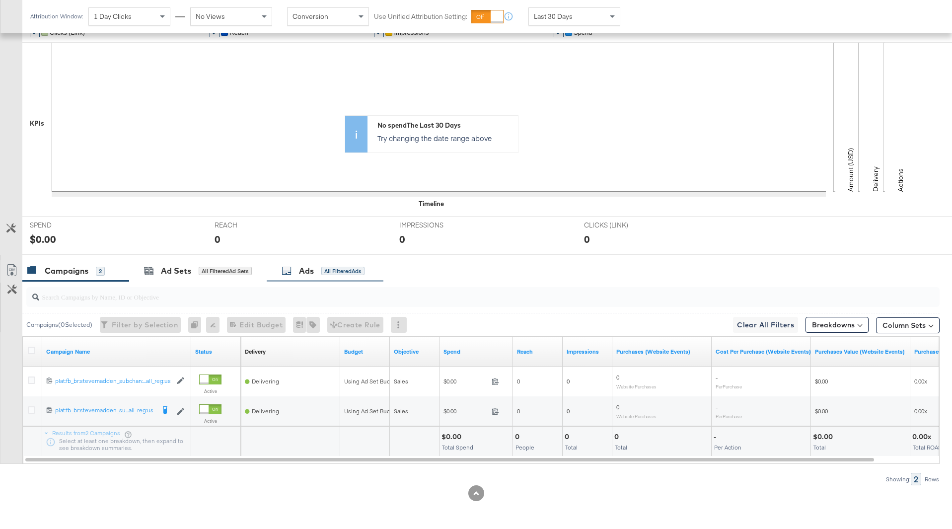
click at [360, 281] on div "Ads All Filtered Ads" at bounding box center [325, 270] width 117 height 21
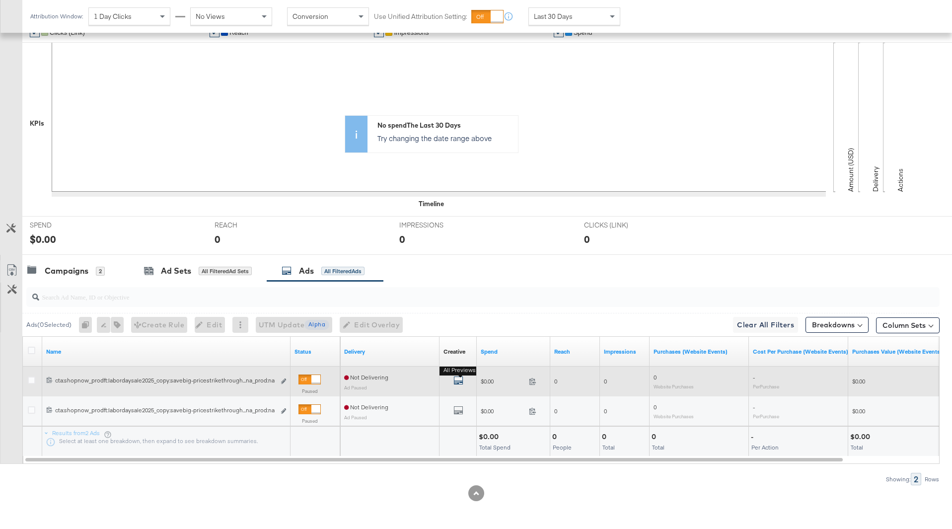
click at [457, 381] on icon "default" at bounding box center [458, 380] width 10 height 10
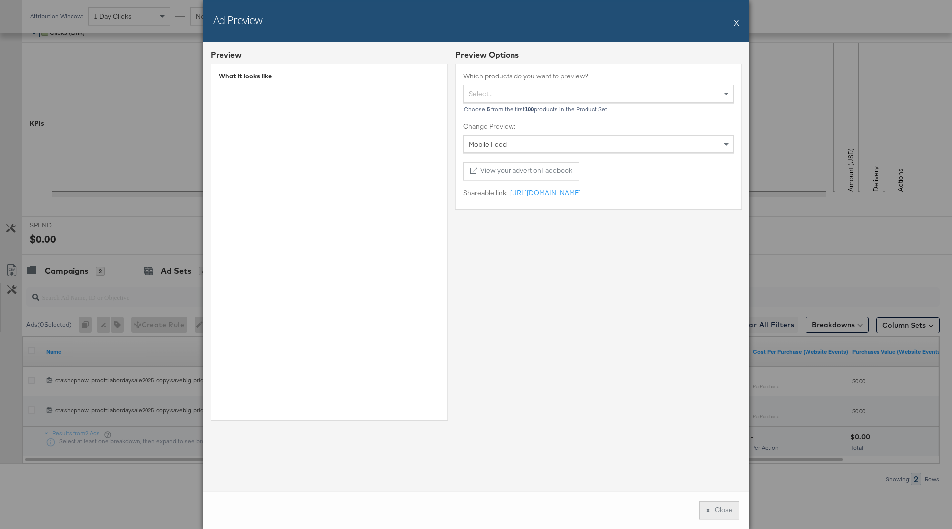
click at [726, 507] on button "x Close" at bounding box center [719, 510] width 40 height 18
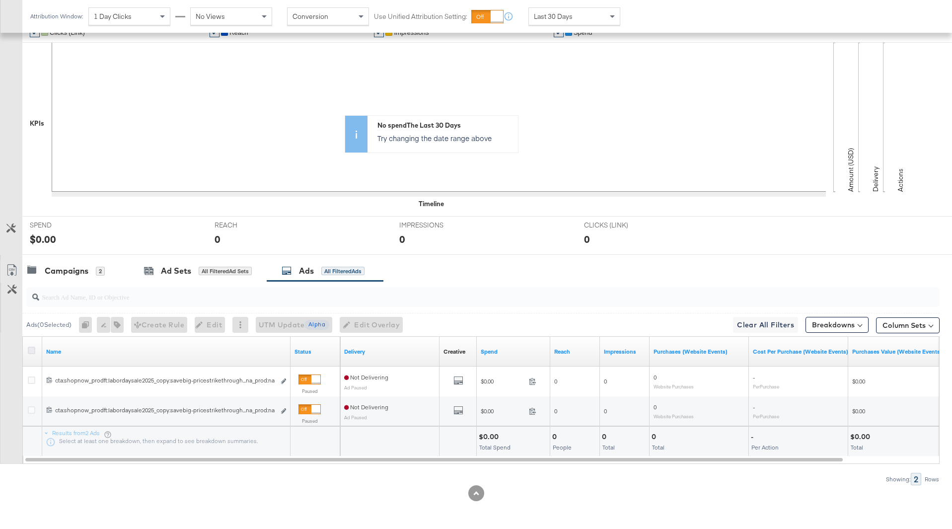
click at [35, 353] on icon at bounding box center [31, 350] width 7 height 7
click at [0, 0] on input "checkbox" at bounding box center [0, 0] width 0 height 0
click at [362, 323] on span "Edit Overlay Edit overlays for 2 ads" at bounding box center [365, 325] width 57 height 12
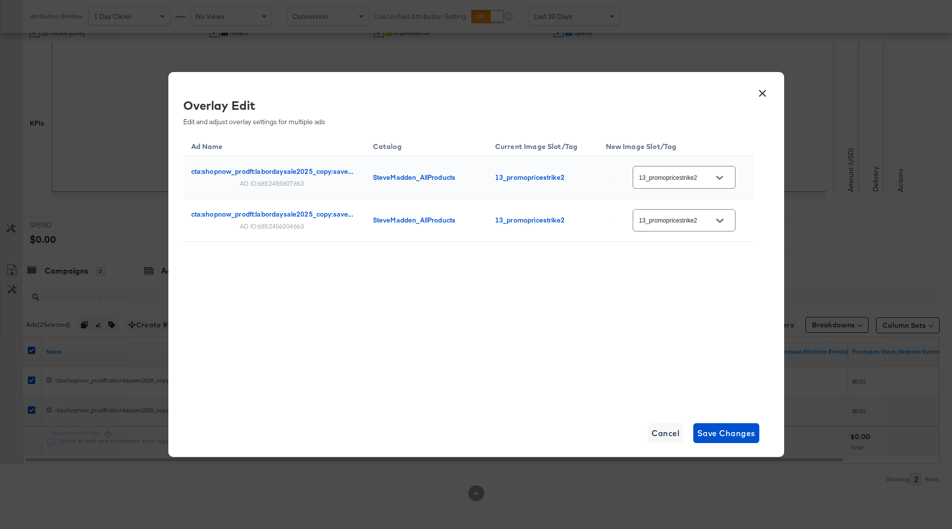
click at [760, 94] on button "×" at bounding box center [763, 91] width 18 height 18
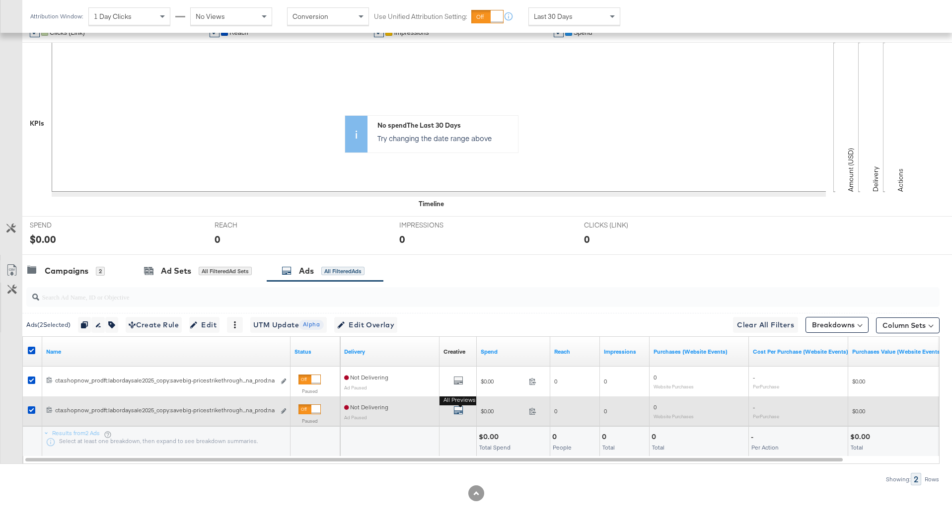
click at [457, 410] on icon "default" at bounding box center [458, 410] width 10 height 10
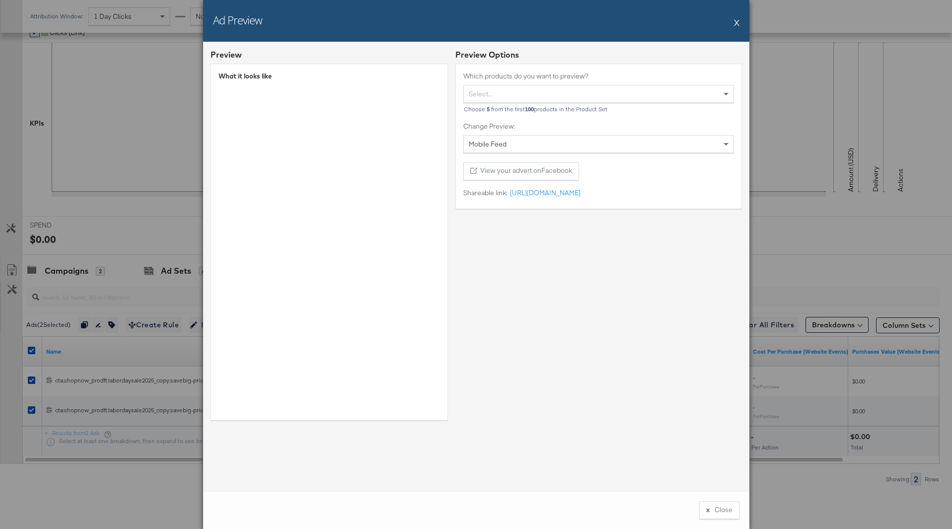
click at [738, 20] on button "X" at bounding box center [736, 22] width 5 height 20
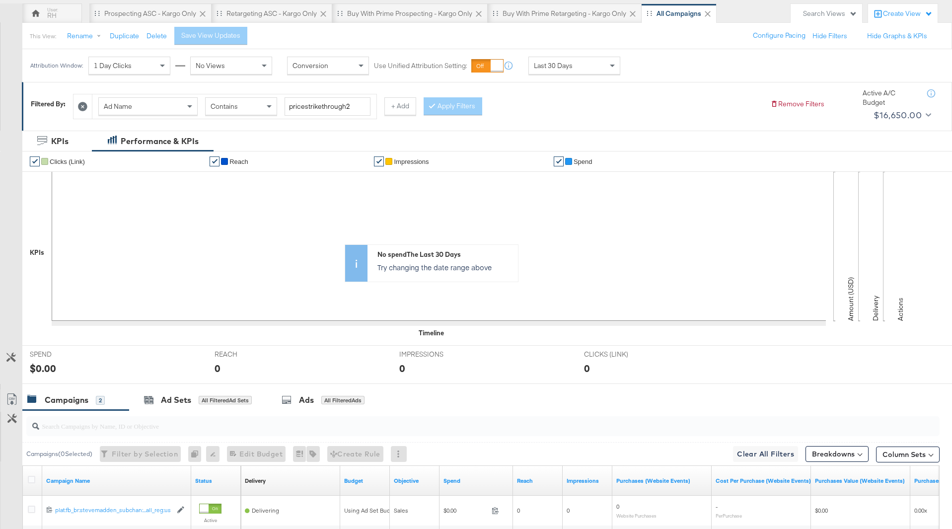
scroll to position [217, 0]
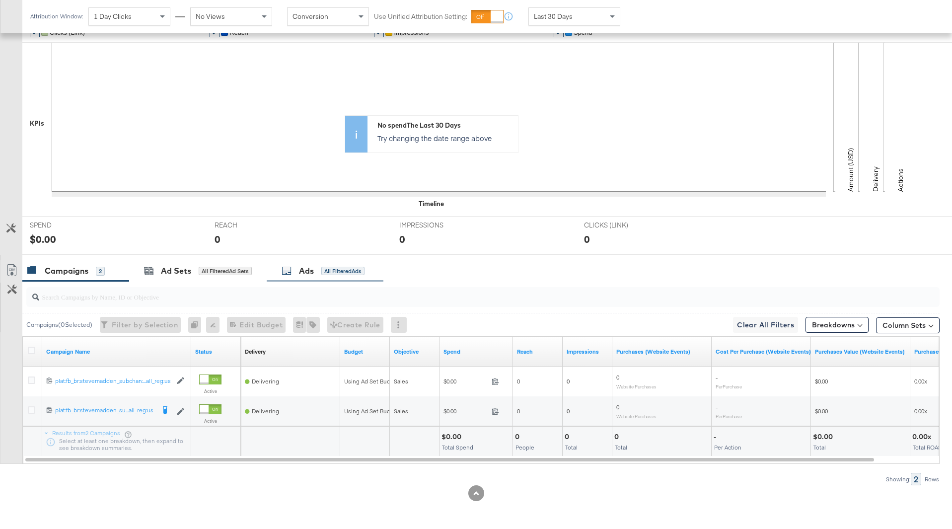
click at [334, 272] on div "All Filtered Ads" at bounding box center [342, 271] width 43 height 9
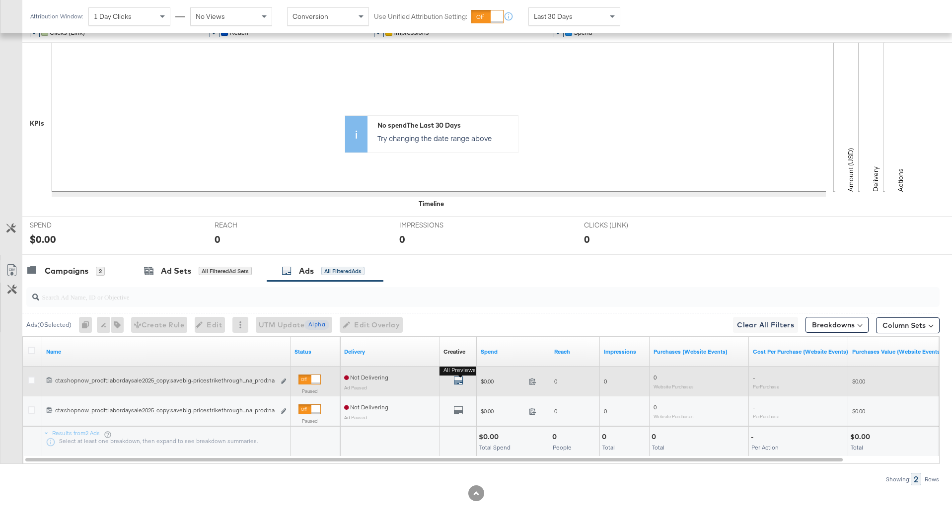
click at [461, 383] on icon "default" at bounding box center [458, 380] width 10 height 10
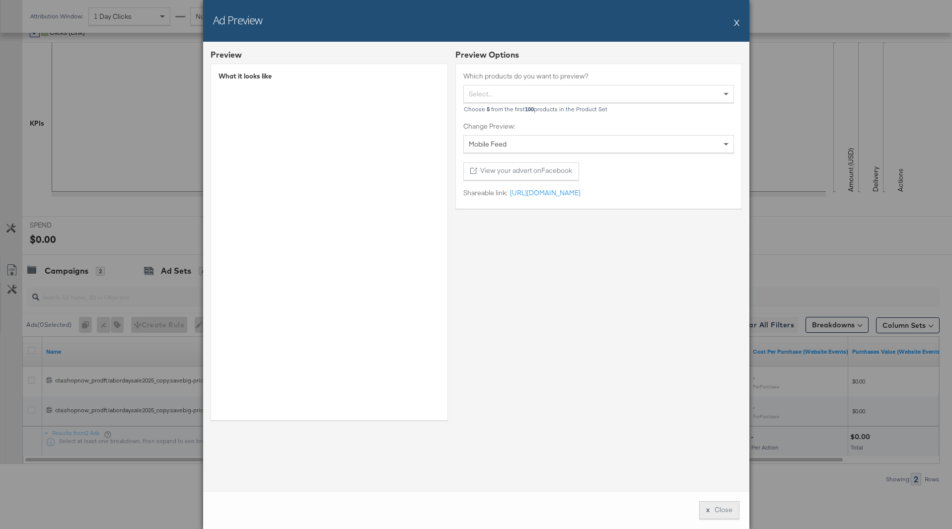
click at [711, 507] on button "x Close" at bounding box center [719, 510] width 40 height 18
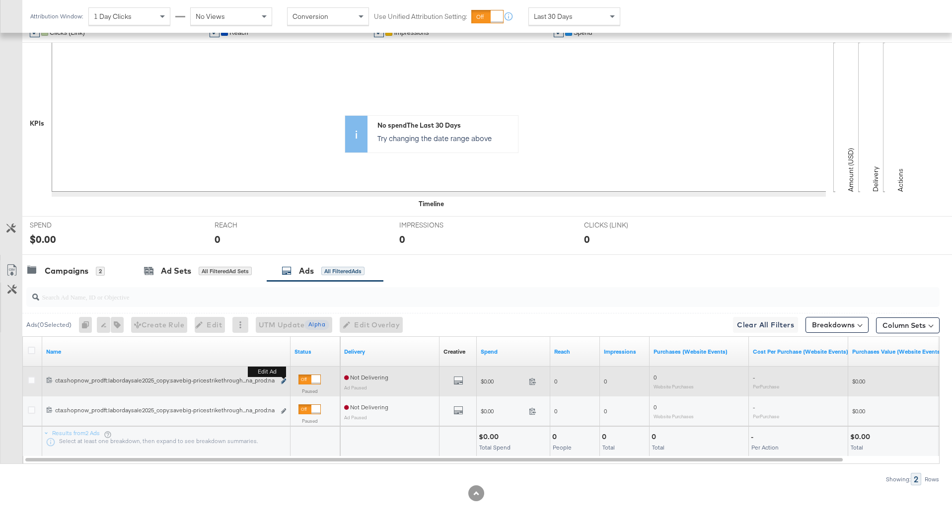
click at [285, 382] on icon "link" at bounding box center [283, 380] width 5 height 5
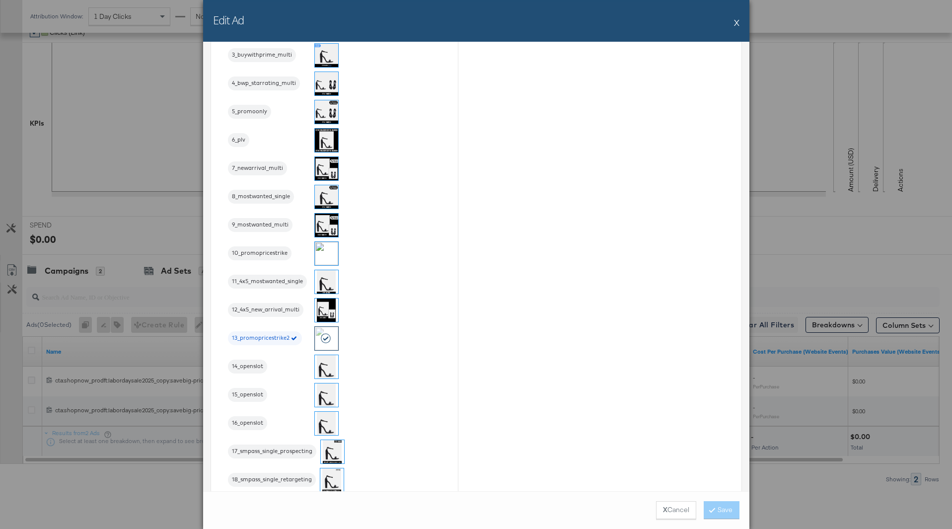
scroll to position [1200, 0]
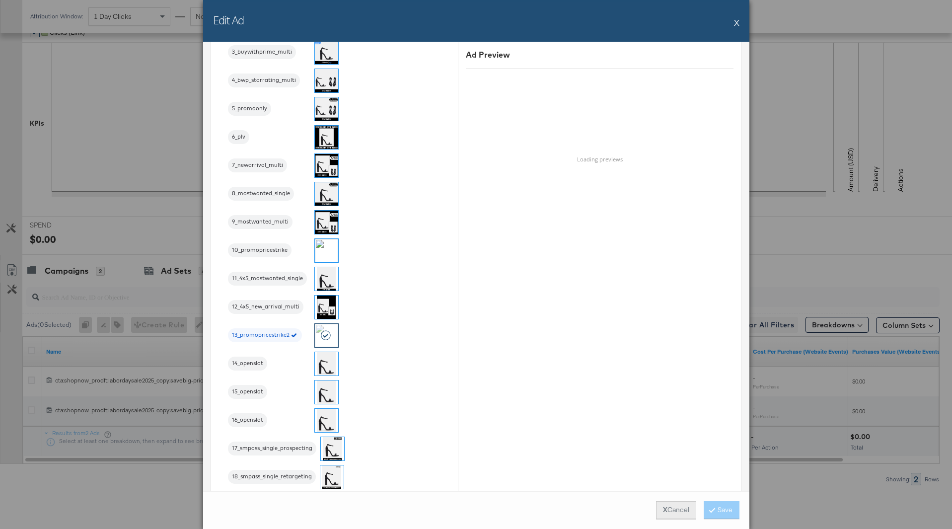
click at [666, 508] on button "X Cancel" at bounding box center [676, 510] width 40 height 18
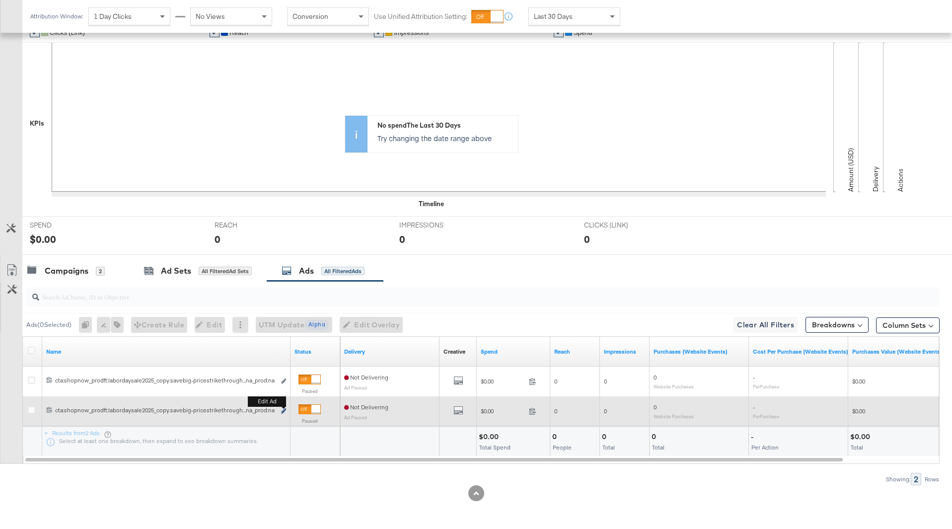
click at [282, 413] on icon "link" at bounding box center [283, 410] width 5 height 5
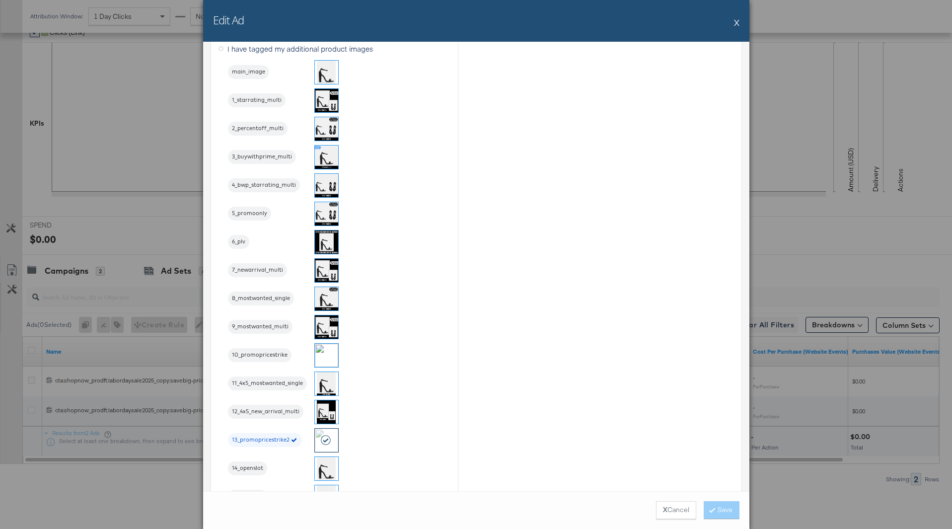
scroll to position [1097, 0]
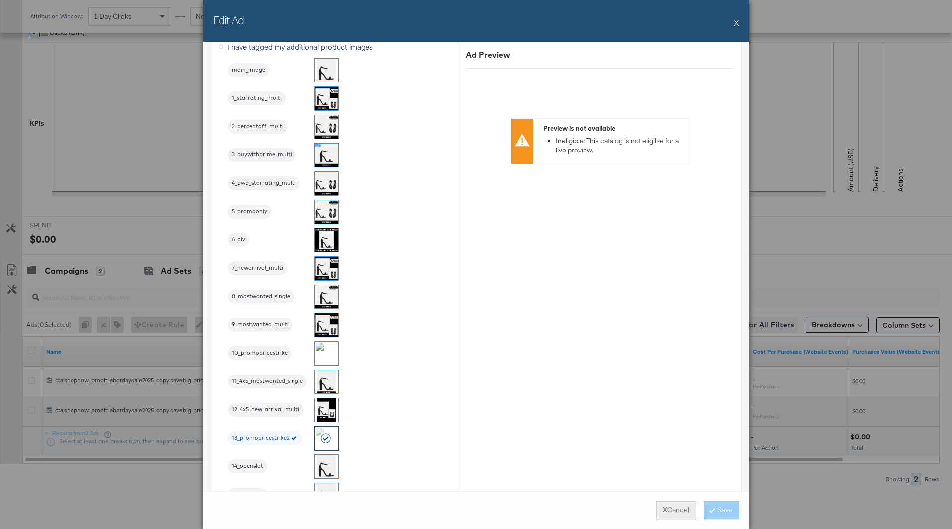
click at [679, 505] on button "X Cancel" at bounding box center [676, 510] width 40 height 18
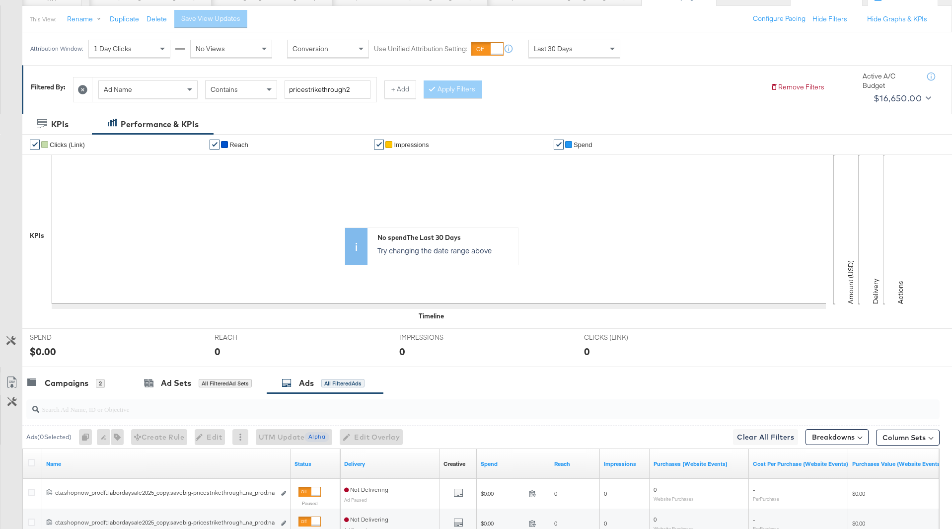
scroll to position [217, 0]
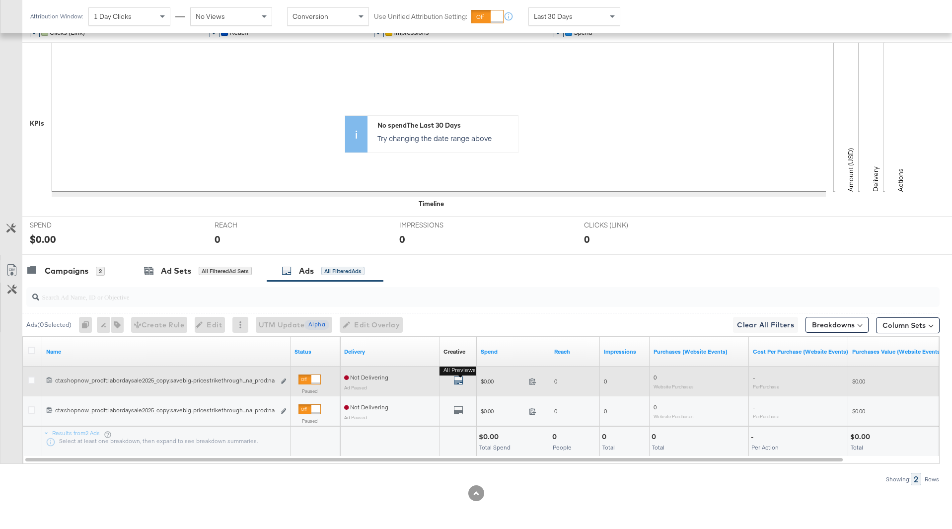
click at [455, 378] on icon "default" at bounding box center [458, 380] width 10 height 10
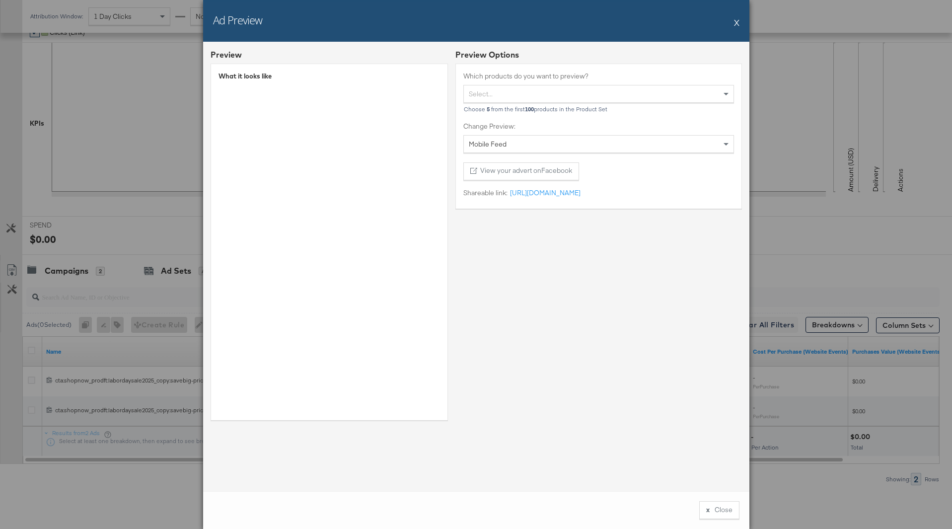
click at [736, 21] on button "X" at bounding box center [736, 22] width 5 height 20
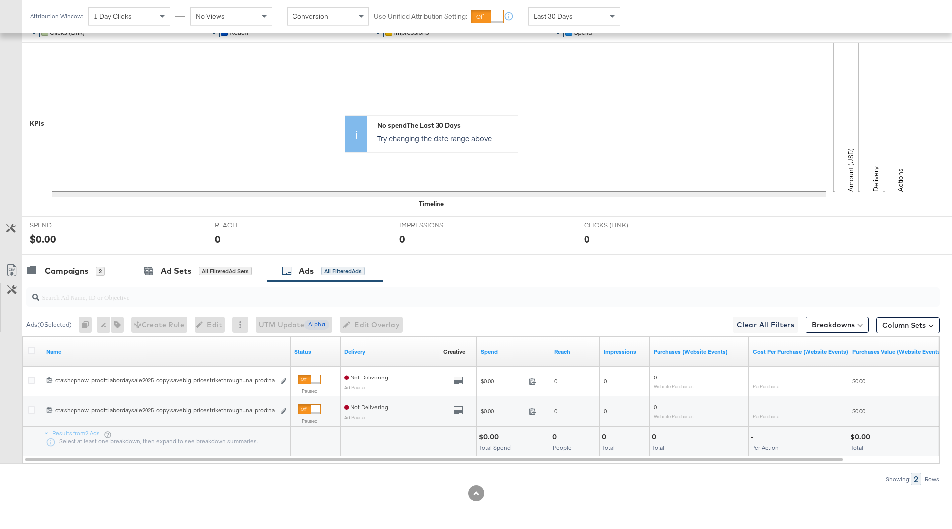
scroll to position [0, 0]
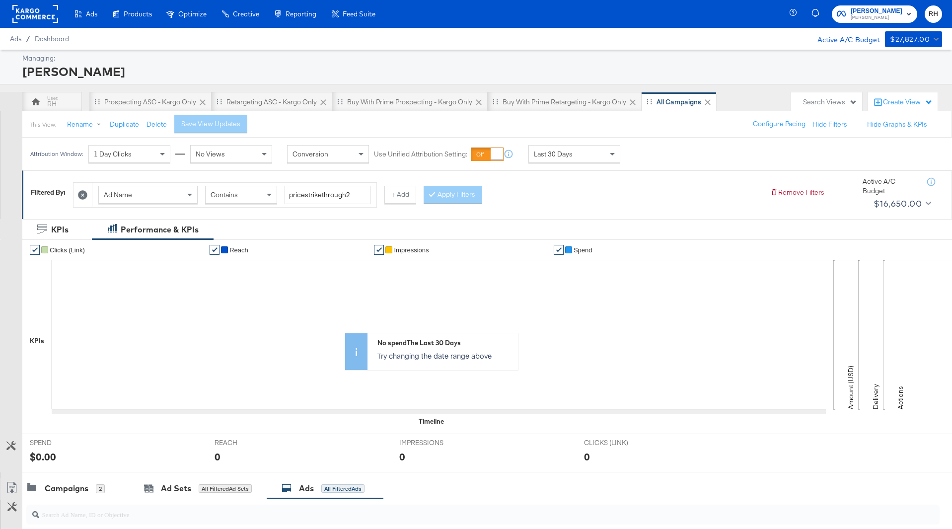
click at [35, 11] on rect at bounding box center [35, 14] width 46 height 18
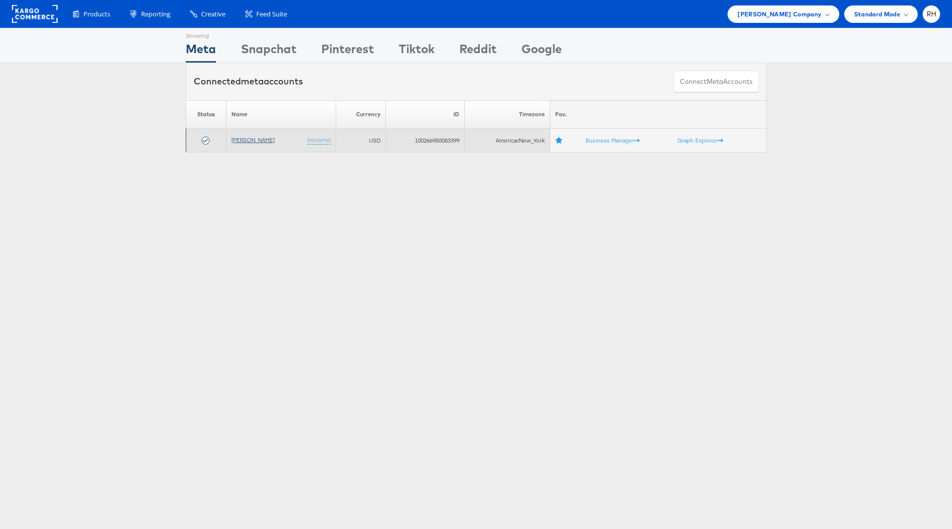
click at [254, 140] on link "[PERSON_NAME]" at bounding box center [252, 139] width 43 height 7
click at [818, 14] on span "[PERSON_NAME] Company" at bounding box center [779, 14] width 84 height 10
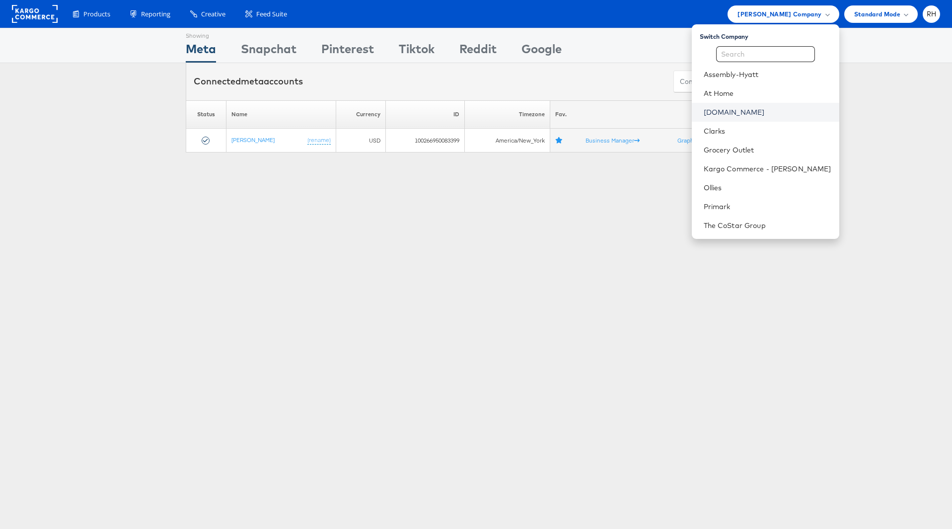
click at [801, 115] on link "Cars.com" at bounding box center [768, 112] width 128 height 10
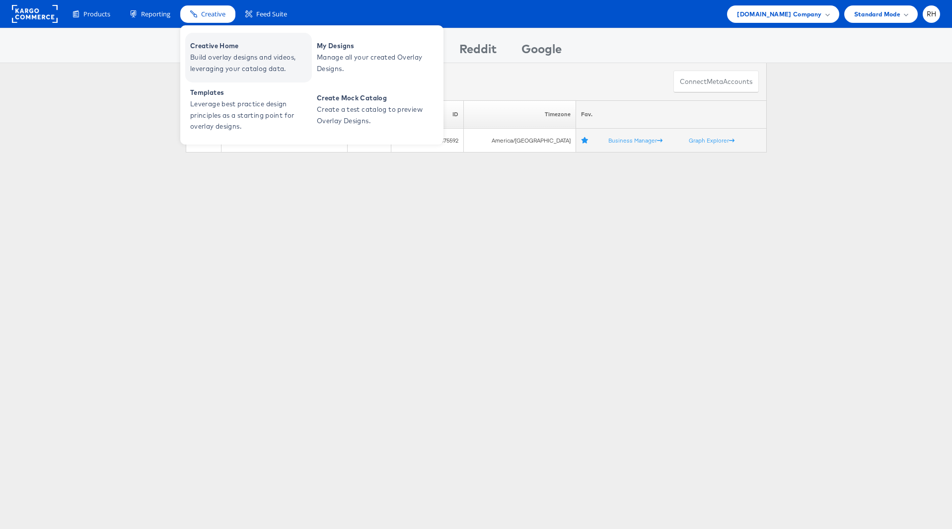
click at [201, 42] on span "Creative Home" at bounding box center [249, 45] width 119 height 11
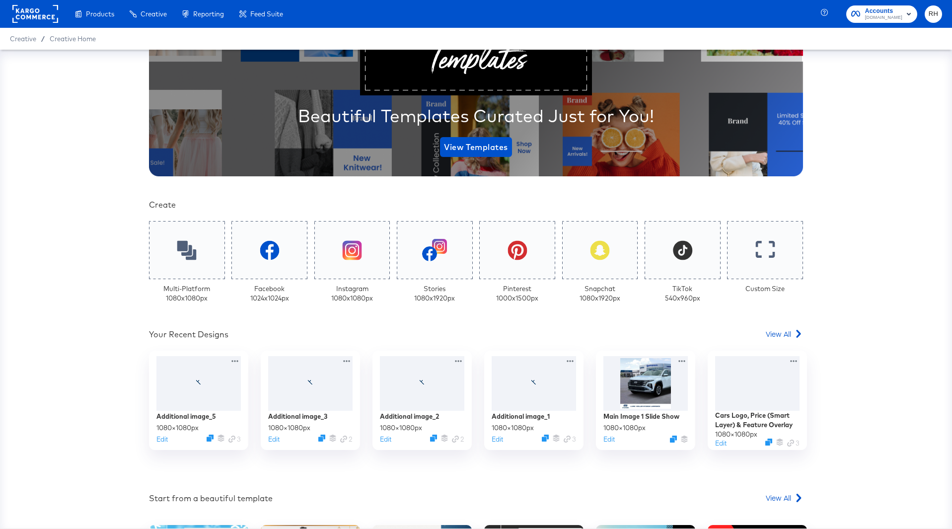
scroll to position [102, 0]
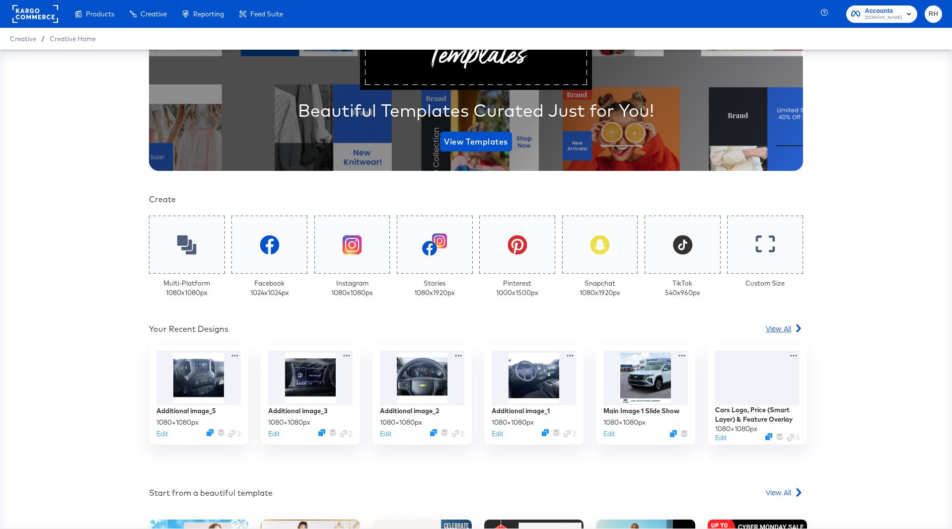
click at [783, 332] on span "View All" at bounding box center [778, 328] width 25 height 10
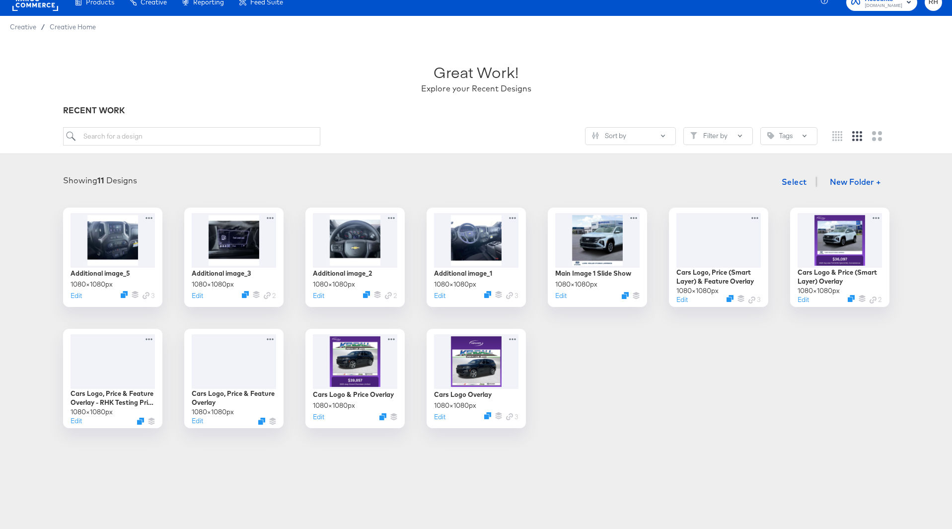
scroll to position [13, 0]
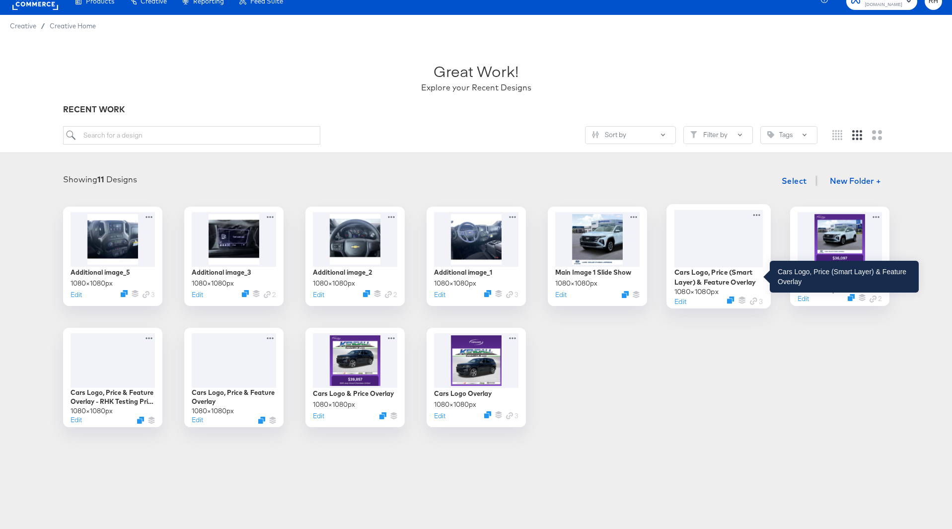
click at [702, 279] on div "Cars Logo, Price (Smart Layer) & Feature Overlay" at bounding box center [718, 276] width 89 height 19
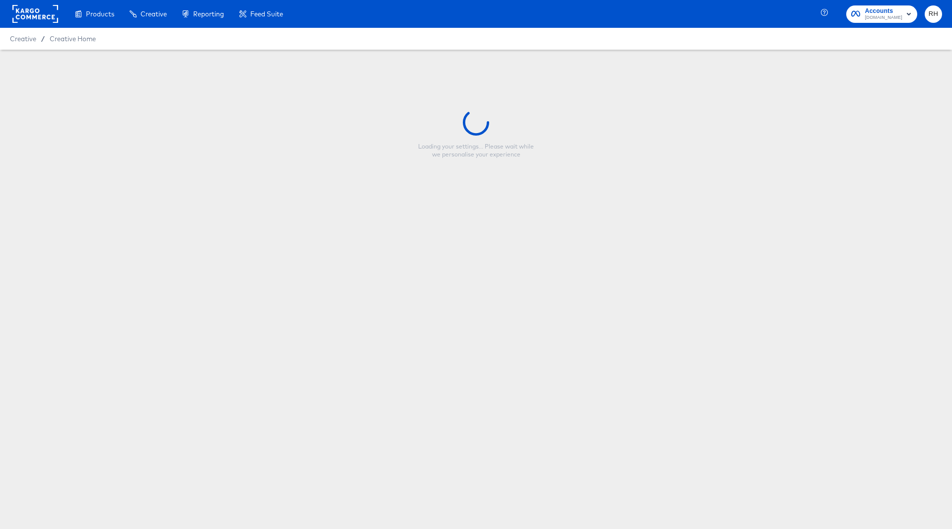
type input "Cars Logo, Price (Smart Layer) & Feature Overlay"
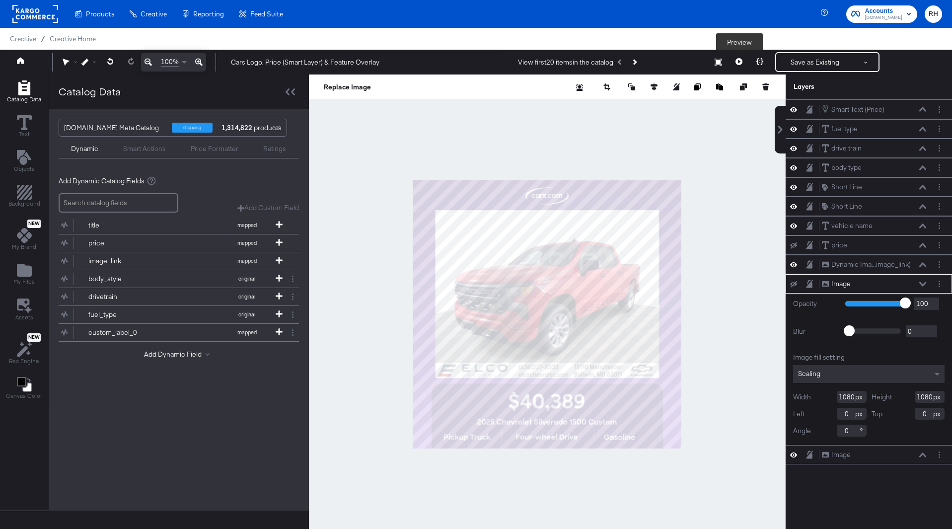
click at [742, 61] on icon at bounding box center [738, 61] width 7 height 7
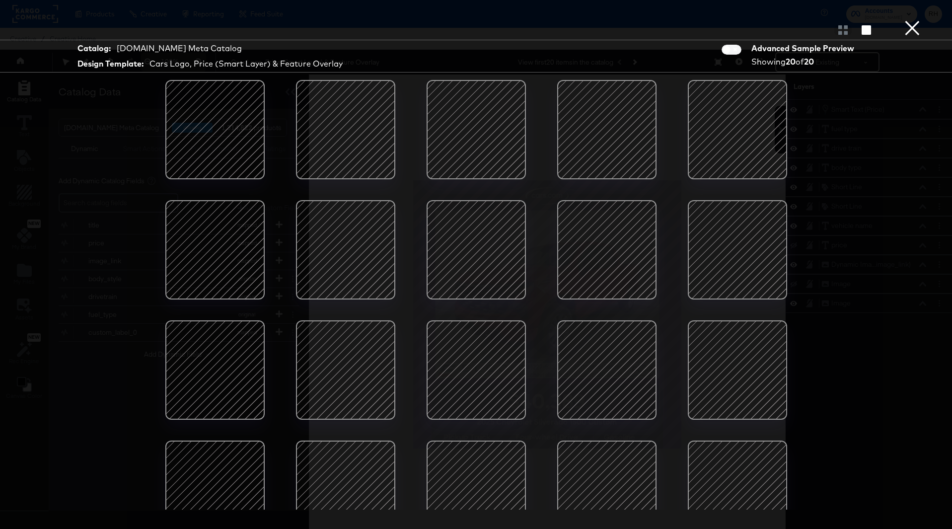
scroll to position [30, 0]
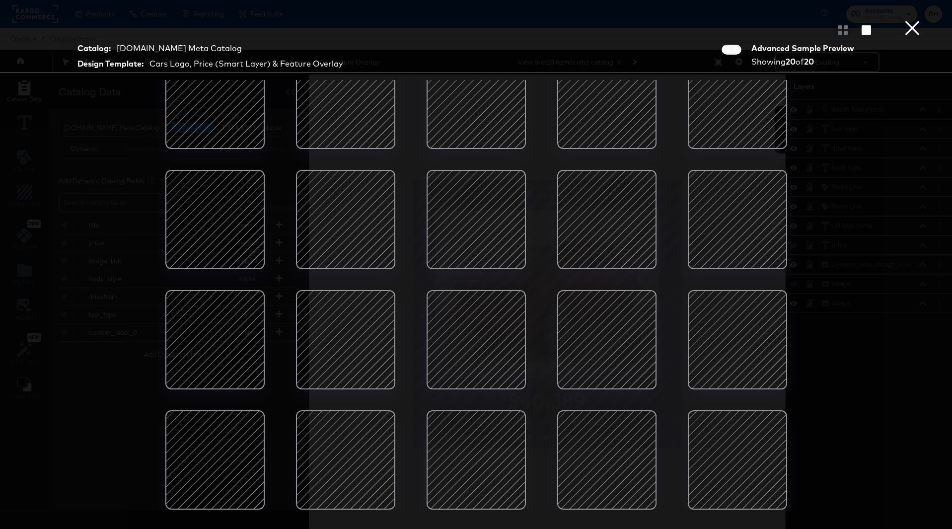
click at [912, 20] on button "×" at bounding box center [912, 10] width 20 height 20
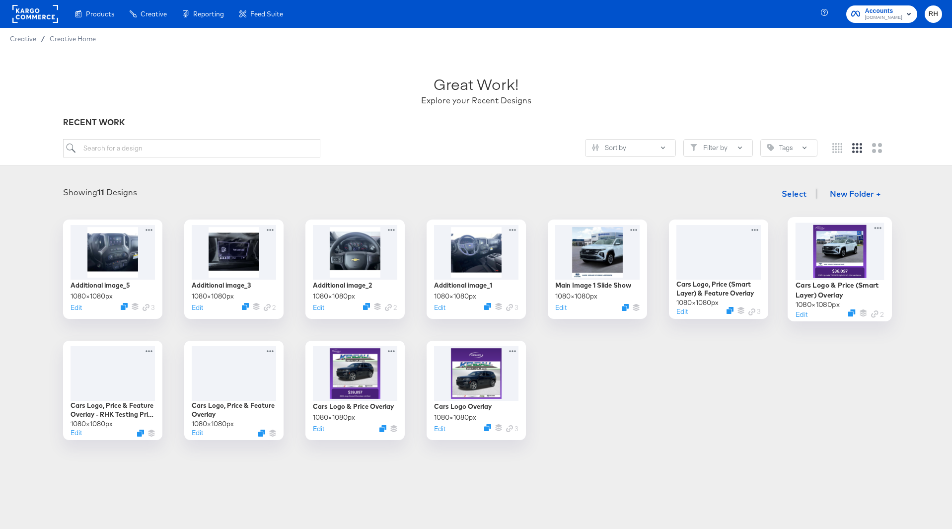
click at [847, 255] on div at bounding box center [839, 250] width 89 height 57
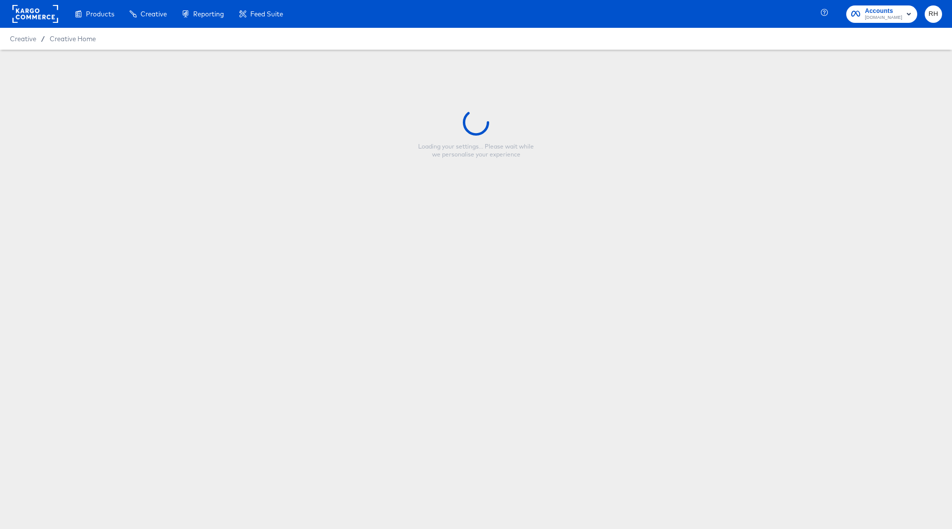
type input "Cars Logo & Price (Smart Layer) Overlay"
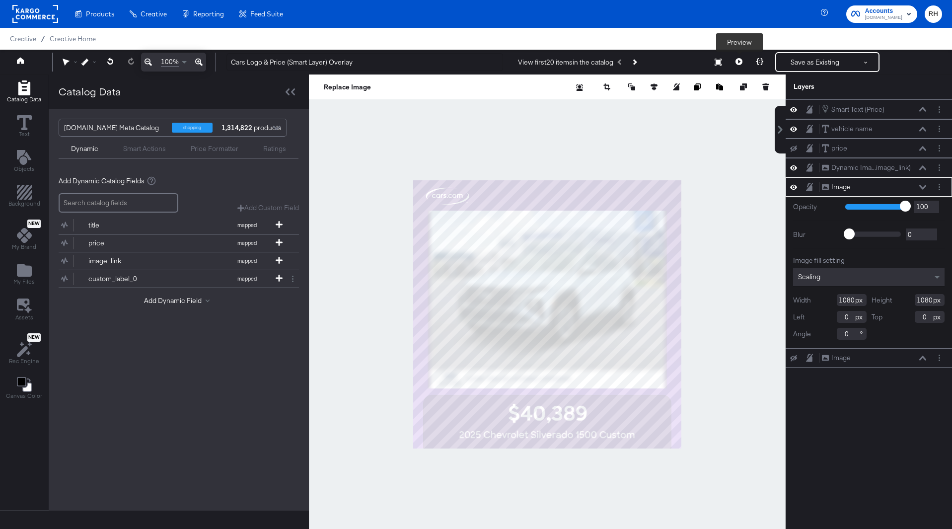
click at [733, 56] on button at bounding box center [738, 62] width 21 height 20
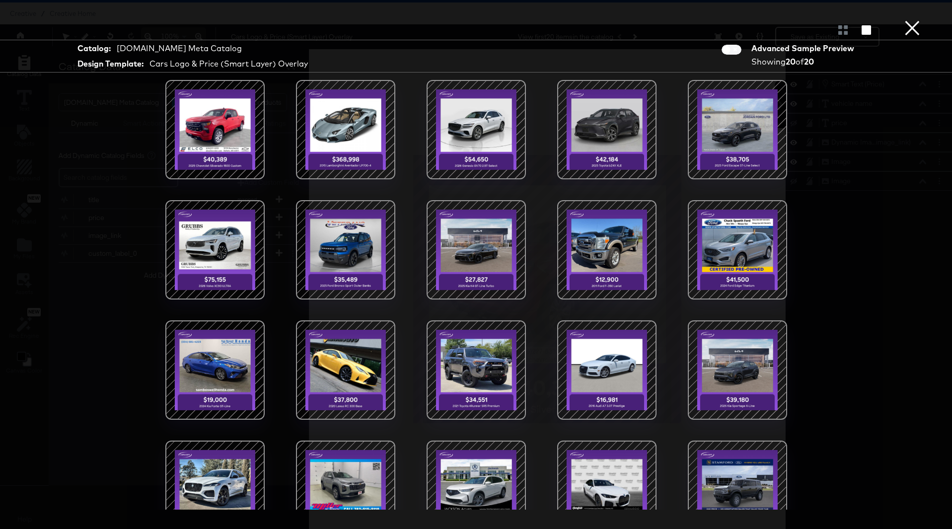
scroll to position [30, 0]
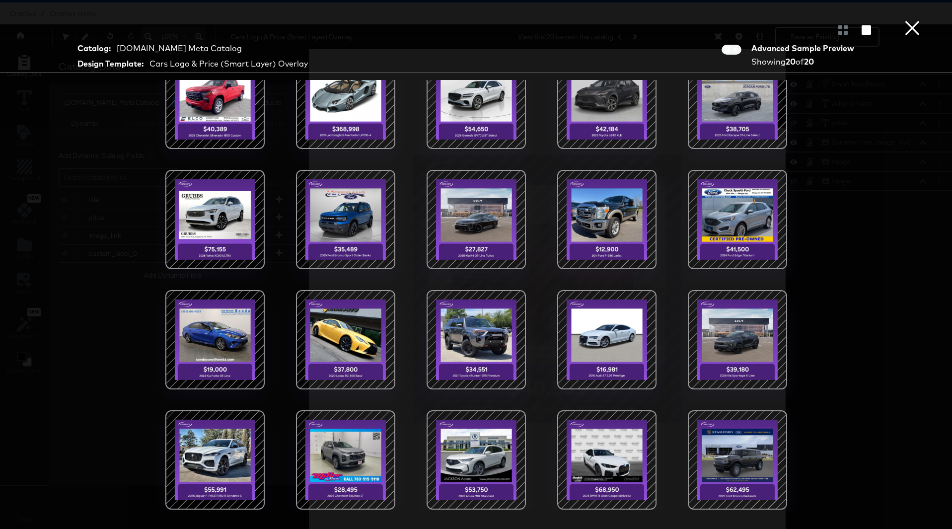
click at [912, 20] on button "×" at bounding box center [912, 10] width 20 height 20
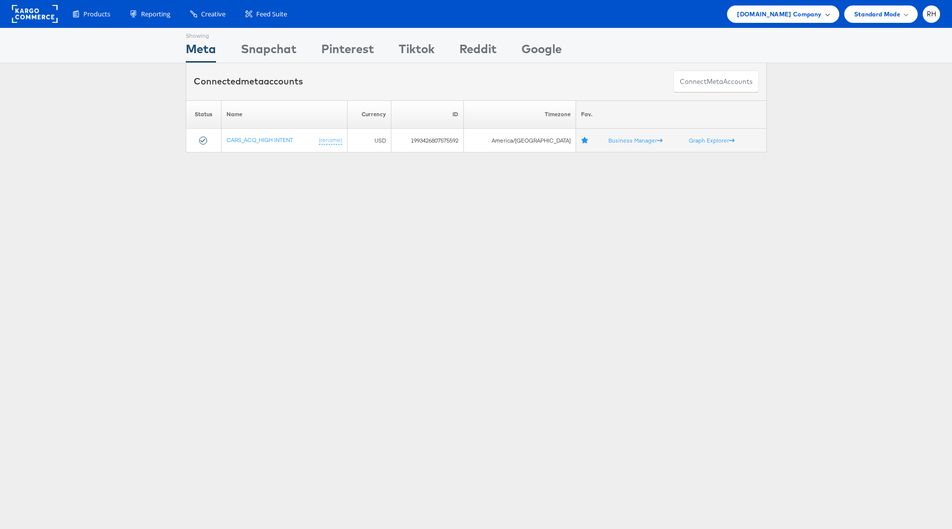
click at [763, 13] on span "Cars.com Company" at bounding box center [779, 14] width 84 height 10
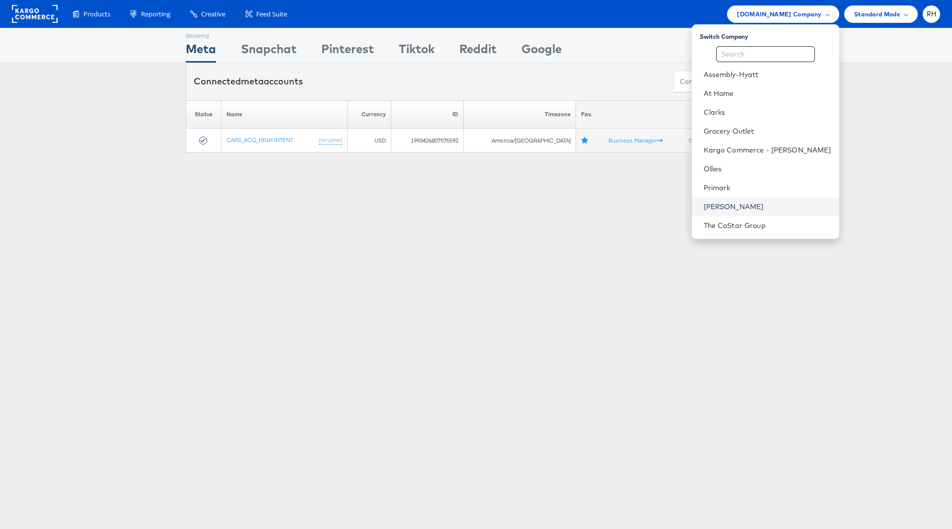
click at [765, 205] on link "[PERSON_NAME]" at bounding box center [768, 207] width 128 height 10
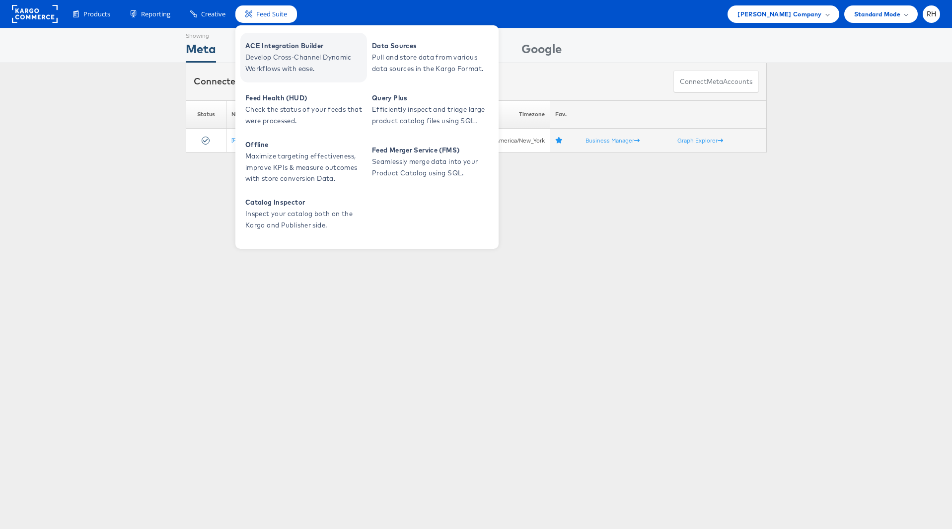
click at [267, 59] on span "Develop Cross-Channel Dynamic Workflows with ease." at bounding box center [304, 63] width 119 height 23
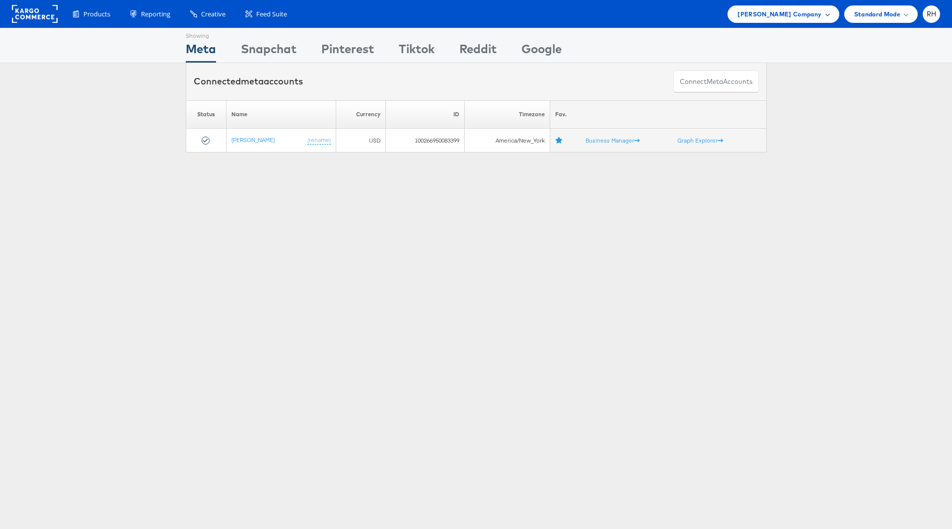
click at [817, 14] on span "[PERSON_NAME] Company" at bounding box center [779, 14] width 84 height 10
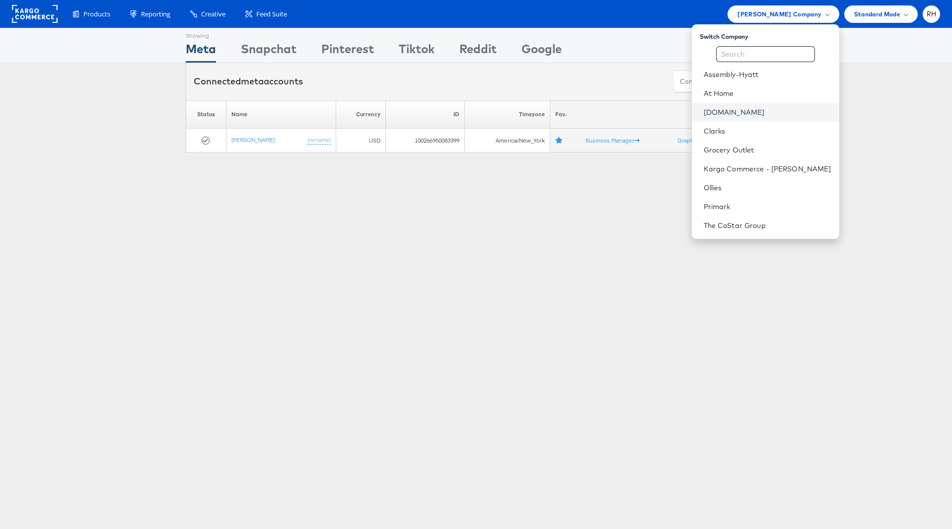
click at [776, 114] on link "[DOMAIN_NAME]" at bounding box center [768, 112] width 128 height 10
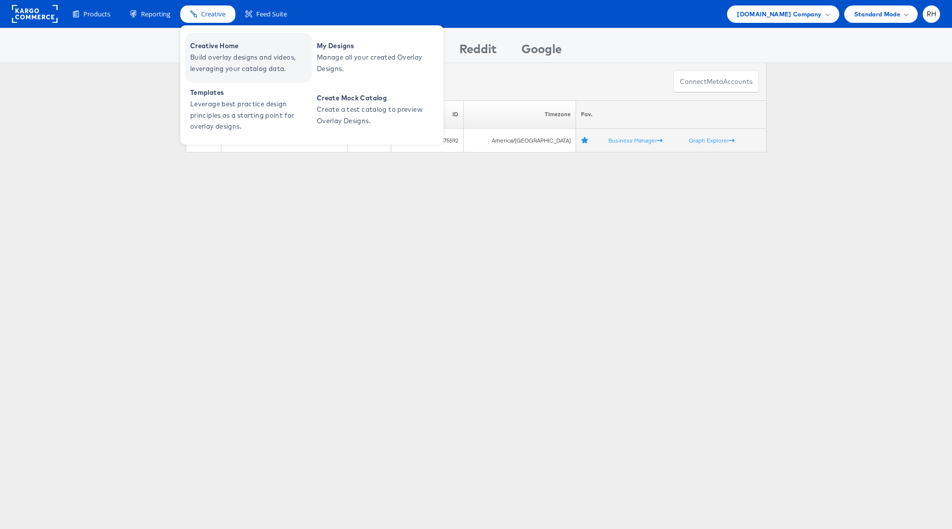
click at [217, 52] on span "Build overlay designs and videos, leveraging your catalog data." at bounding box center [249, 63] width 119 height 23
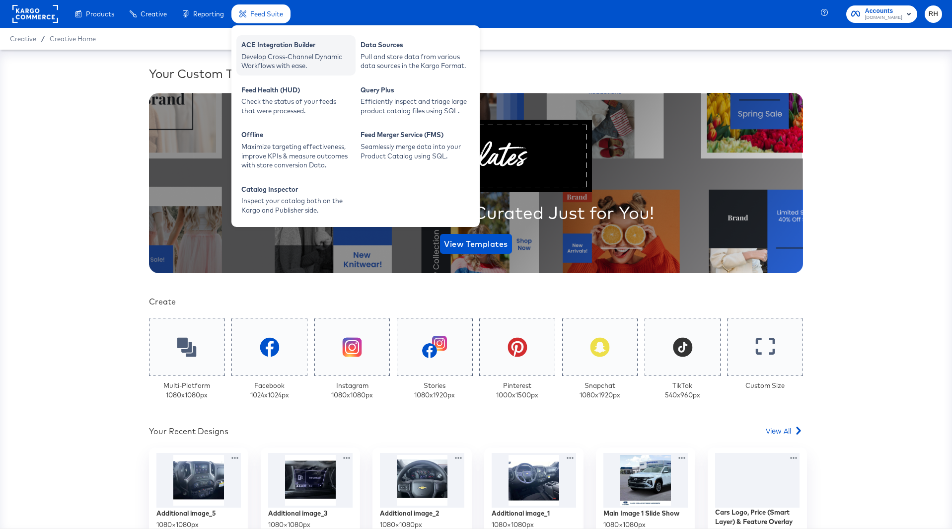
click at [273, 58] on div "Develop Cross-Channel Dynamic Workflows with ease." at bounding box center [295, 61] width 109 height 18
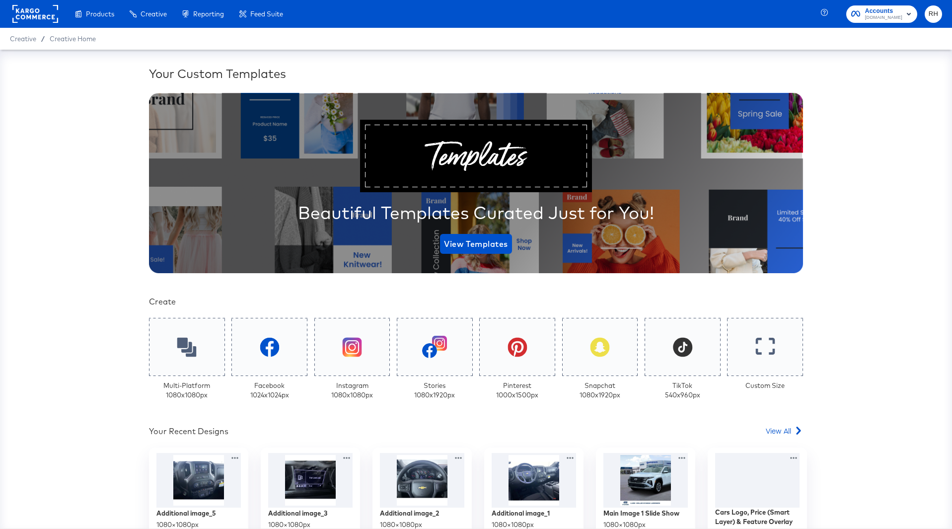
click at [911, 151] on div "Your Custom Templates Beautiful Templates Curated Just for You! View Templates …" at bounding box center [476, 289] width 952 height 479
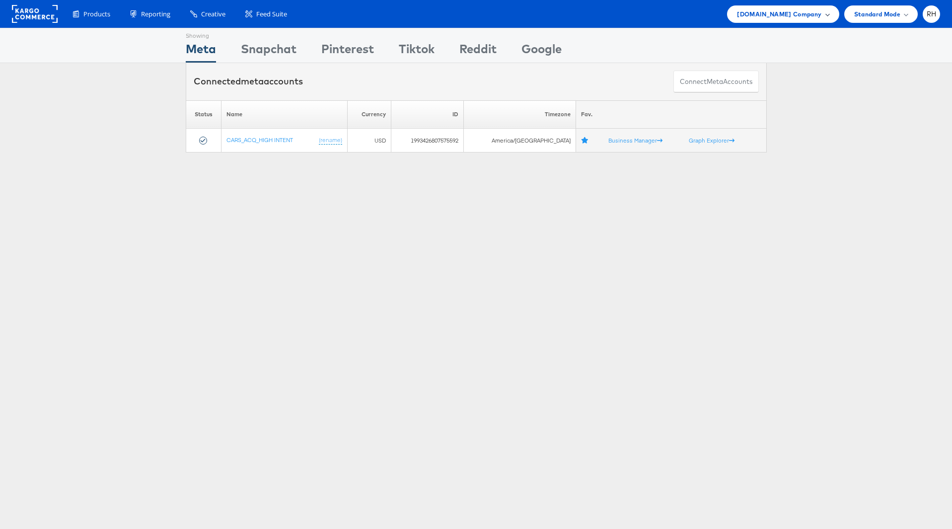
click at [801, 18] on span "[DOMAIN_NAME] Company" at bounding box center [779, 14] width 84 height 10
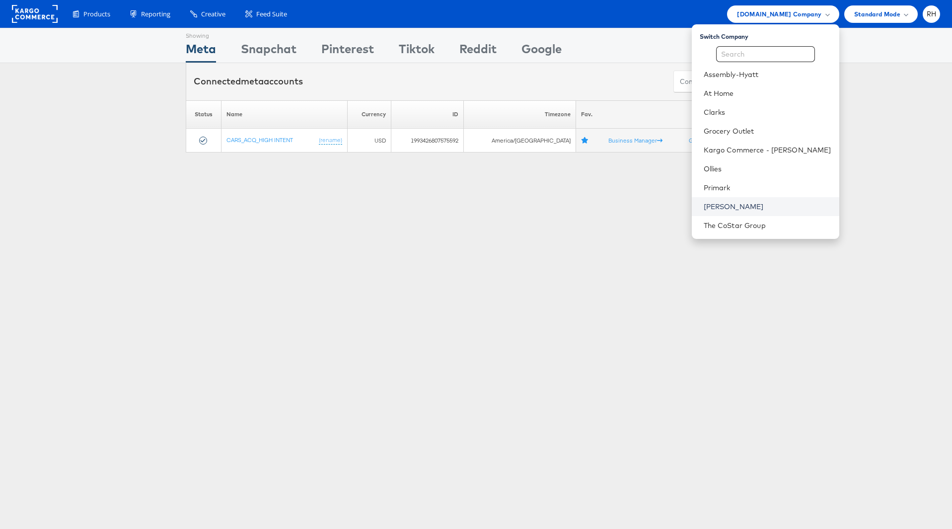
click at [742, 207] on link "Steve Madden" at bounding box center [768, 207] width 128 height 10
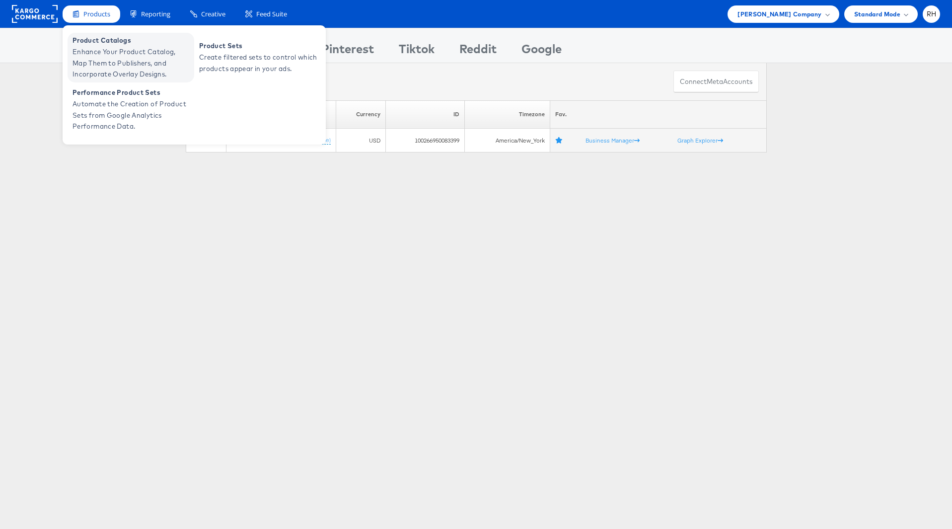
click at [84, 43] on span "Product Catalogs" at bounding box center [131, 40] width 119 height 11
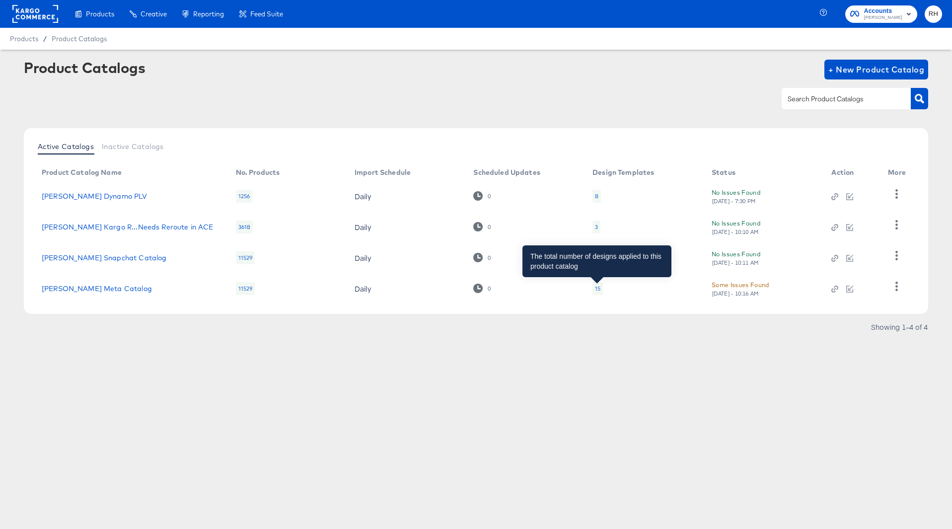
click at [595, 288] on div "15" at bounding box center [597, 289] width 5 height 8
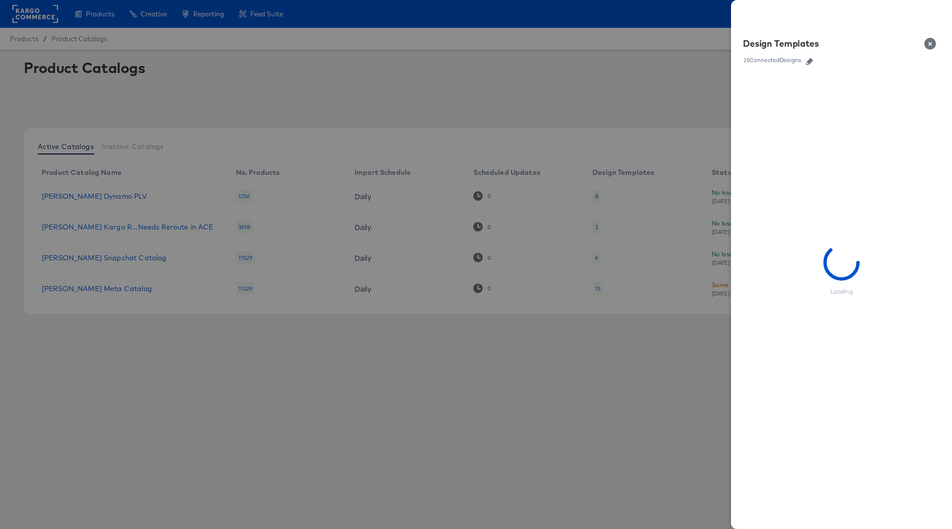
click at [935, 45] on button "Close" at bounding box center [932, 44] width 28 height 28
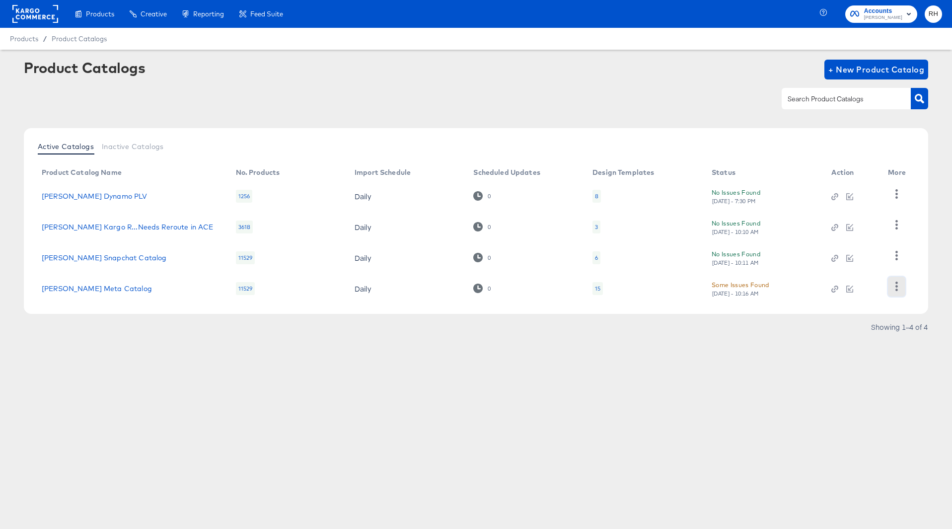
click at [901, 283] on icon "button" at bounding box center [896, 286] width 9 height 9
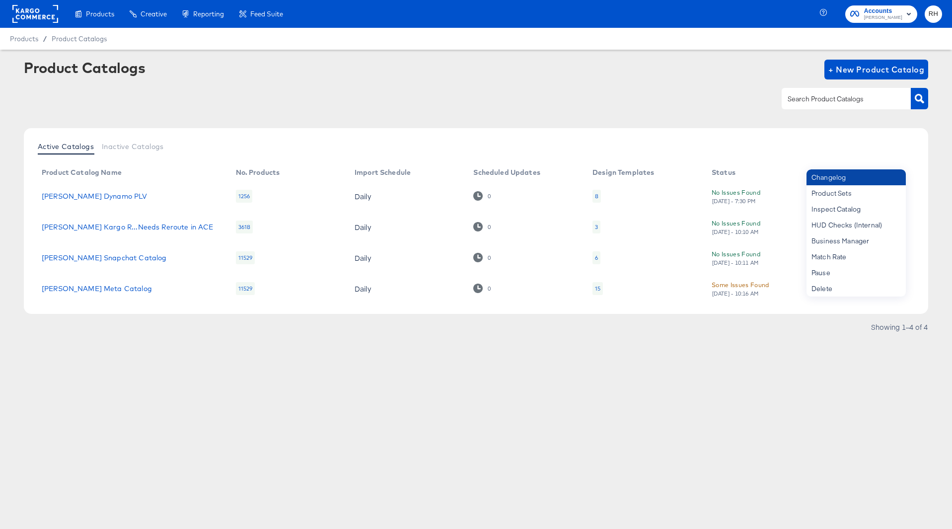
click at [878, 183] on div "Changelog" at bounding box center [855, 177] width 99 height 16
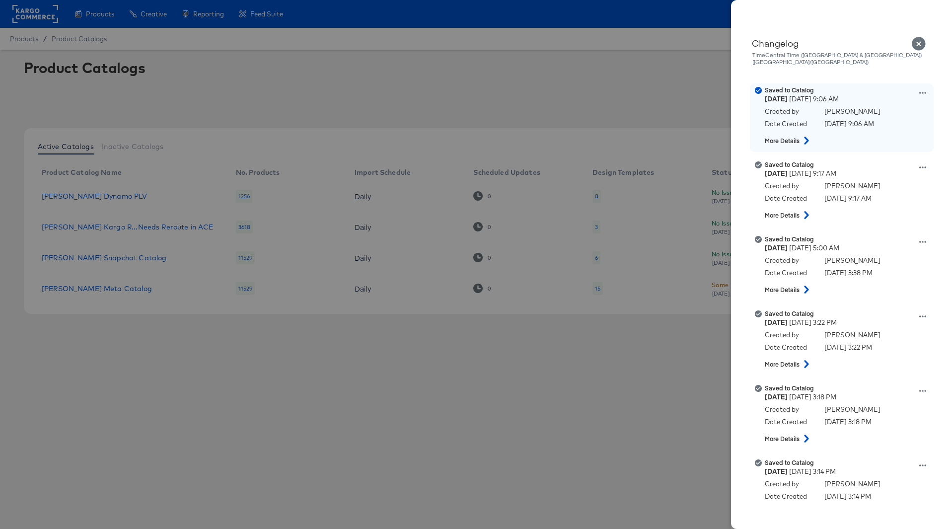
click at [805, 137] on icon at bounding box center [806, 141] width 12 height 8
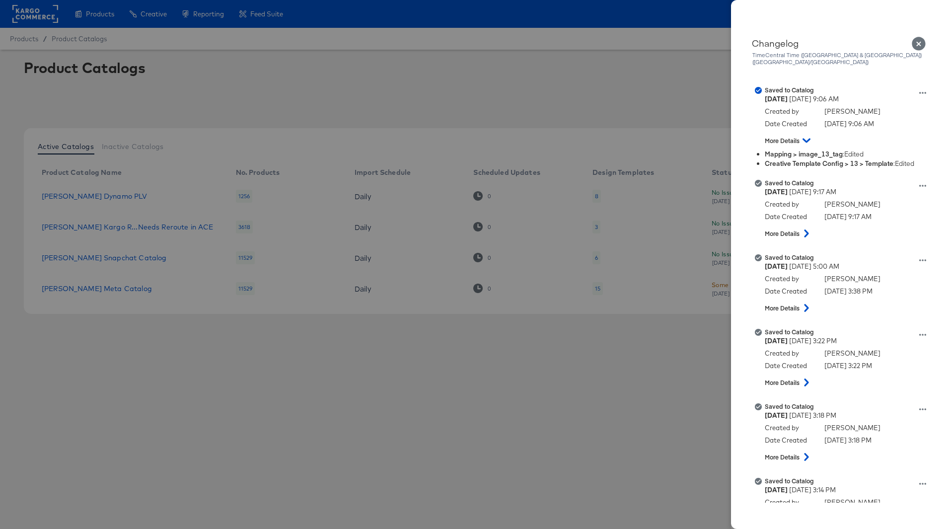
click at [121, 25] on div at bounding box center [476, 264] width 952 height 529
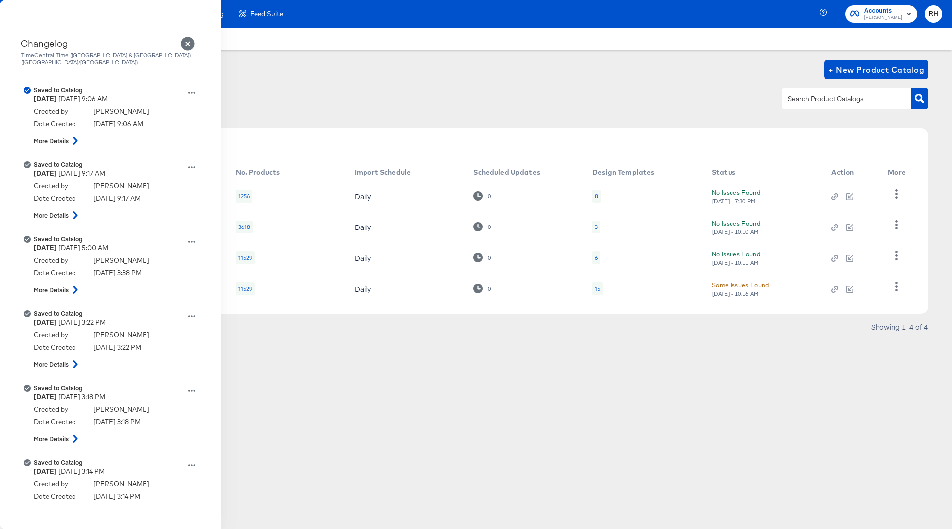
click at [96, 20] on div "Products" at bounding box center [94, 13] width 55 height 19
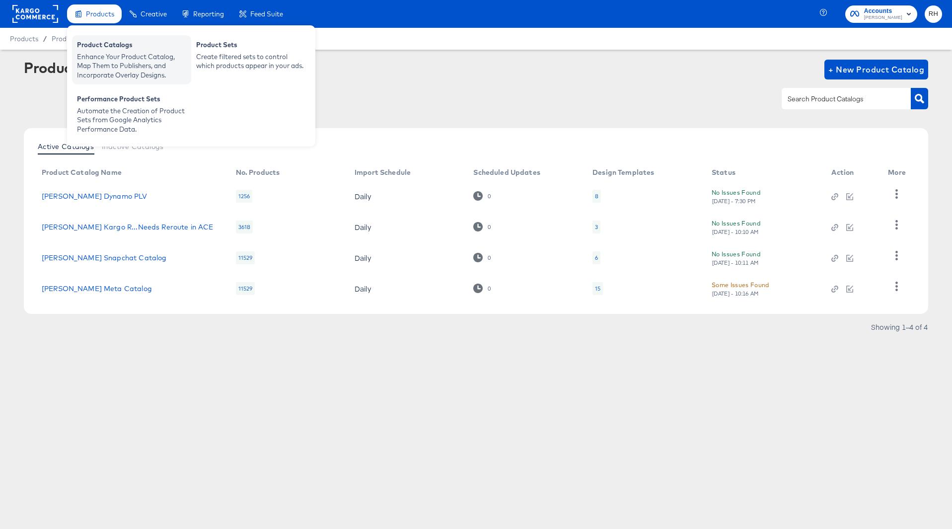
click at [96, 50] on div "Product Catalogs" at bounding box center [131, 46] width 109 height 12
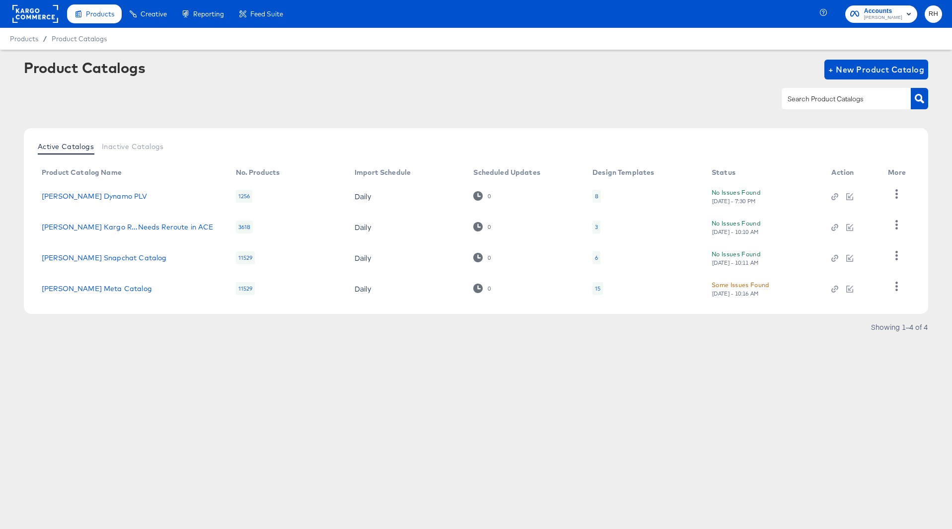
click at [43, 21] on rect at bounding box center [35, 14] width 46 height 18
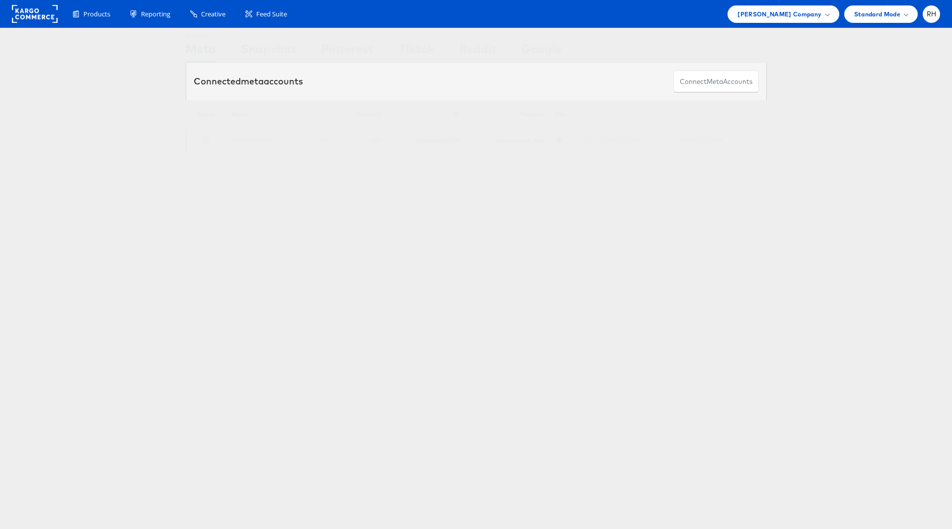
click at [255, 144] on td "[PERSON_NAME] (rename)" at bounding box center [281, 141] width 110 height 24
click at [256, 141] on link "[PERSON_NAME]" at bounding box center [252, 139] width 43 height 7
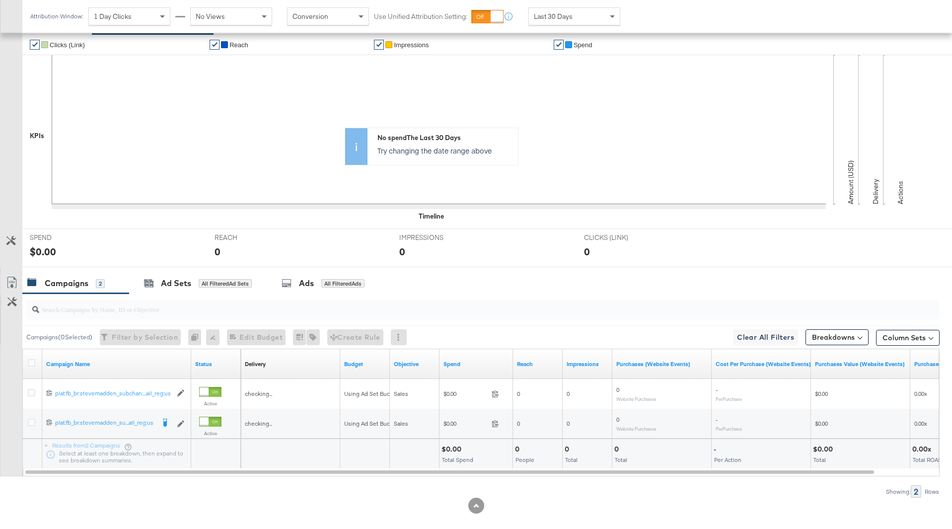
scroll to position [217, 0]
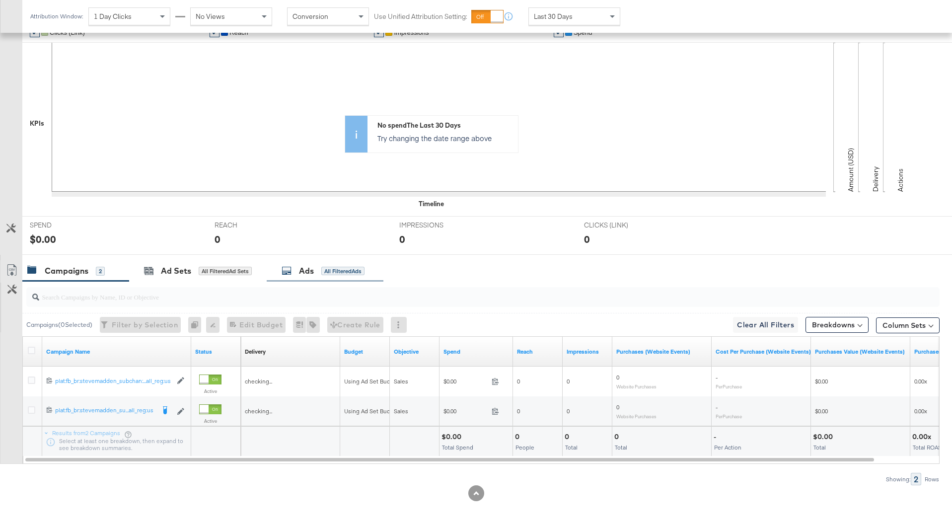
click at [355, 267] on div "All Filtered Ads" at bounding box center [342, 271] width 43 height 9
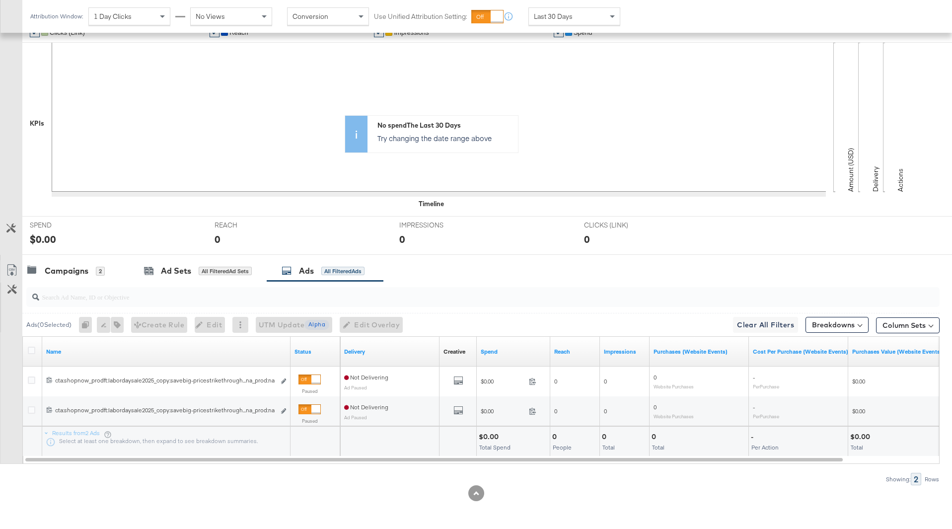
click at [36, 347] on div at bounding box center [33, 352] width 10 height 10
click at [35, 350] on div at bounding box center [33, 352] width 10 height 10
click at [32, 350] on icon at bounding box center [31, 350] width 7 height 7
click at [0, 0] on input "checkbox" at bounding box center [0, 0] width 0 height 0
click at [376, 323] on span "Edit Overlay Edit overlays for 2 ads" at bounding box center [365, 325] width 57 height 12
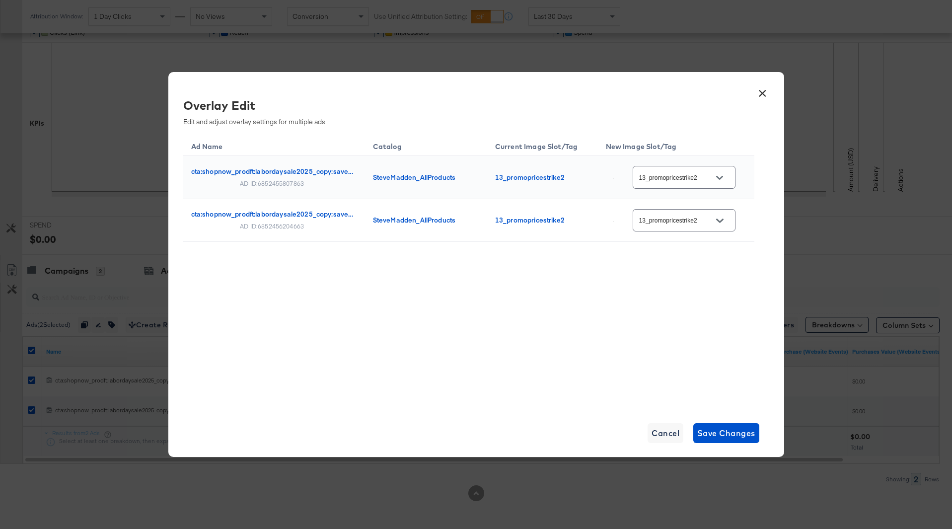
click at [840, 244] on div "× Overlay Edit Edit and adjust overlay settings for multiple ads Ad Name Catalo…" at bounding box center [476, 264] width 952 height 529
click at [765, 95] on button "×" at bounding box center [763, 91] width 18 height 18
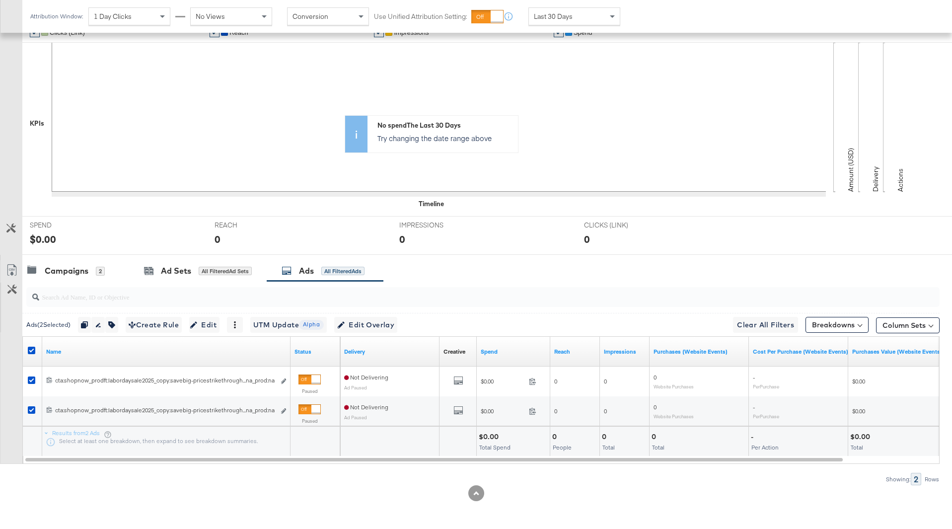
scroll to position [0, 0]
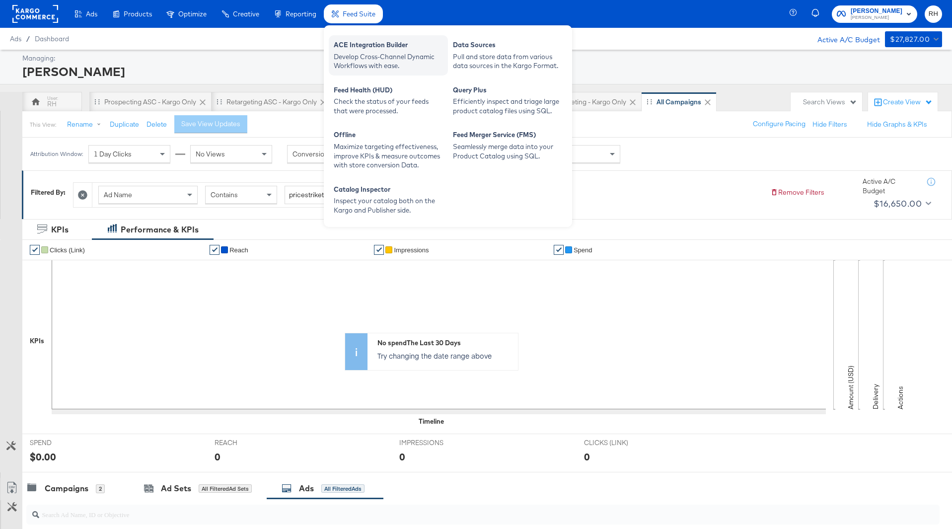
click at [361, 58] on div "Develop Cross-Channel Dynamic Workflows with ease." at bounding box center [388, 61] width 109 height 18
